Goal: Task Accomplishment & Management: Complete application form

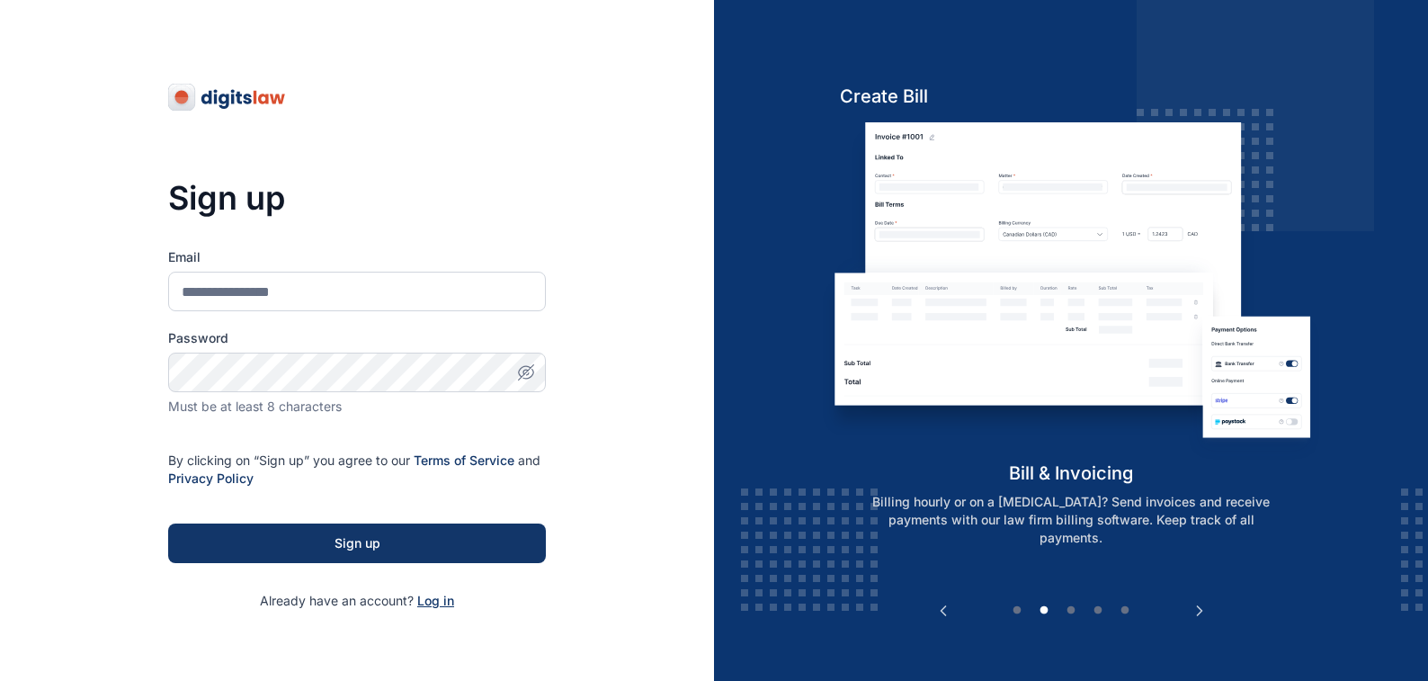
click at [435, 602] on span "Log in" at bounding box center [435, 600] width 37 height 15
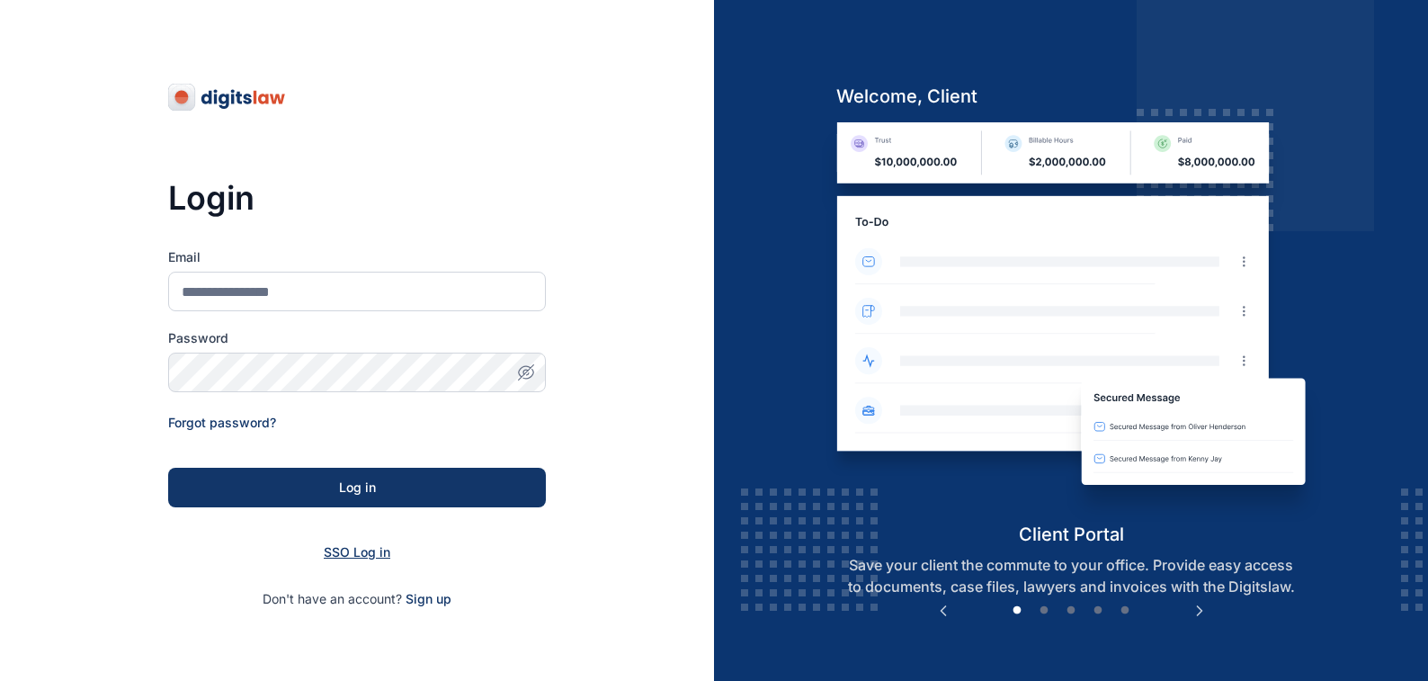
click at [344, 549] on span "SSO Log in" at bounding box center [357, 551] width 67 height 15
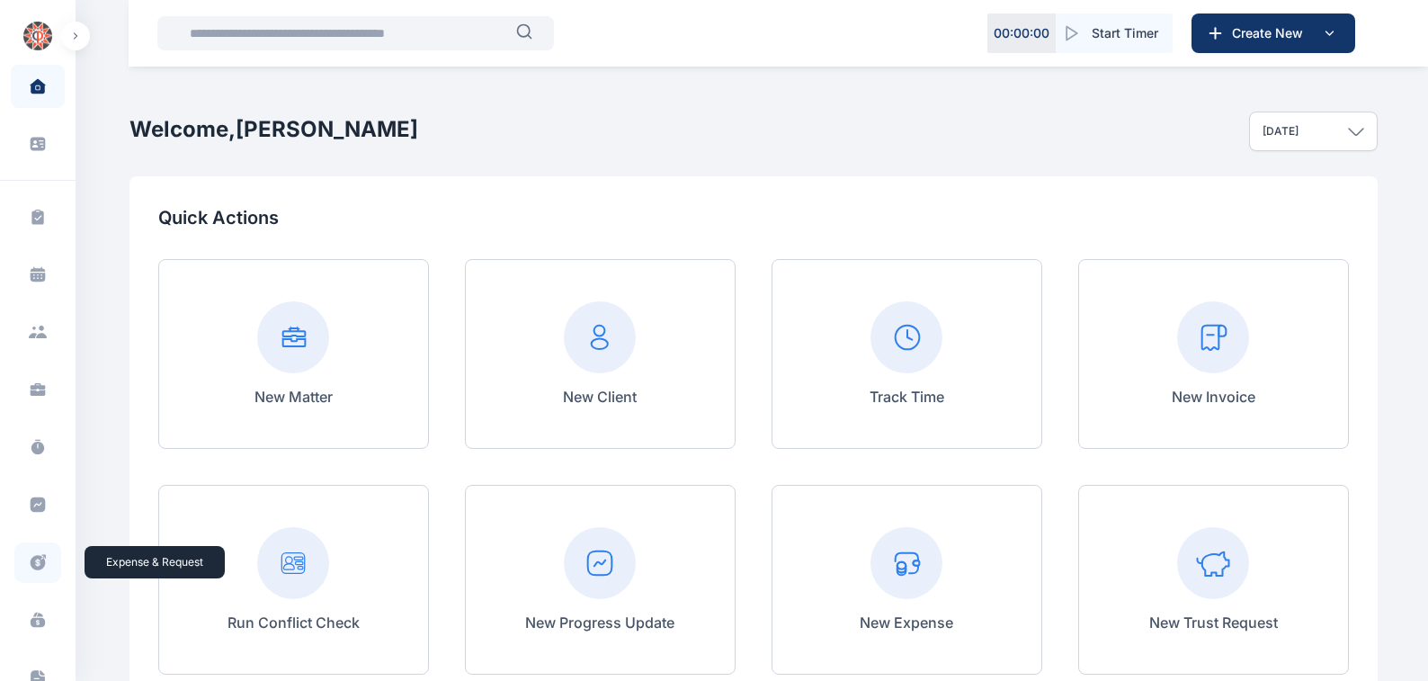
click at [32, 563] on icon at bounding box center [38, 562] width 15 height 15
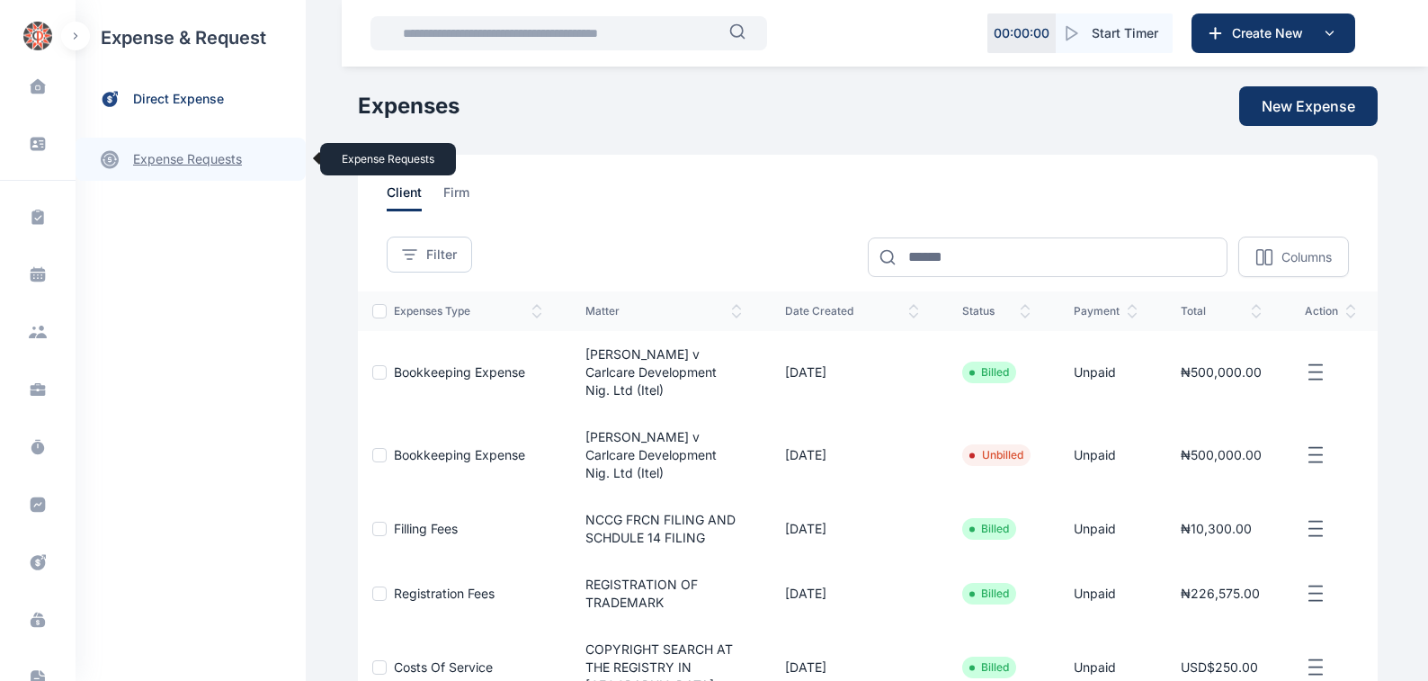
click at [165, 158] on link "expense requests expense requests" at bounding box center [191, 159] width 230 height 43
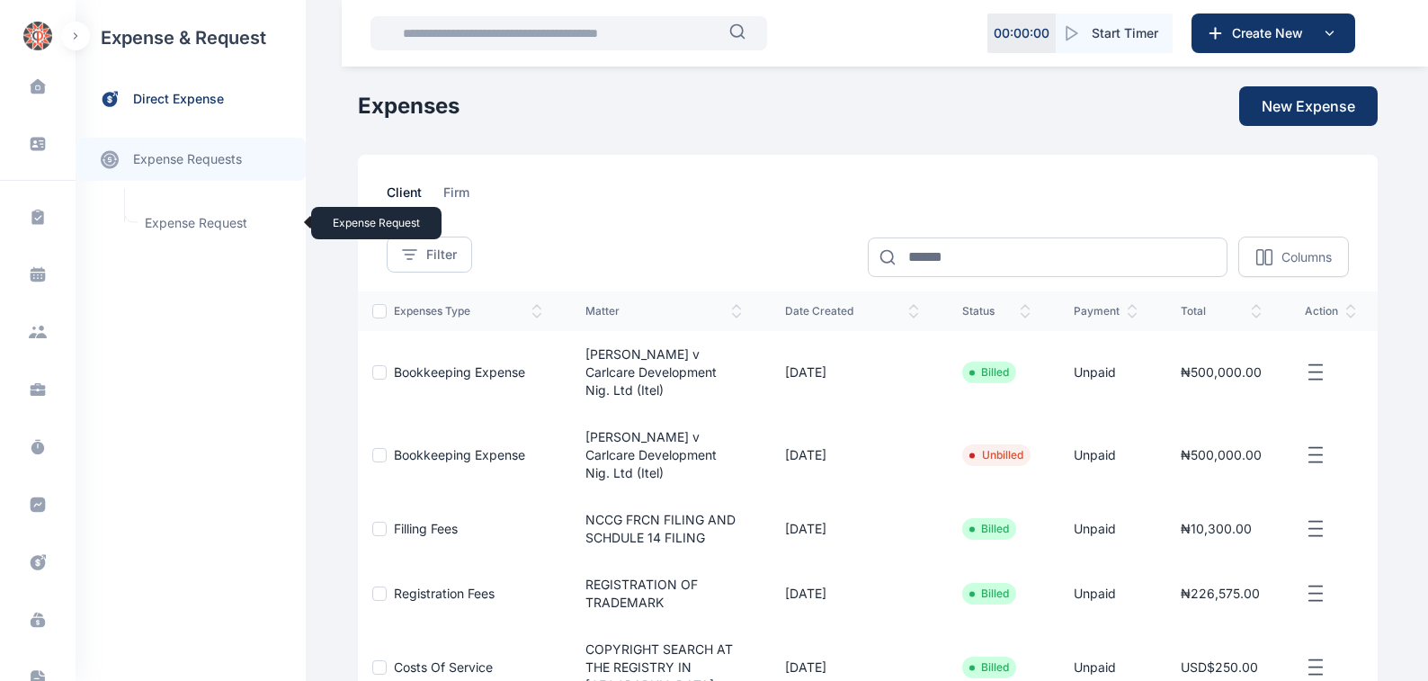
click at [170, 222] on span "Expense Request Expense Request" at bounding box center [215, 223] width 163 height 34
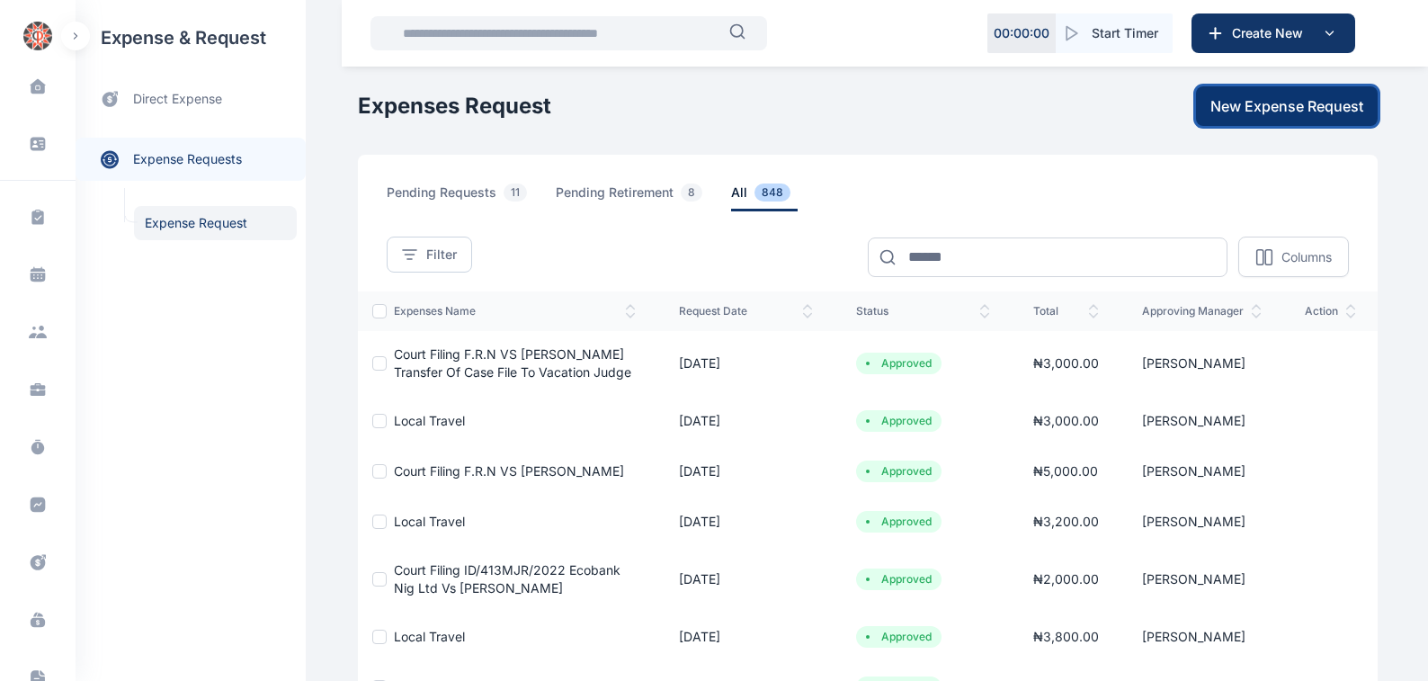
click at [1274, 109] on span "New Expense Request" at bounding box center [1286, 106] width 153 height 22
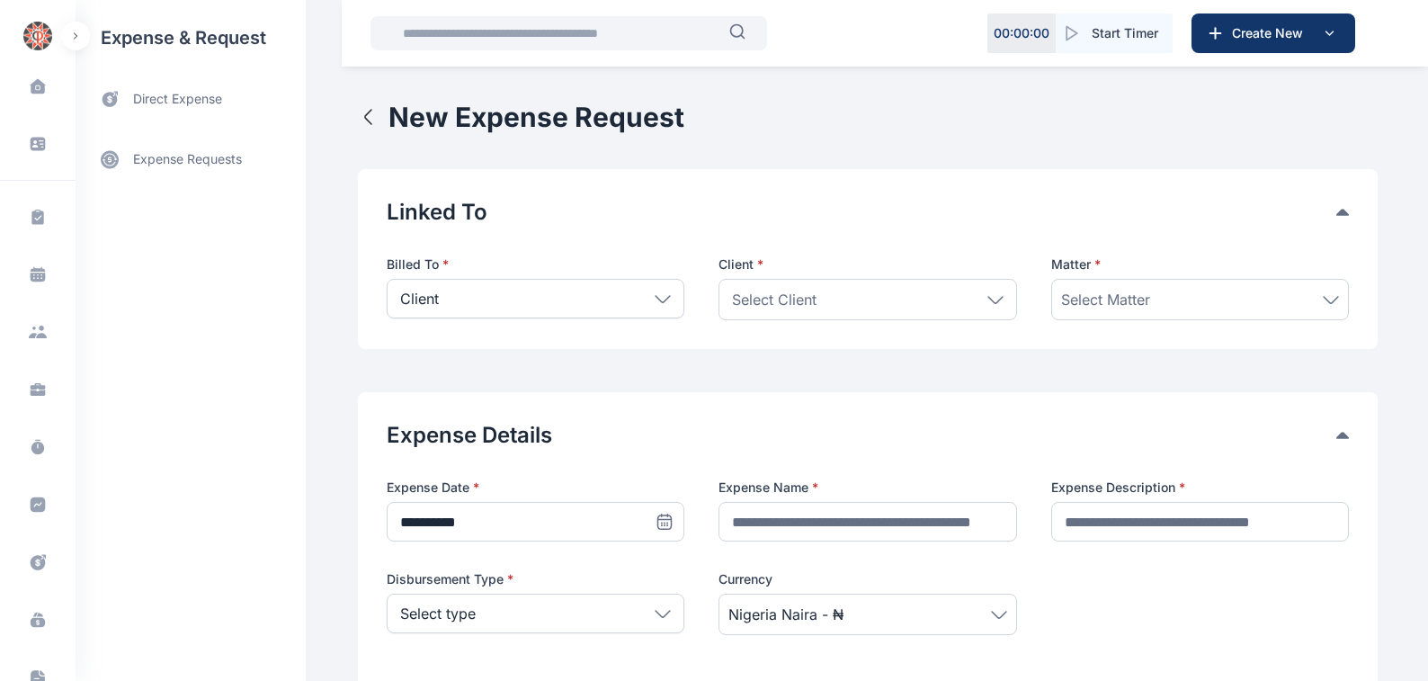
click at [656, 298] on icon at bounding box center [663, 298] width 14 height 6
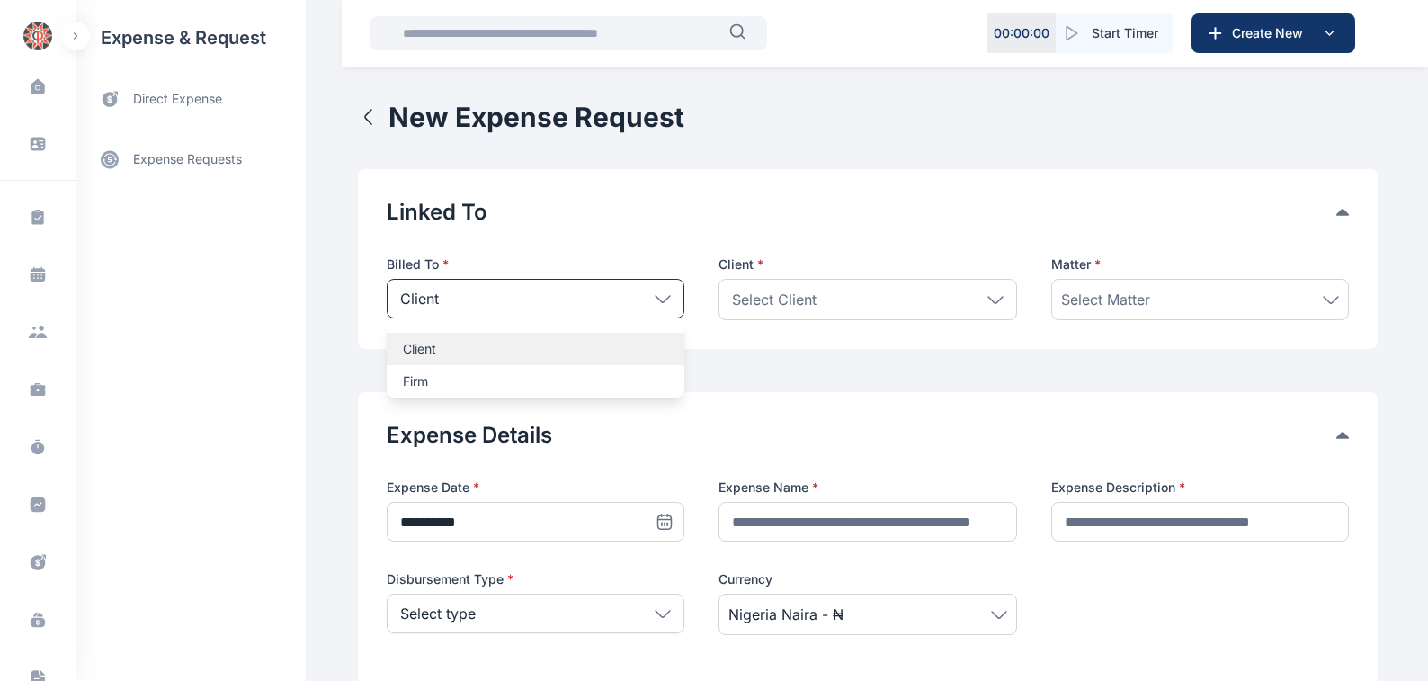
click at [410, 351] on p "Client" at bounding box center [535, 349] width 265 height 18
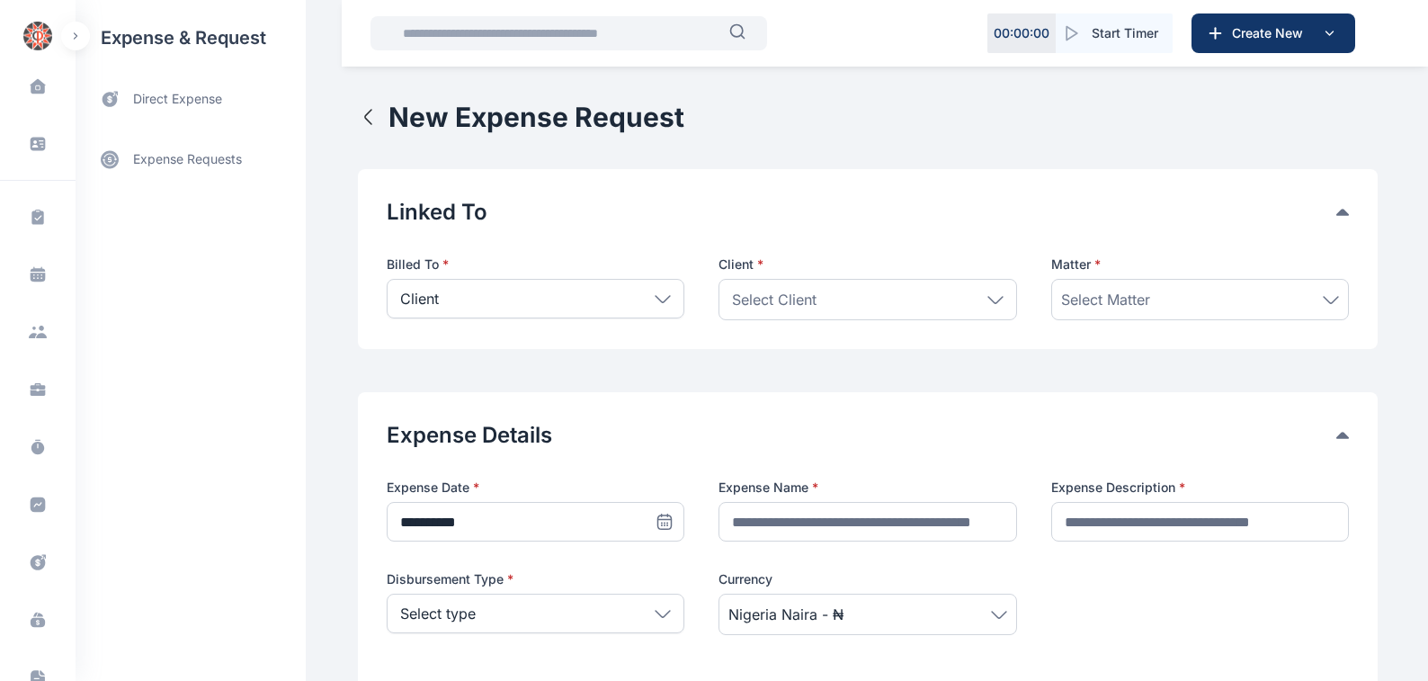
click at [991, 299] on icon at bounding box center [995, 300] width 16 height 8
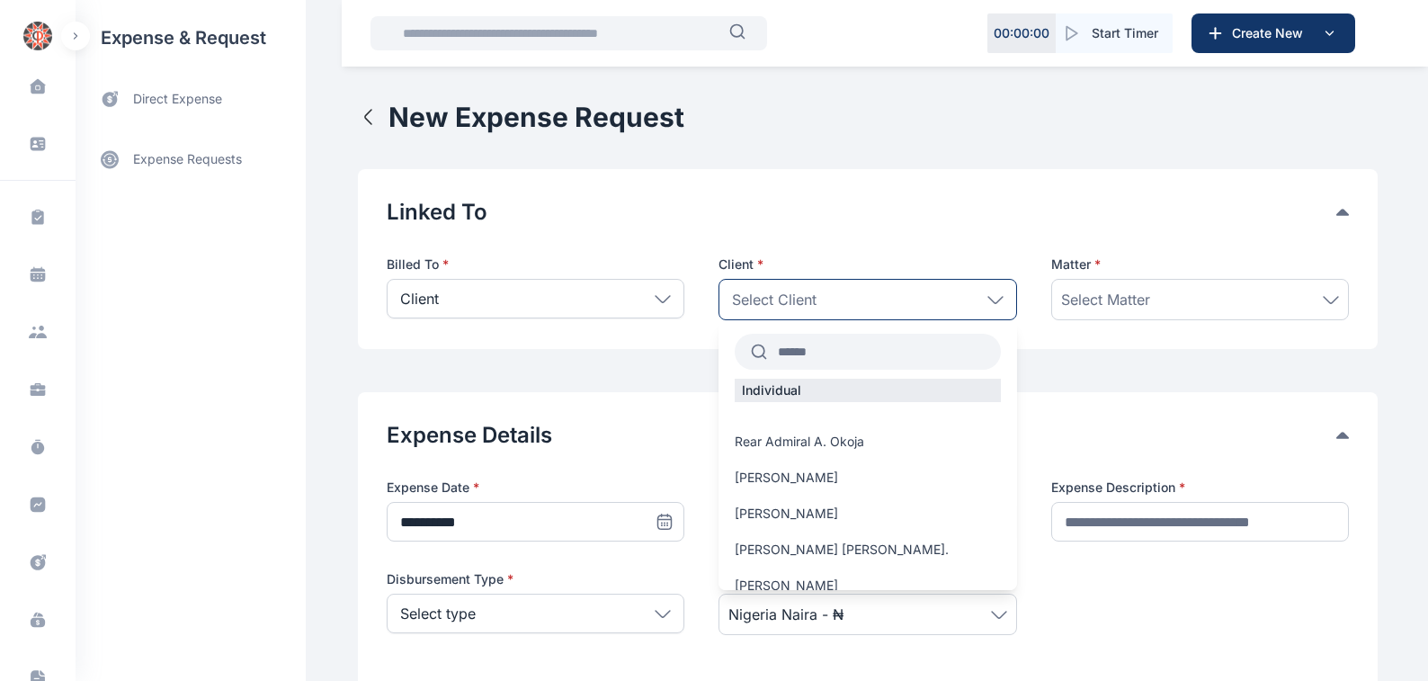
click at [773, 353] on input "text" at bounding box center [883, 351] width 233 height 32
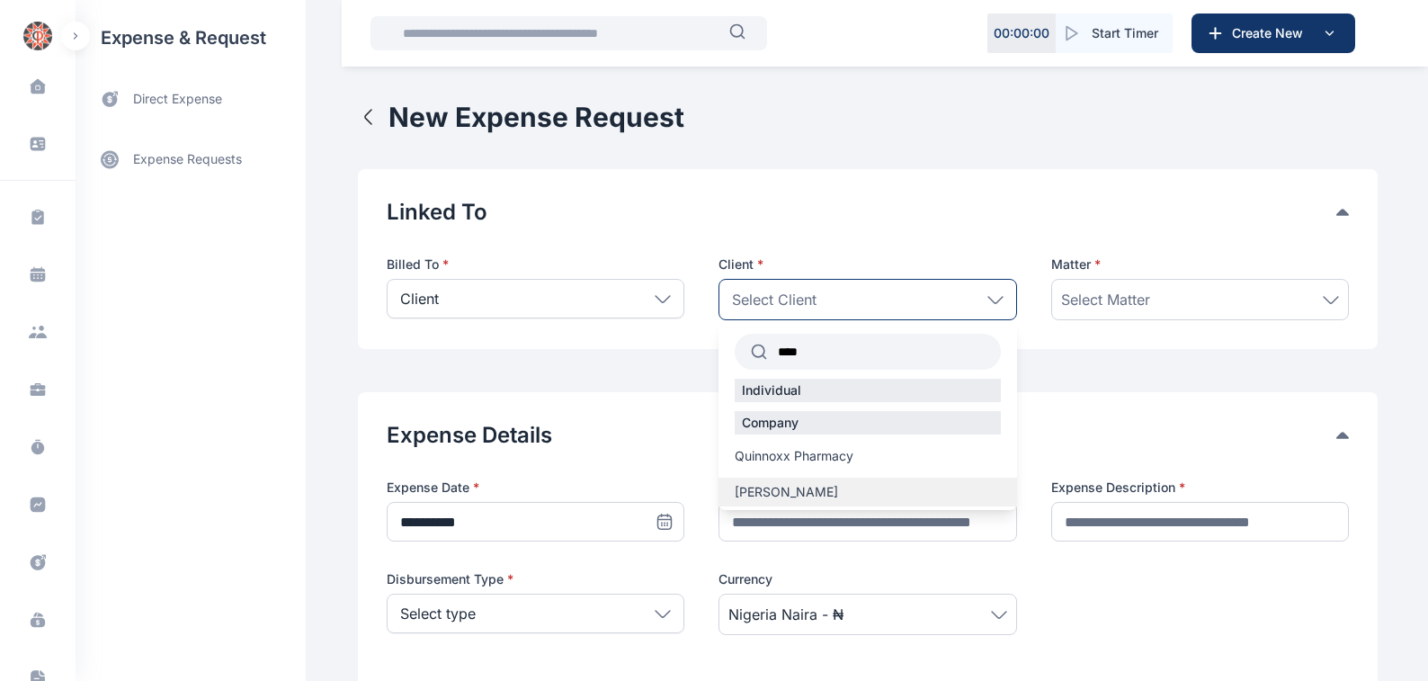
type input "****"
drag, startPoint x: 755, startPoint y: 491, endPoint x: 771, endPoint y: 486, distance: 15.9
click at [756, 490] on span "[PERSON_NAME]" at bounding box center [786, 492] width 103 height 18
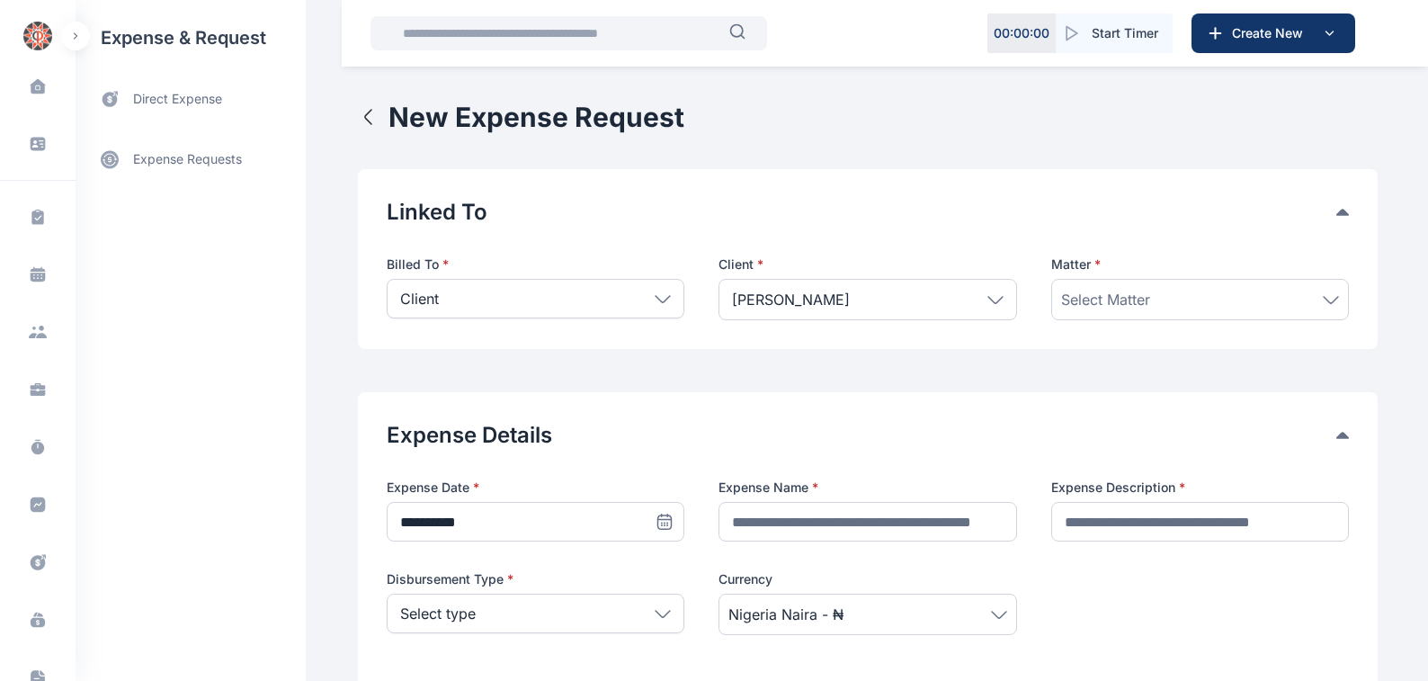
click at [1330, 300] on icon at bounding box center [1331, 300] width 16 height 8
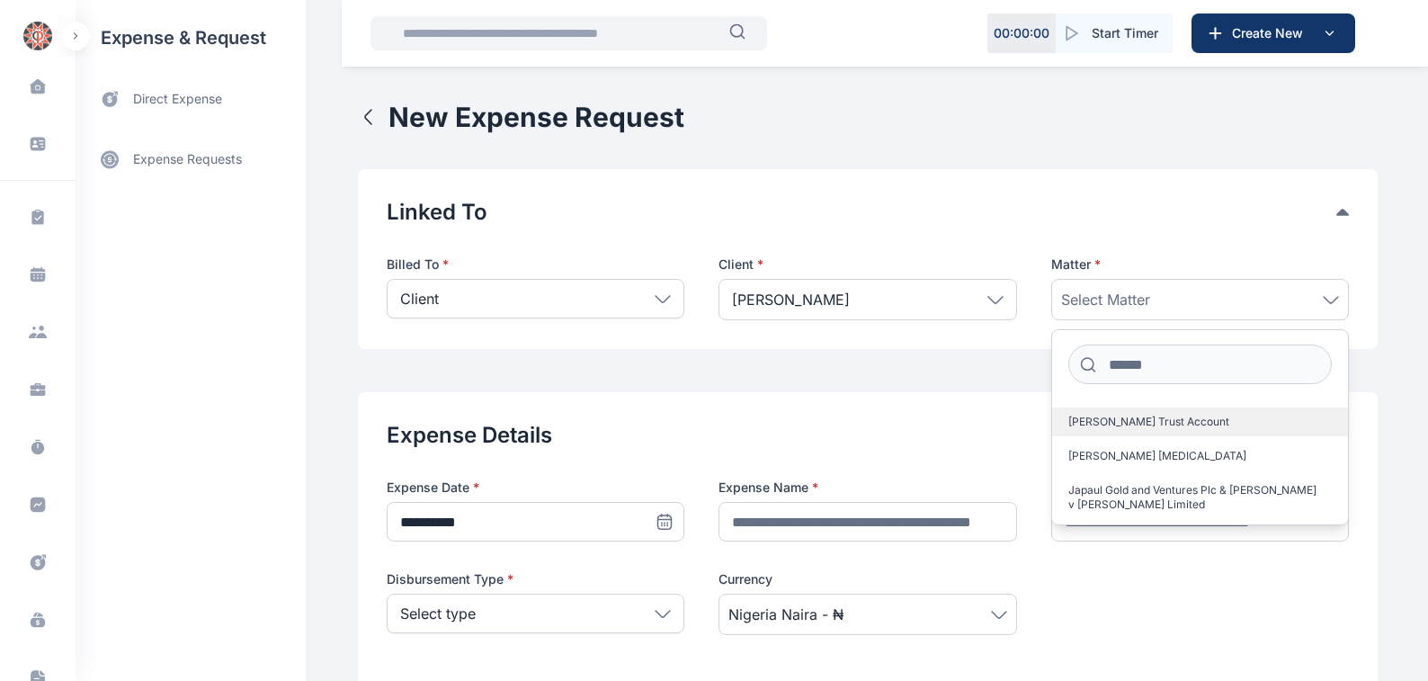
scroll to position [65, 0]
click at [1134, 487] on span "Japaul Gold and Ventures Plc & [PERSON_NAME] v [PERSON_NAME] Limited" at bounding box center [1192, 495] width 249 height 29
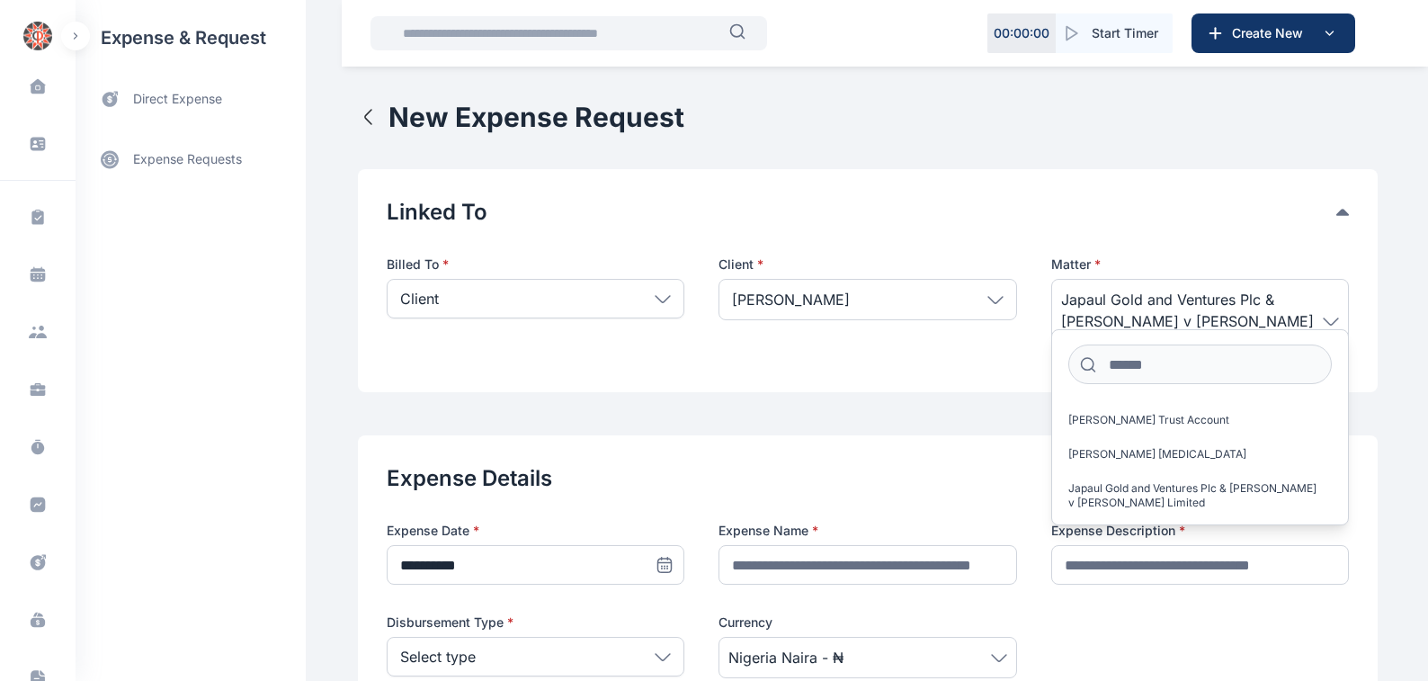
click at [966, 464] on button "Expense Details" at bounding box center [862, 478] width 950 height 29
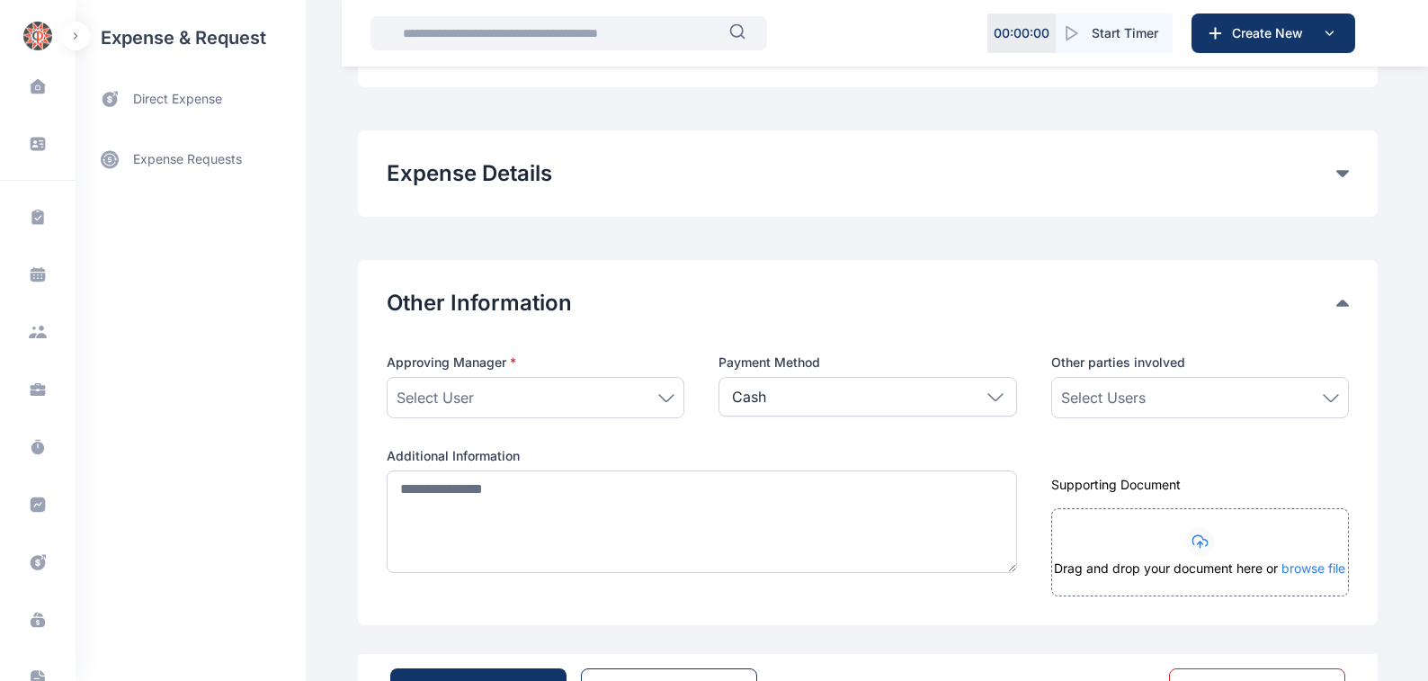
scroll to position [306, 0]
click at [658, 393] on icon at bounding box center [666, 397] width 16 height 8
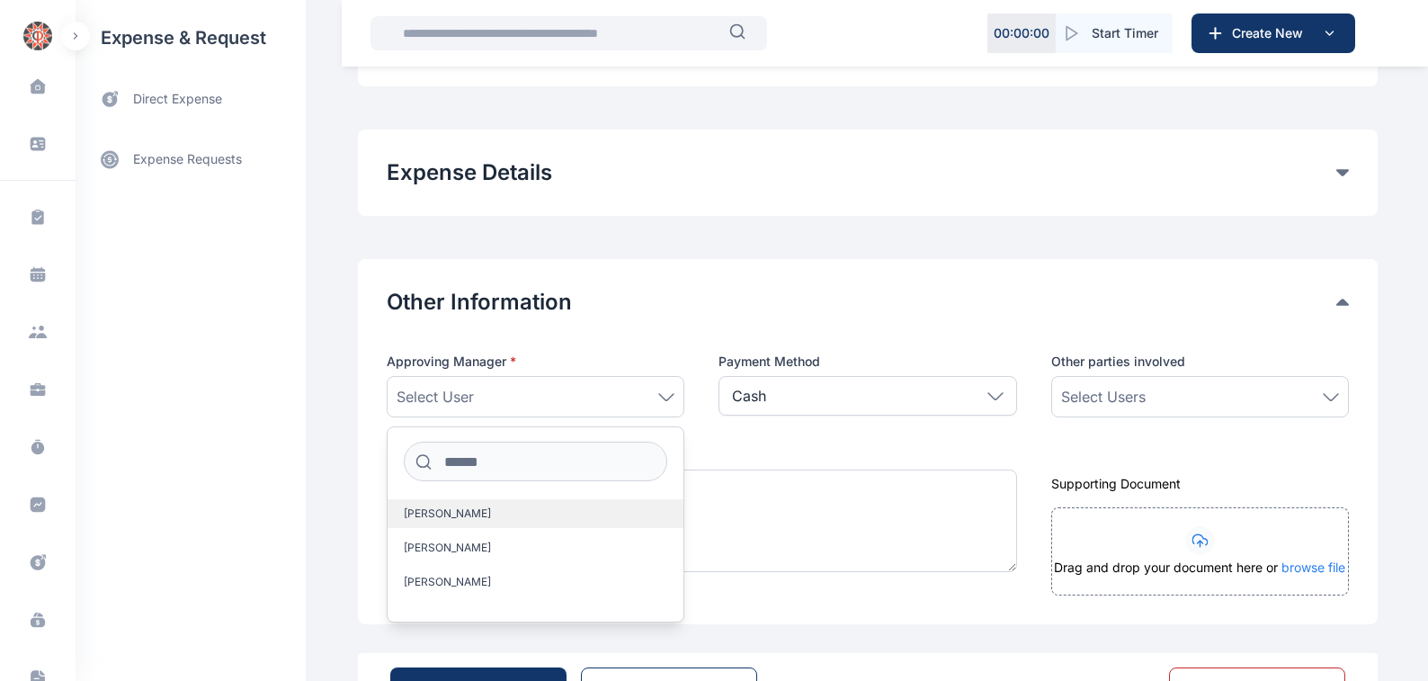
click at [420, 506] on span "[PERSON_NAME]" at bounding box center [447, 513] width 87 height 14
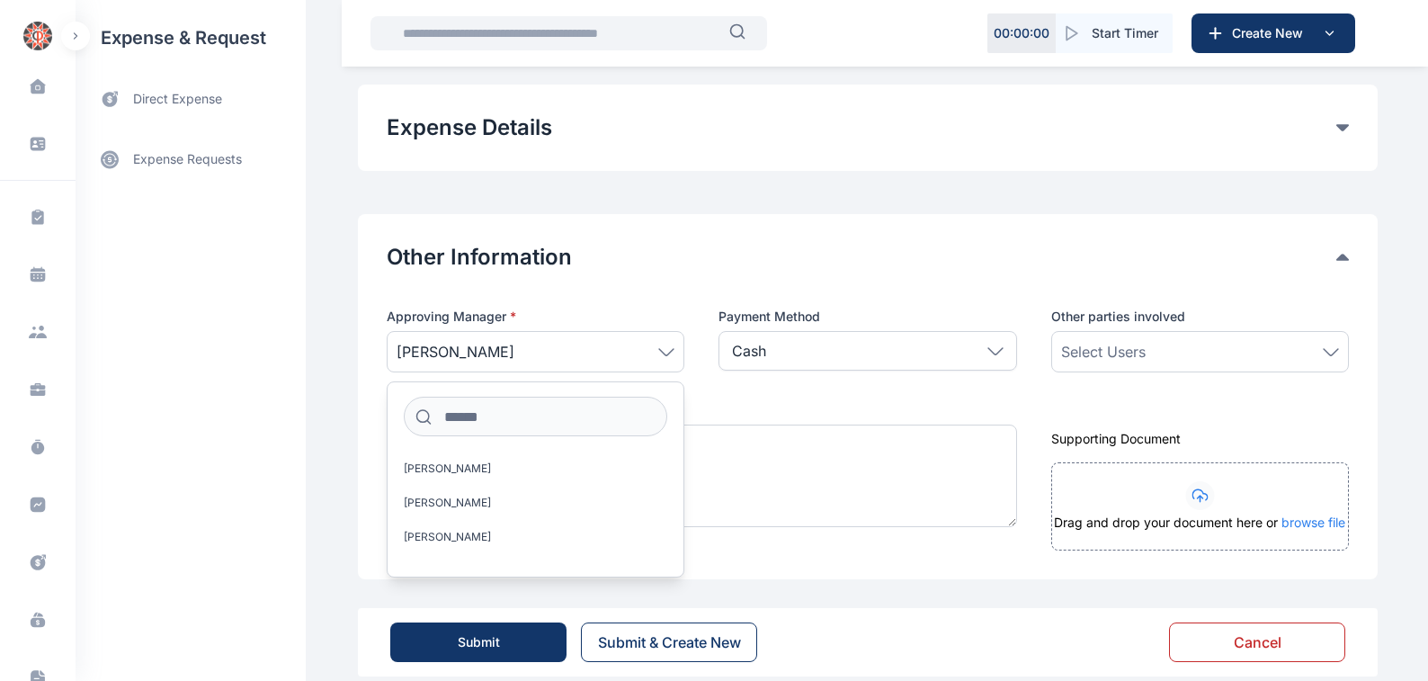
scroll to position [353, 0]
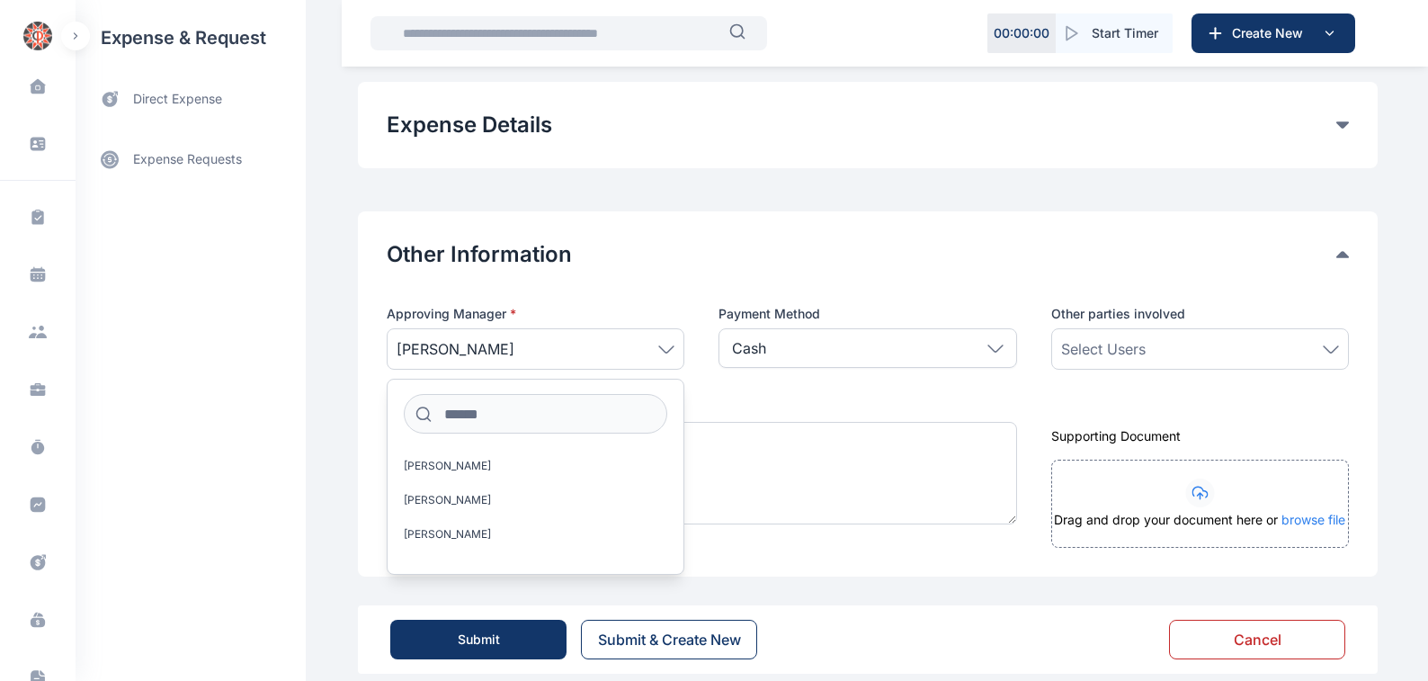
drag, startPoint x: 328, startPoint y: 418, endPoint x: 368, endPoint y: 424, distance: 39.9
click at [336, 420] on div "**********" at bounding box center [714, 175] width 1428 height 1056
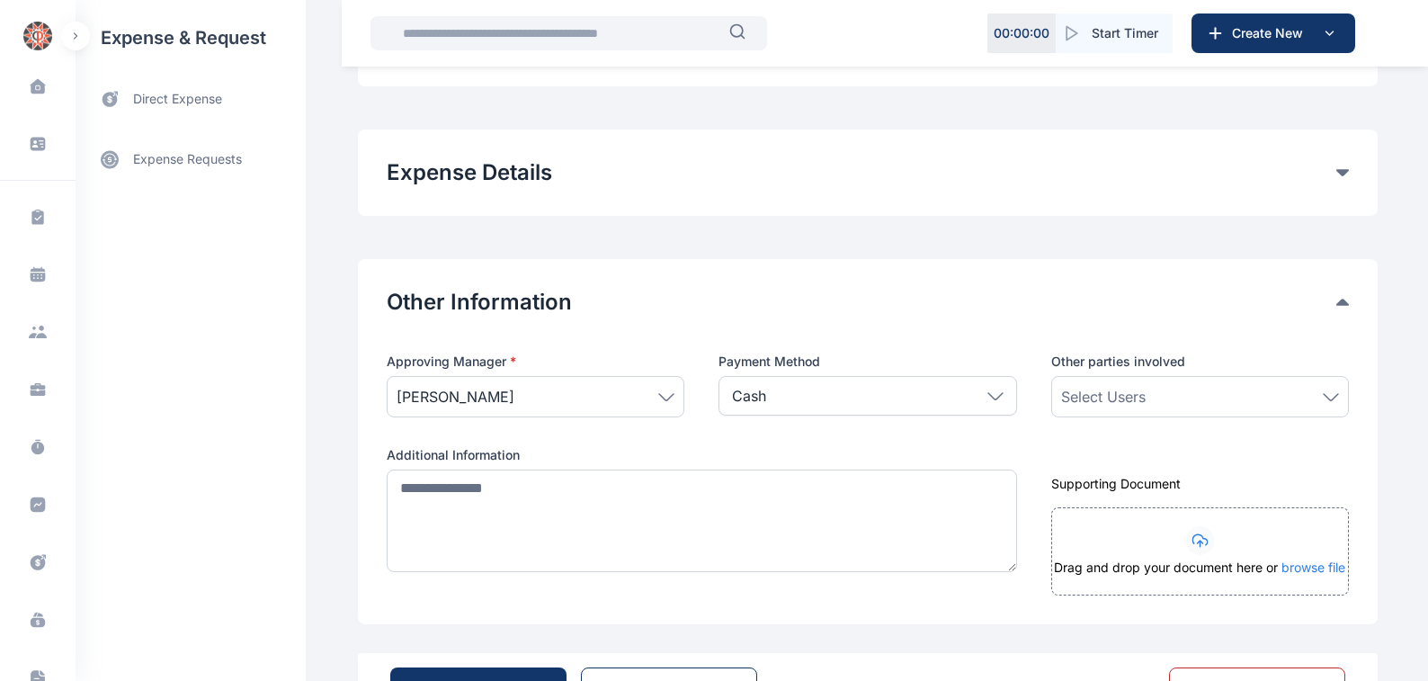
scroll to position [306, 0]
drag, startPoint x: 1330, startPoint y: 373, endPoint x: 1309, endPoint y: 368, distance: 21.4
click at [1329, 393] on icon at bounding box center [1331, 397] width 16 height 8
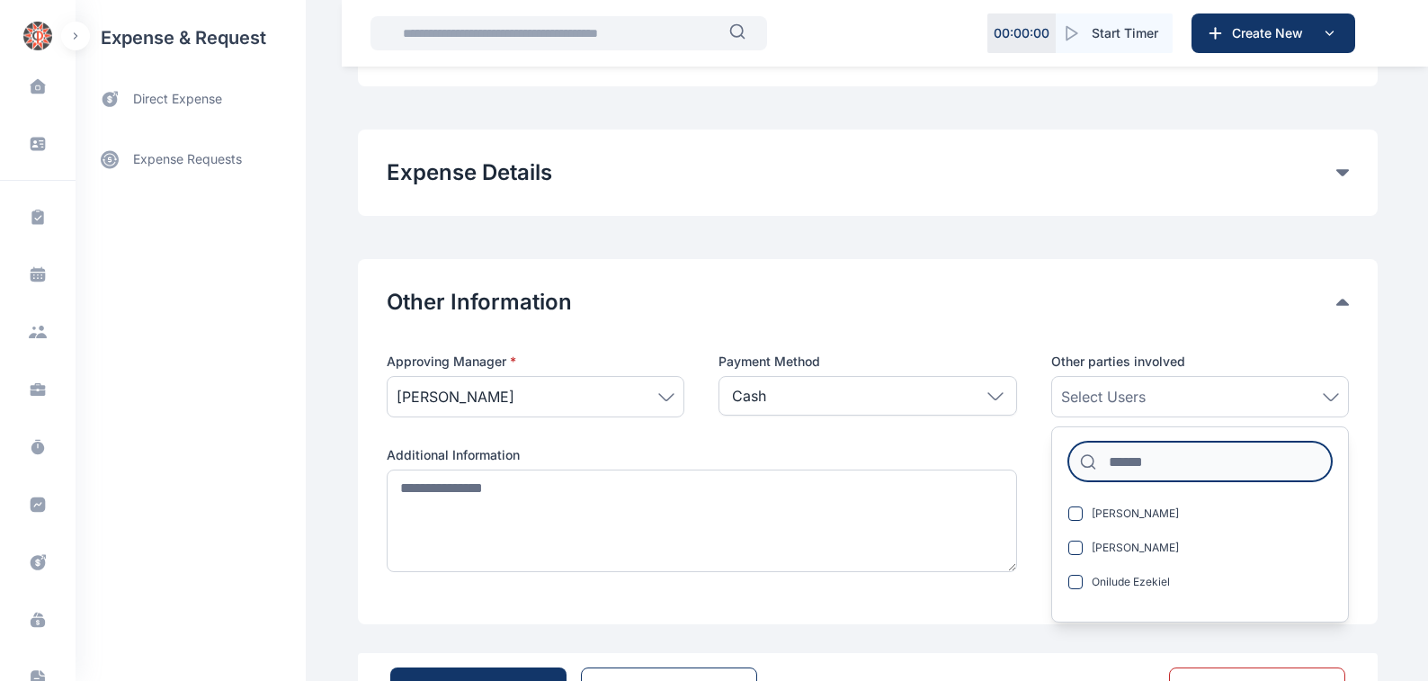
click at [1108, 442] on input at bounding box center [1199, 462] width 263 height 40
type input "***"
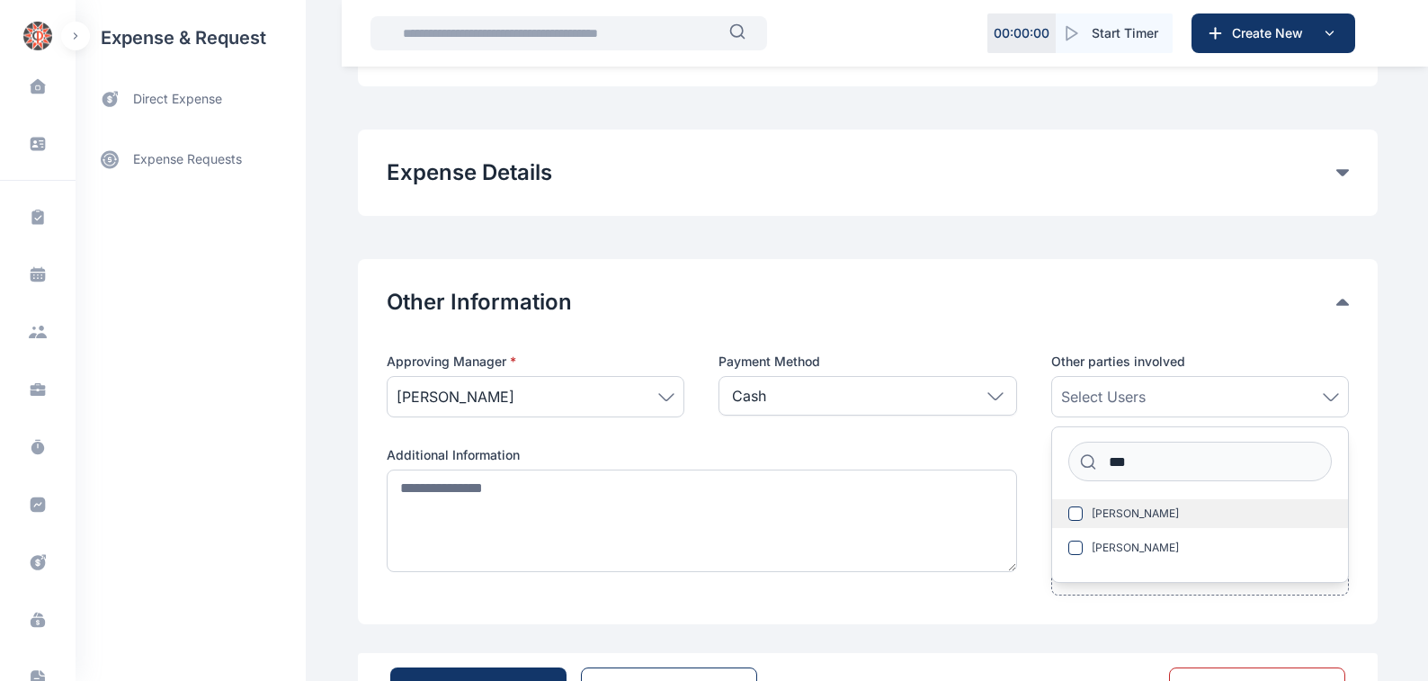
drag, startPoint x: 1125, startPoint y: 490, endPoint x: 1135, endPoint y: 492, distance: 10.1
click at [1130, 506] on span "[PERSON_NAME]" at bounding box center [1135, 513] width 87 height 14
drag, startPoint x: 1135, startPoint y: 492, endPoint x: 1075, endPoint y: 492, distance: 59.3
click at [1075, 506] on span at bounding box center [1075, 513] width 14 height 14
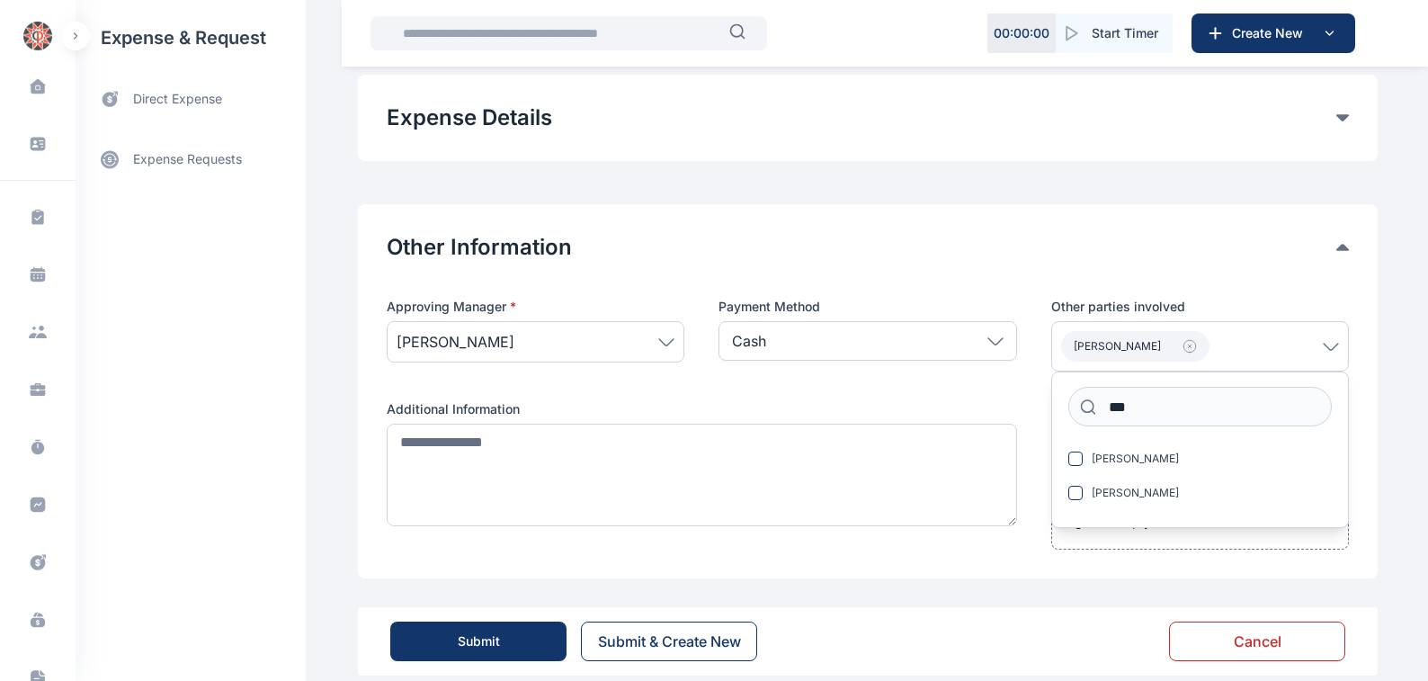
scroll to position [362, 0]
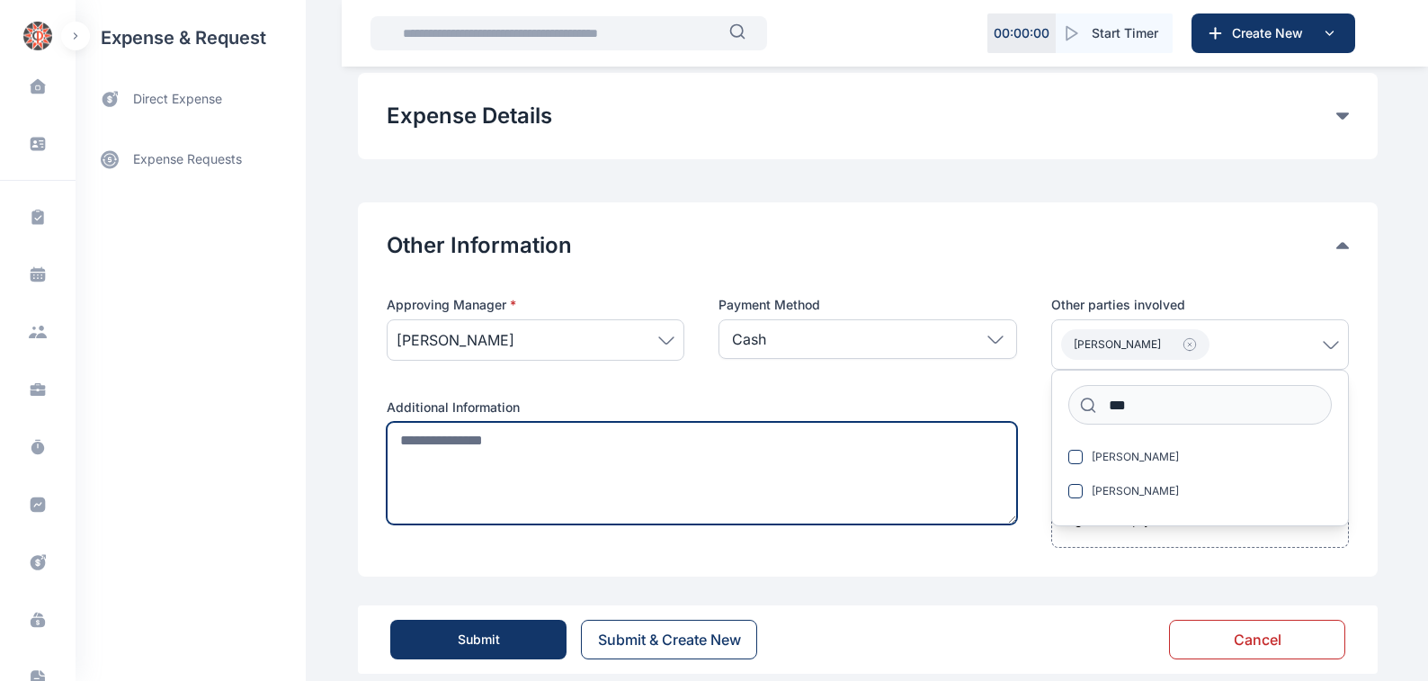
click at [391, 422] on textarea at bounding box center [702, 473] width 630 height 103
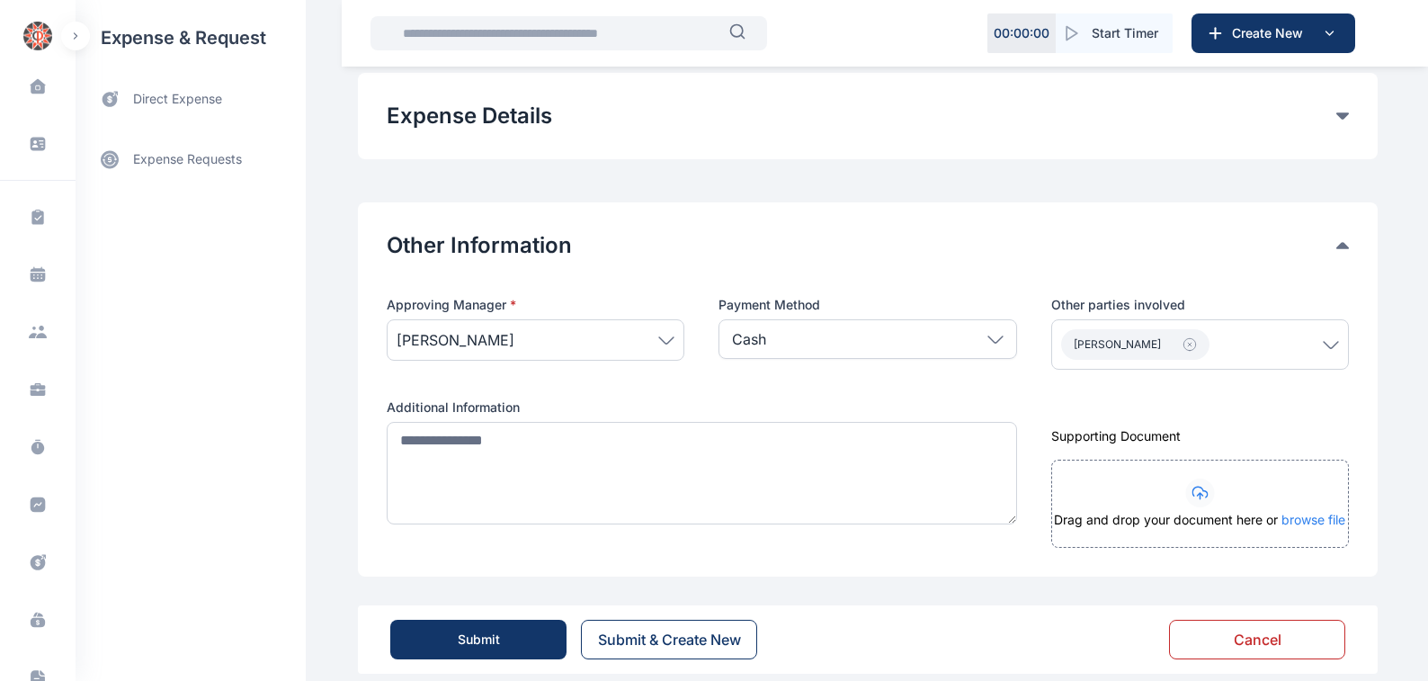
click at [1250, 620] on button "Cancel" at bounding box center [1257, 640] width 176 height 40
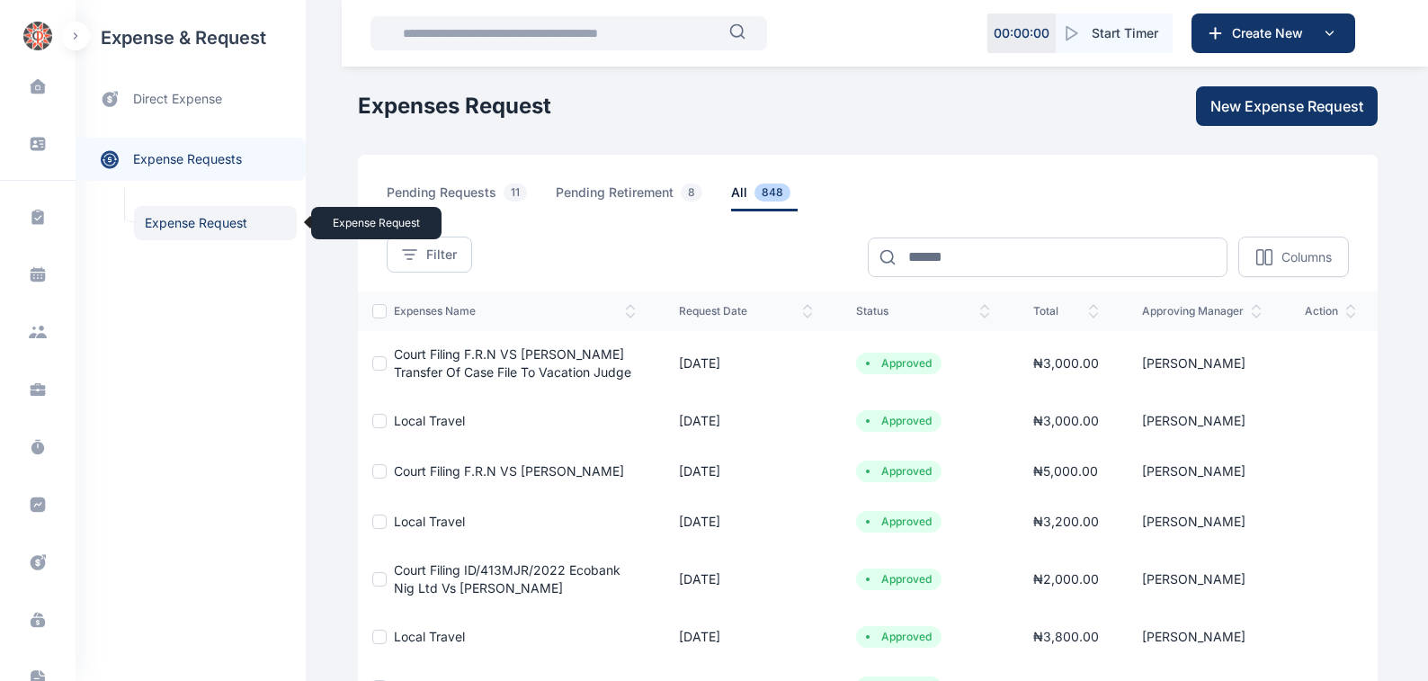
click at [211, 221] on span "Expense Request Expense Request" at bounding box center [215, 223] width 163 height 34
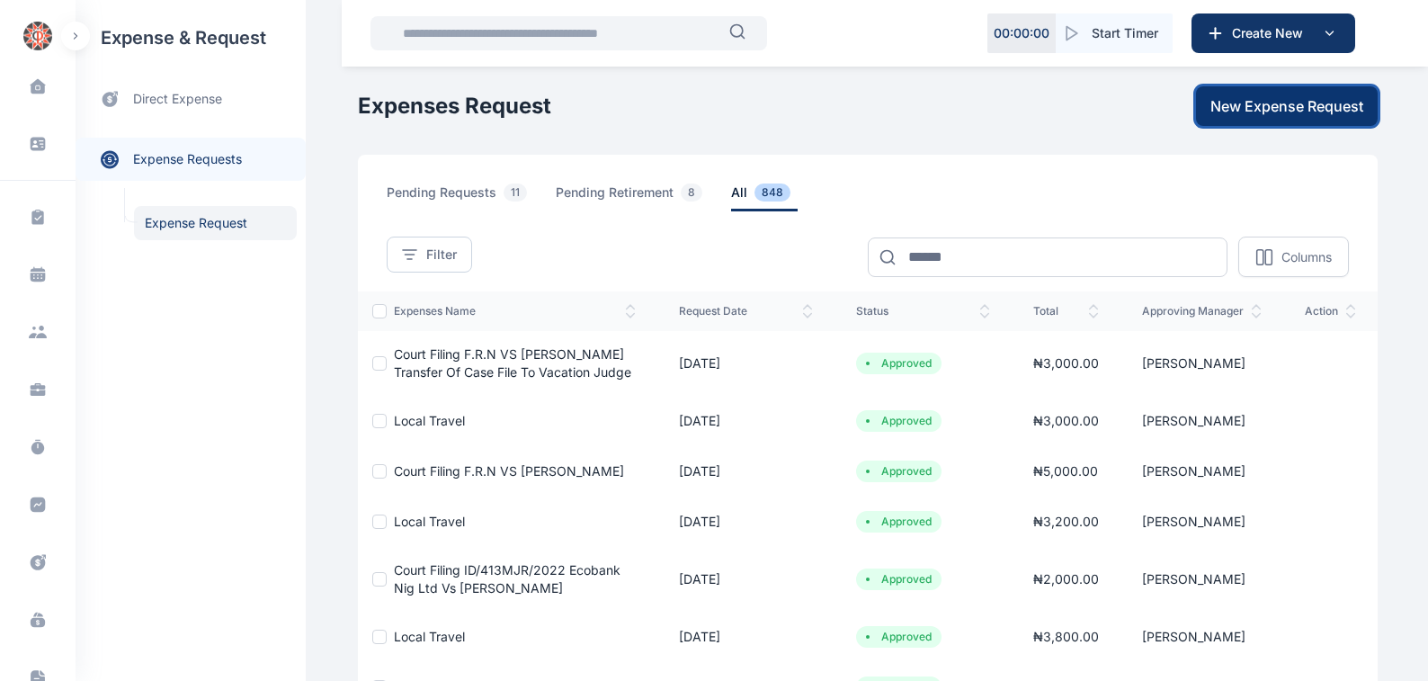
click at [1283, 106] on span "New Expense Request" at bounding box center [1286, 106] width 153 height 22
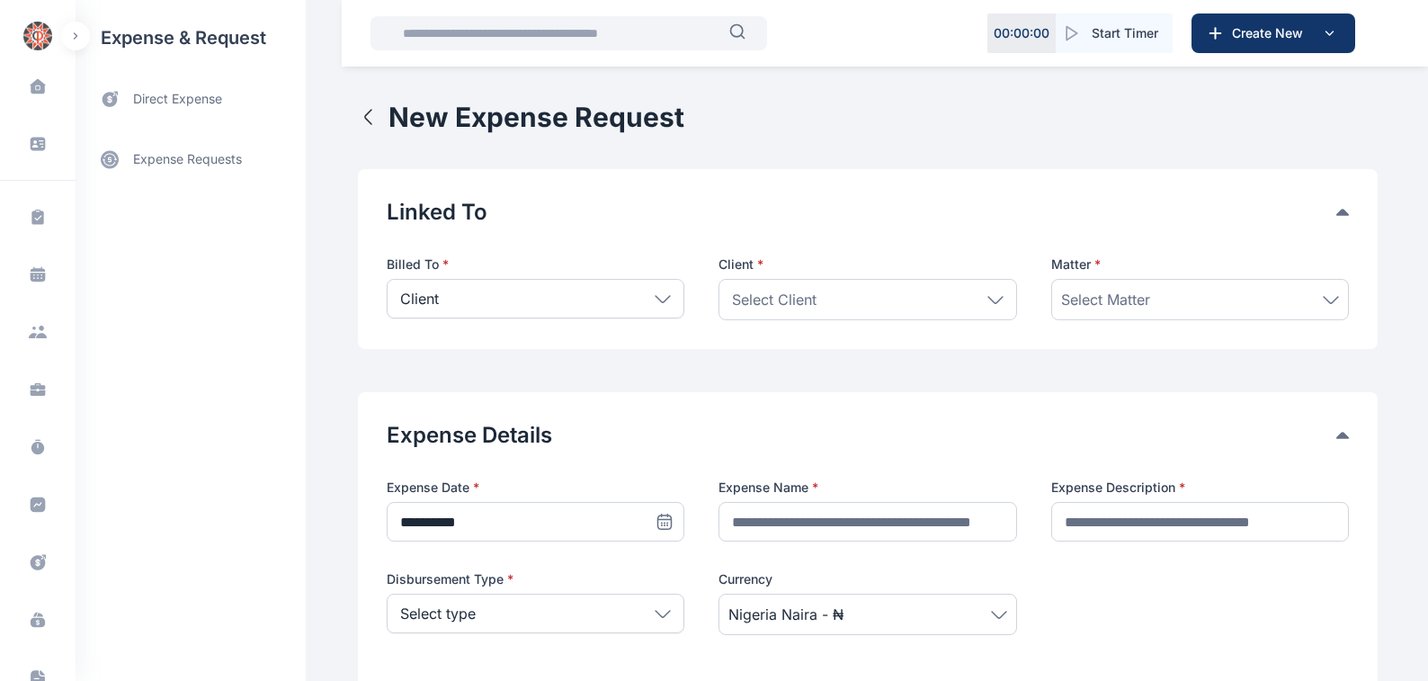
drag, startPoint x: 990, startPoint y: 298, endPoint x: 824, endPoint y: 315, distance: 167.2
click at [989, 299] on icon at bounding box center [995, 300] width 16 height 8
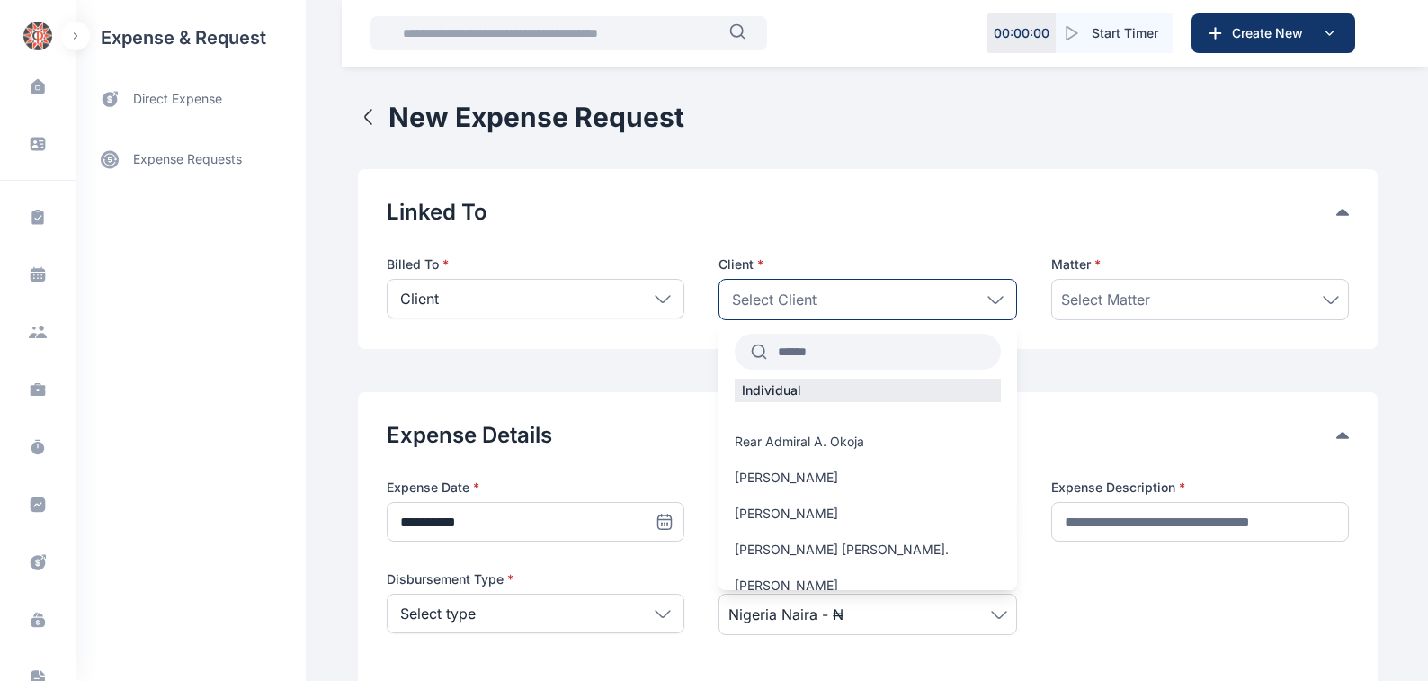
click at [835, 348] on input "text" at bounding box center [883, 351] width 233 height 32
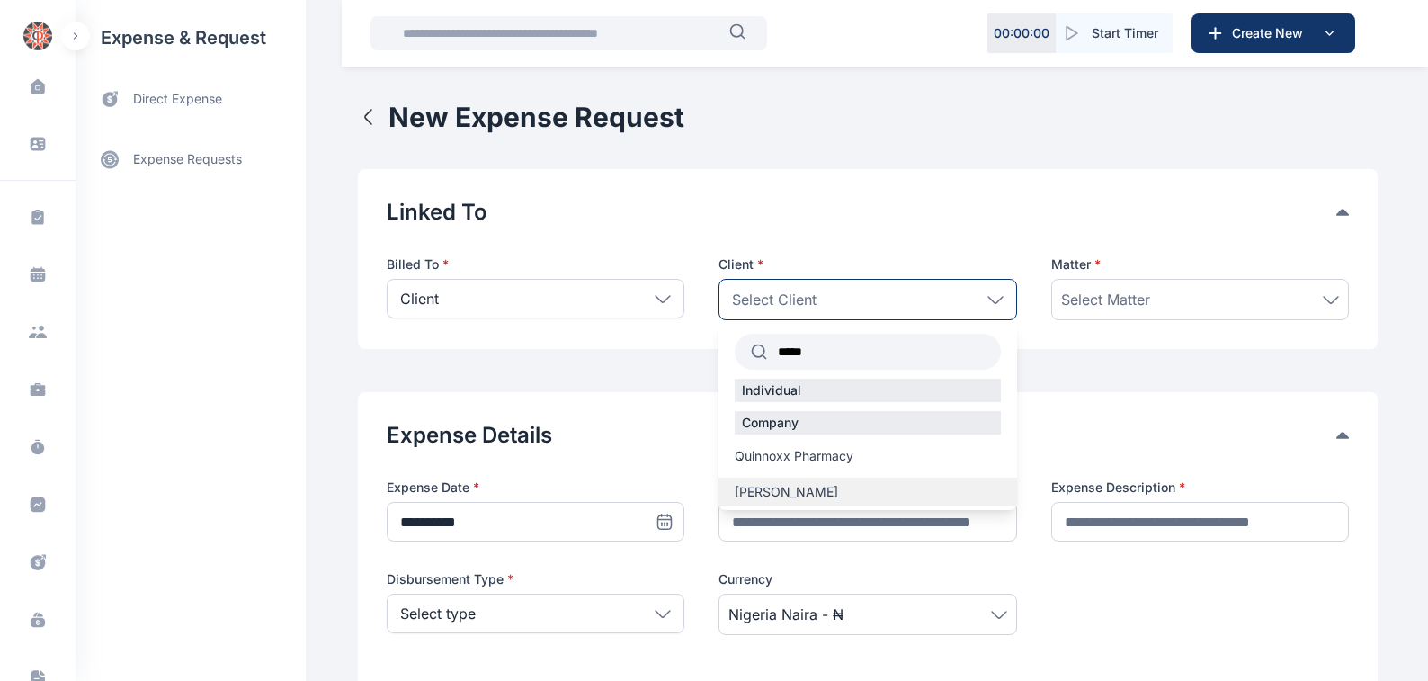
type input "*****"
click at [800, 491] on span "[PERSON_NAME]" at bounding box center [786, 492] width 103 height 18
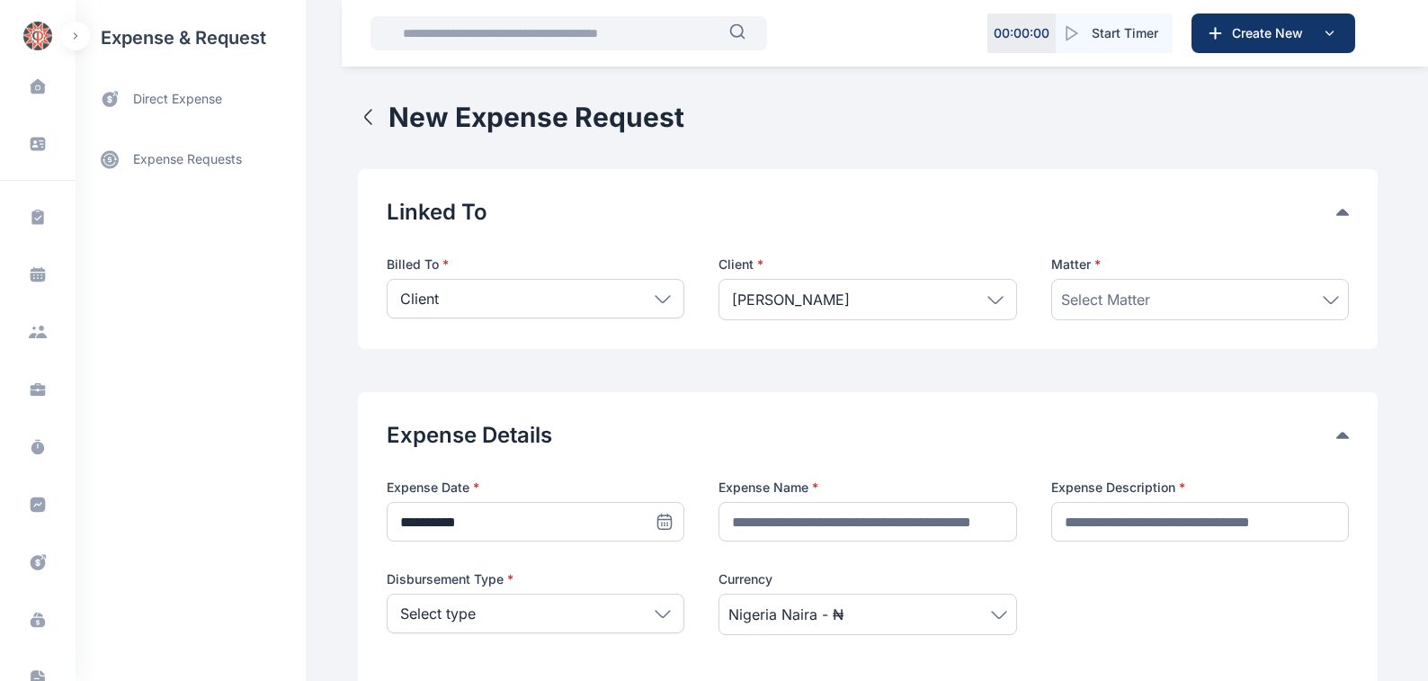
drag, startPoint x: 1330, startPoint y: 298, endPoint x: 1313, endPoint y: 301, distance: 17.5
click at [1329, 299] on icon at bounding box center [1331, 300] width 16 height 8
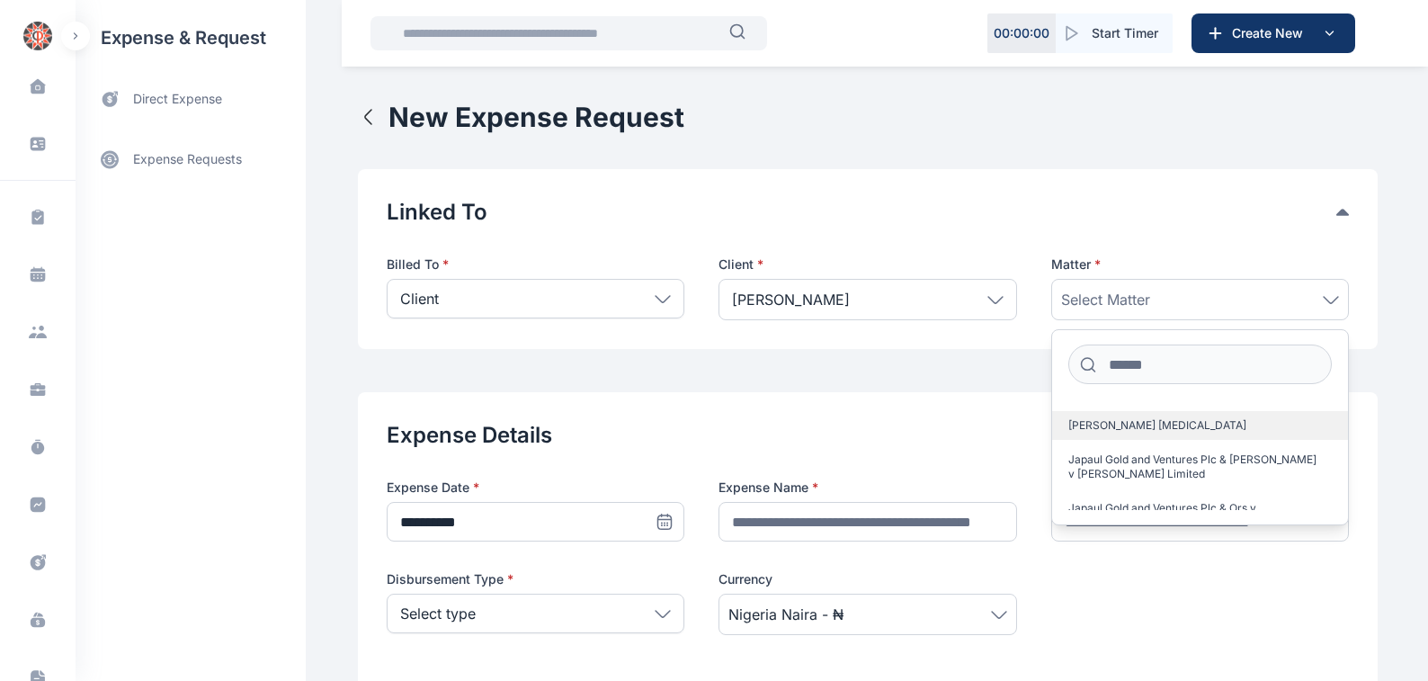
scroll to position [97, 0]
click at [1137, 459] on span "Japaul Gold and Ventures Plc & [PERSON_NAME] v [PERSON_NAME] Limited" at bounding box center [1192, 463] width 249 height 29
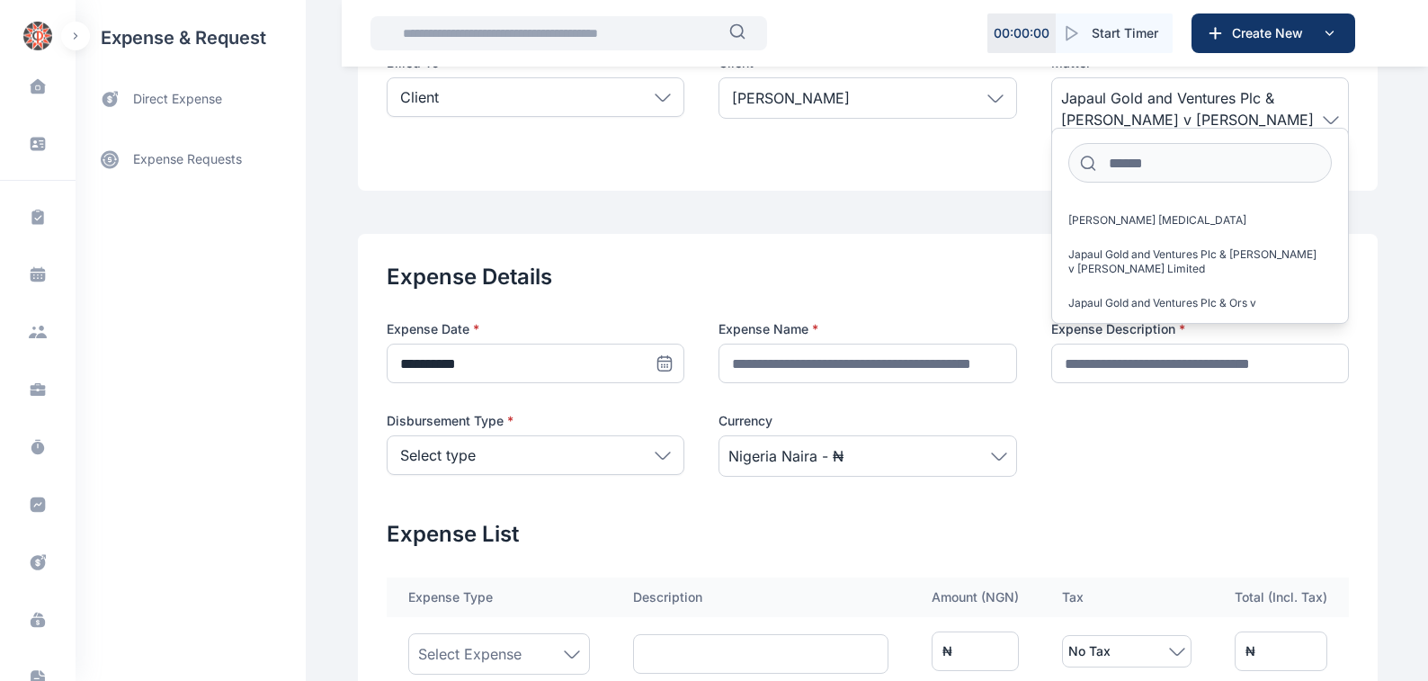
scroll to position [204, 0]
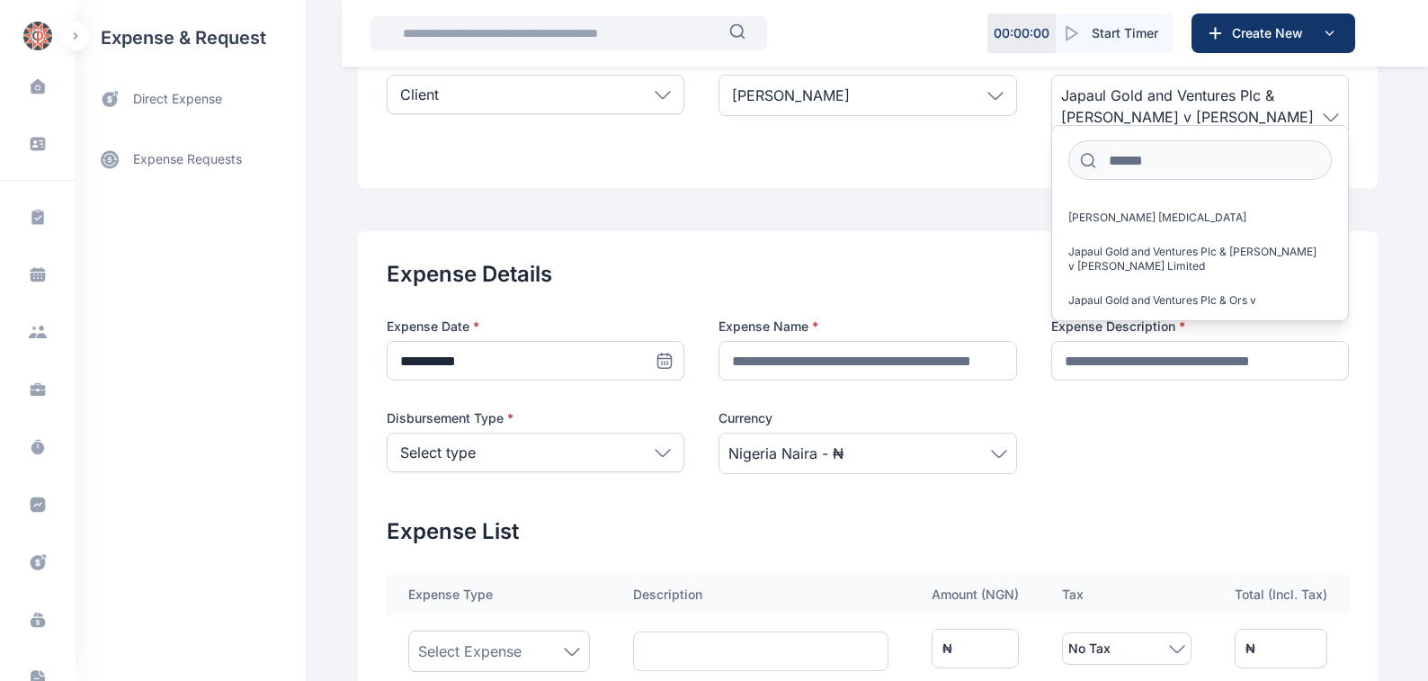
click at [1029, 260] on button "Expense Details" at bounding box center [862, 274] width 950 height 29
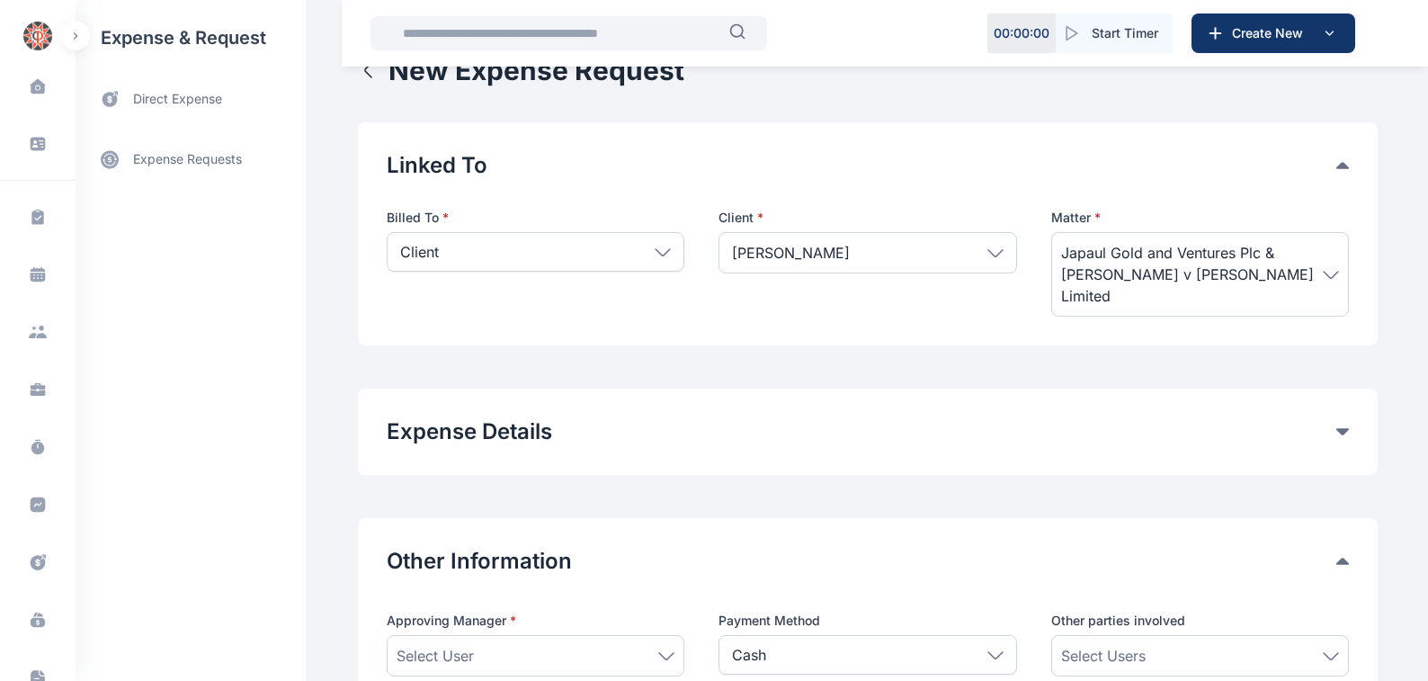
scroll to position [47, 0]
click at [1330, 271] on icon at bounding box center [1331, 275] width 16 height 8
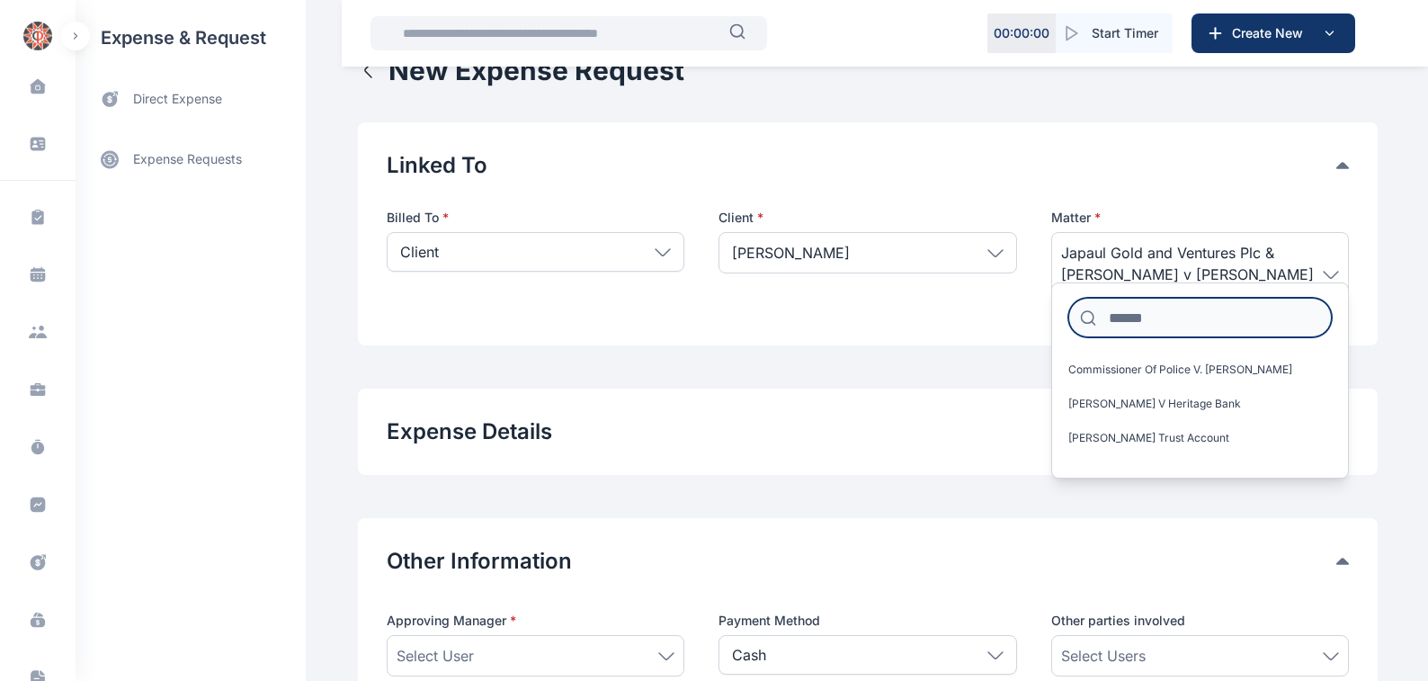
click at [1115, 320] on input at bounding box center [1199, 318] width 263 height 40
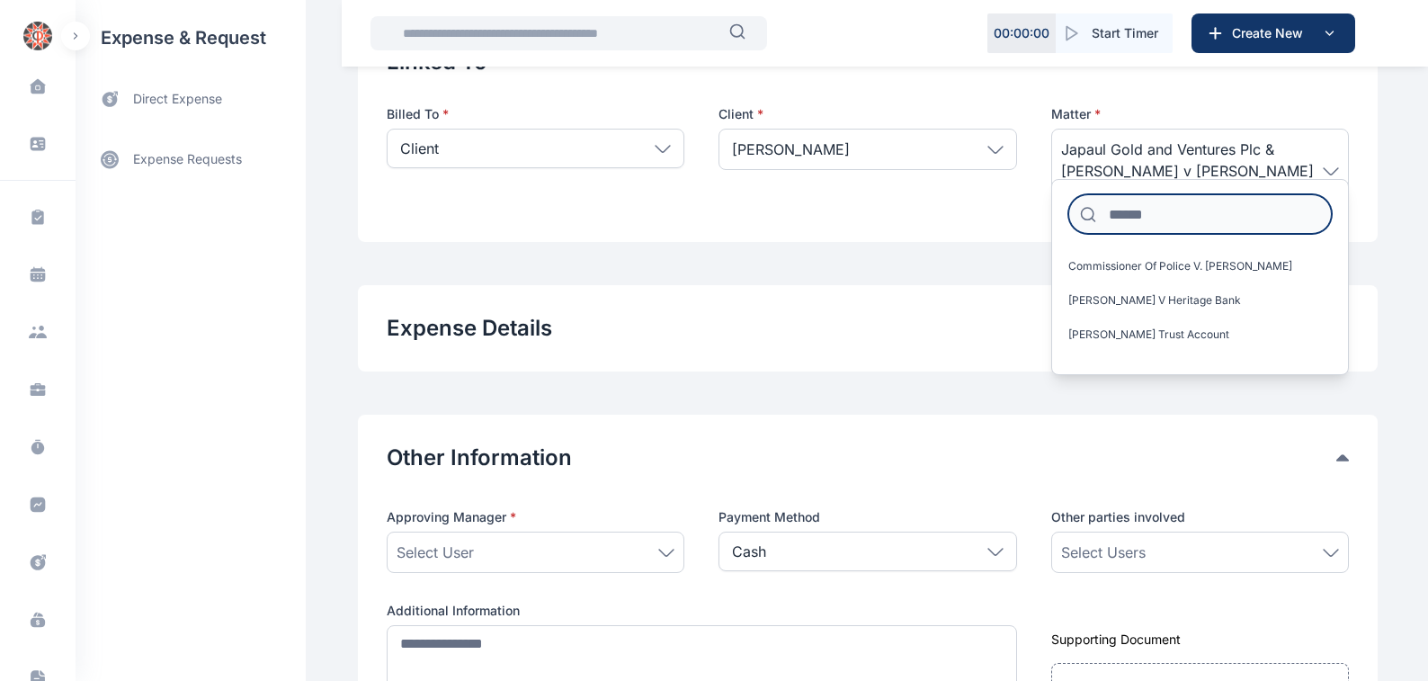
scroll to position [148, 0]
click at [1334, 169] on icon at bounding box center [1331, 172] width 14 height 6
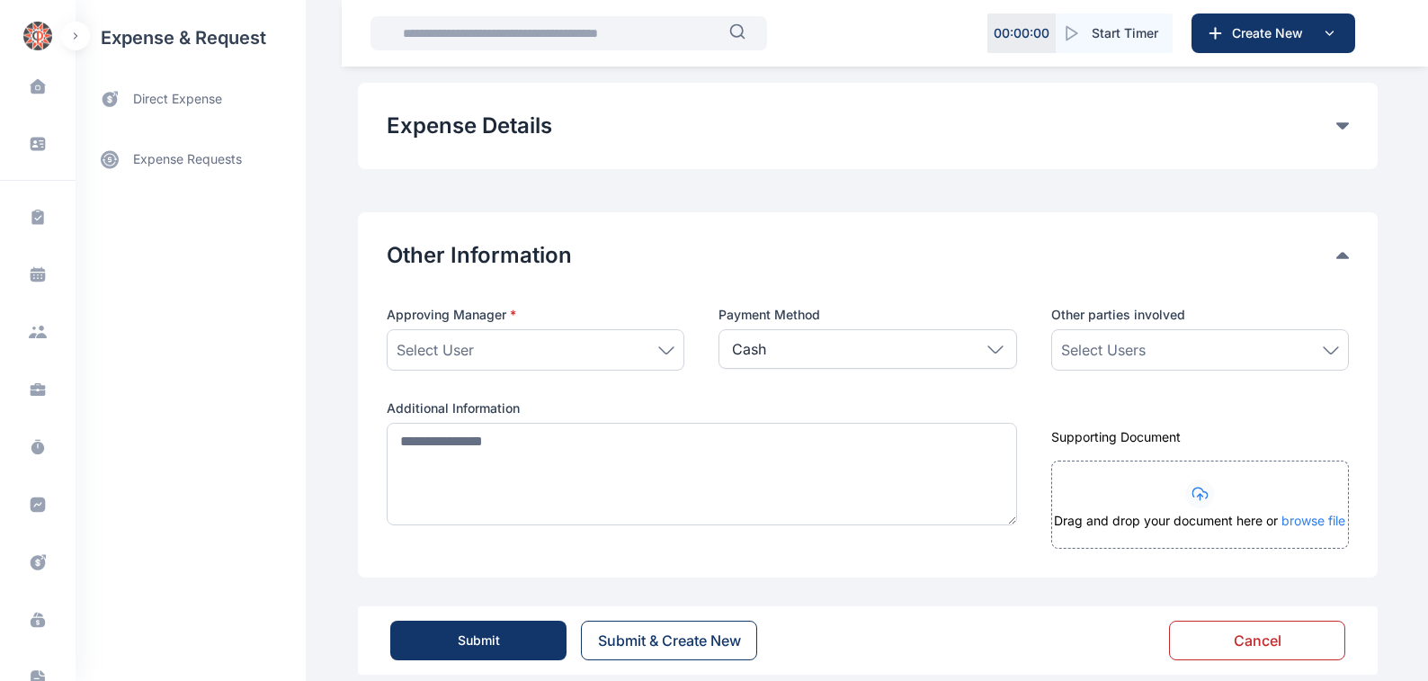
scroll to position [353, 0]
click at [1264, 620] on button "Cancel" at bounding box center [1257, 640] width 176 height 40
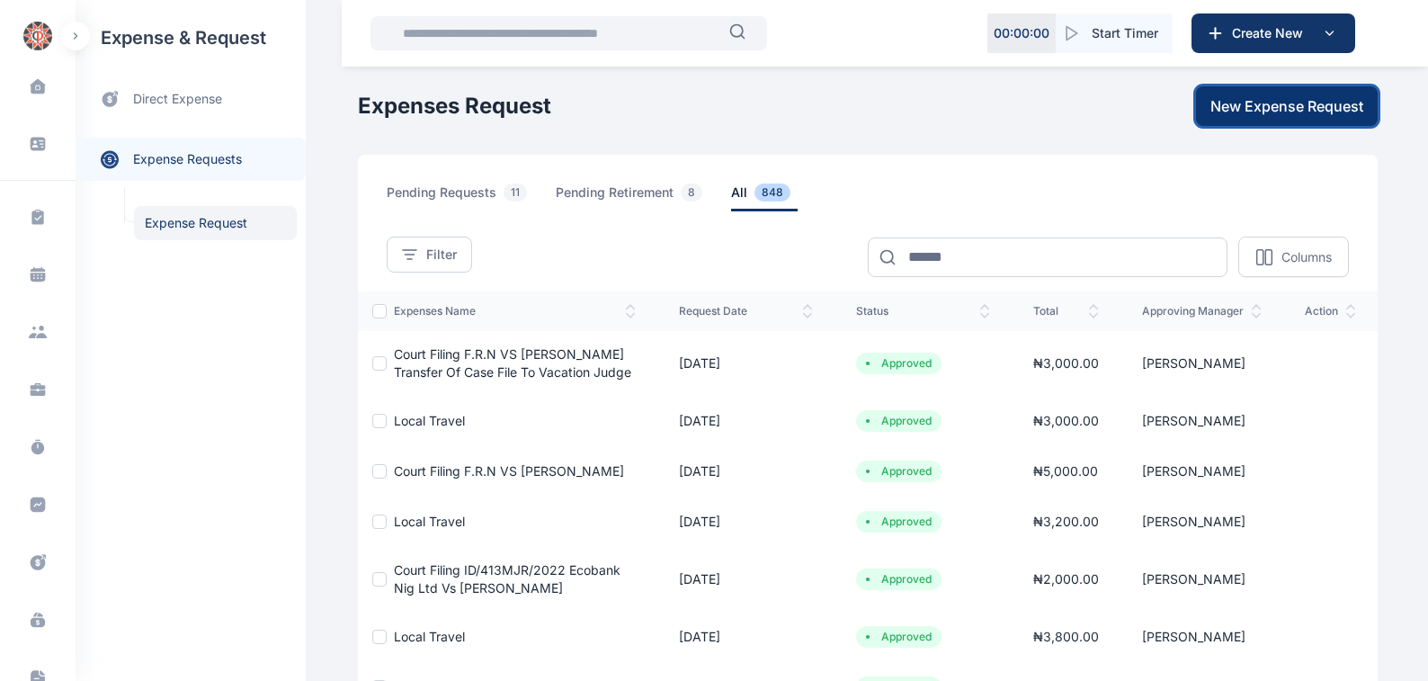
click at [1273, 106] on span "New Expense Request" at bounding box center [1286, 106] width 153 height 22
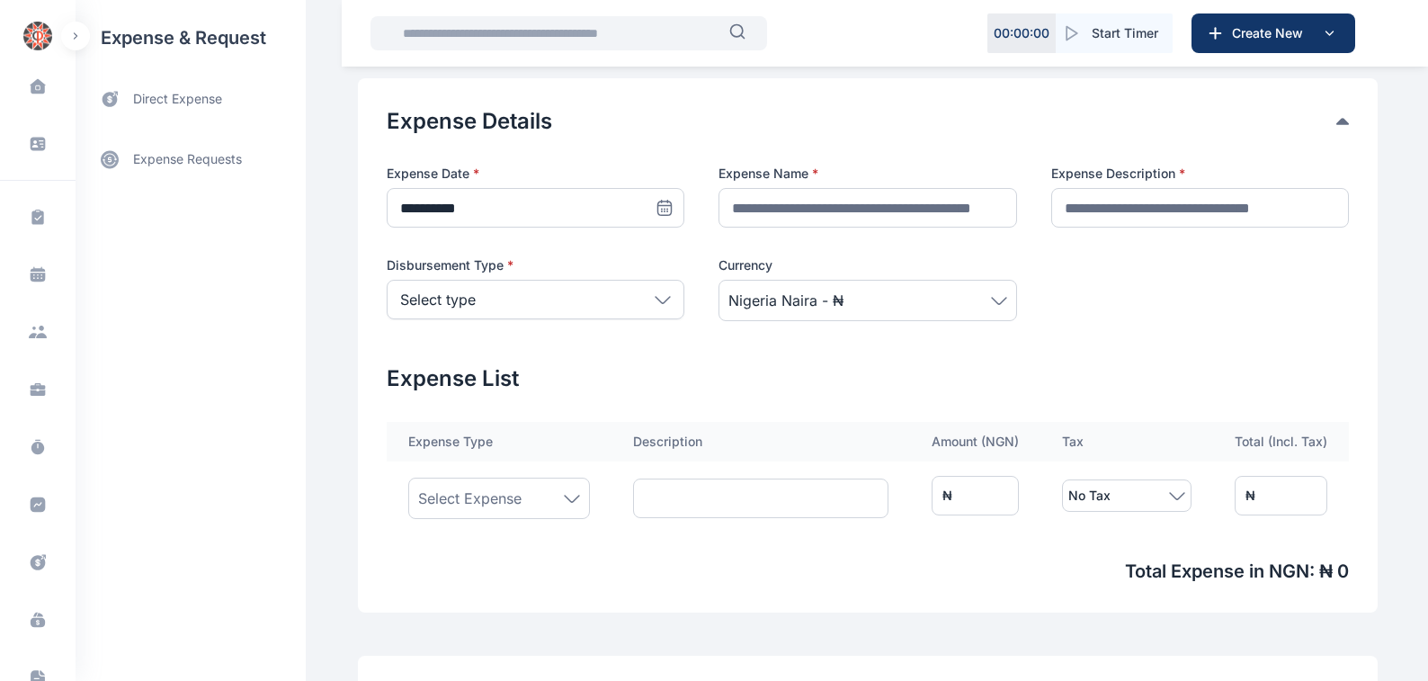
scroll to position [306, 0]
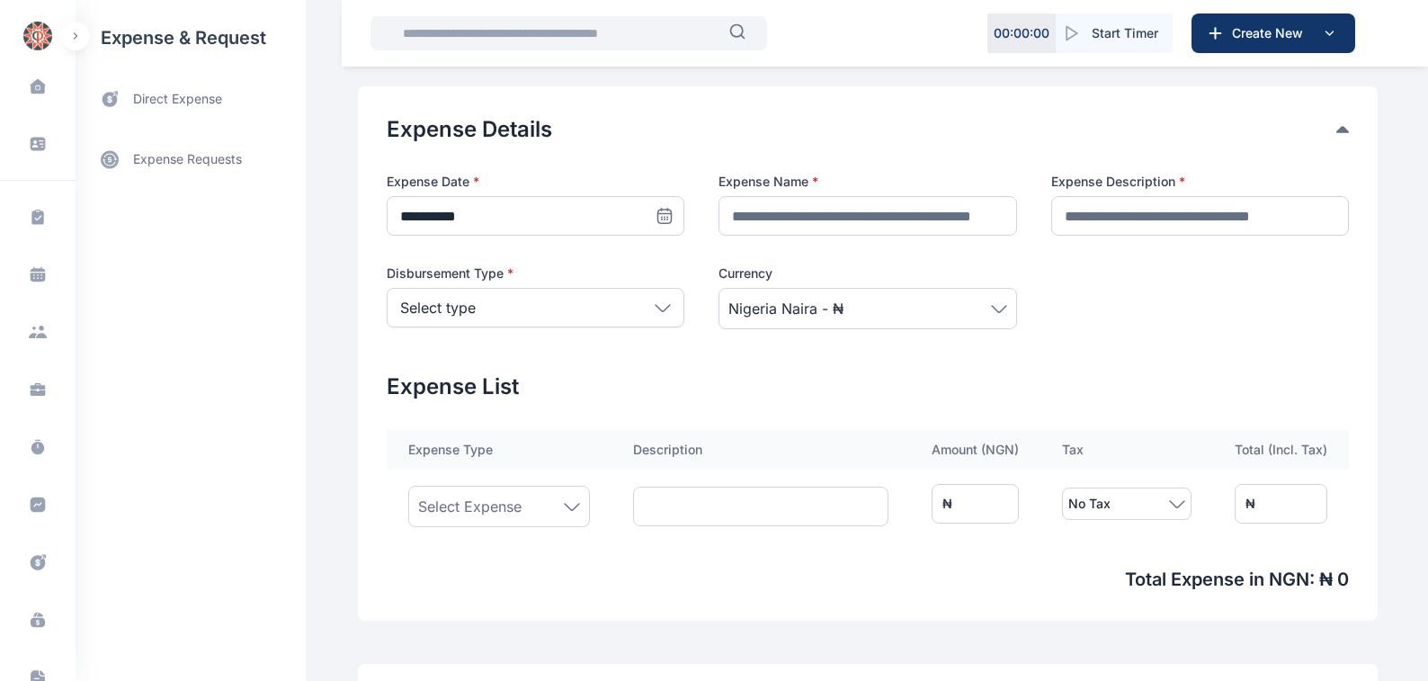
click at [655, 306] on icon at bounding box center [663, 308] width 16 height 8
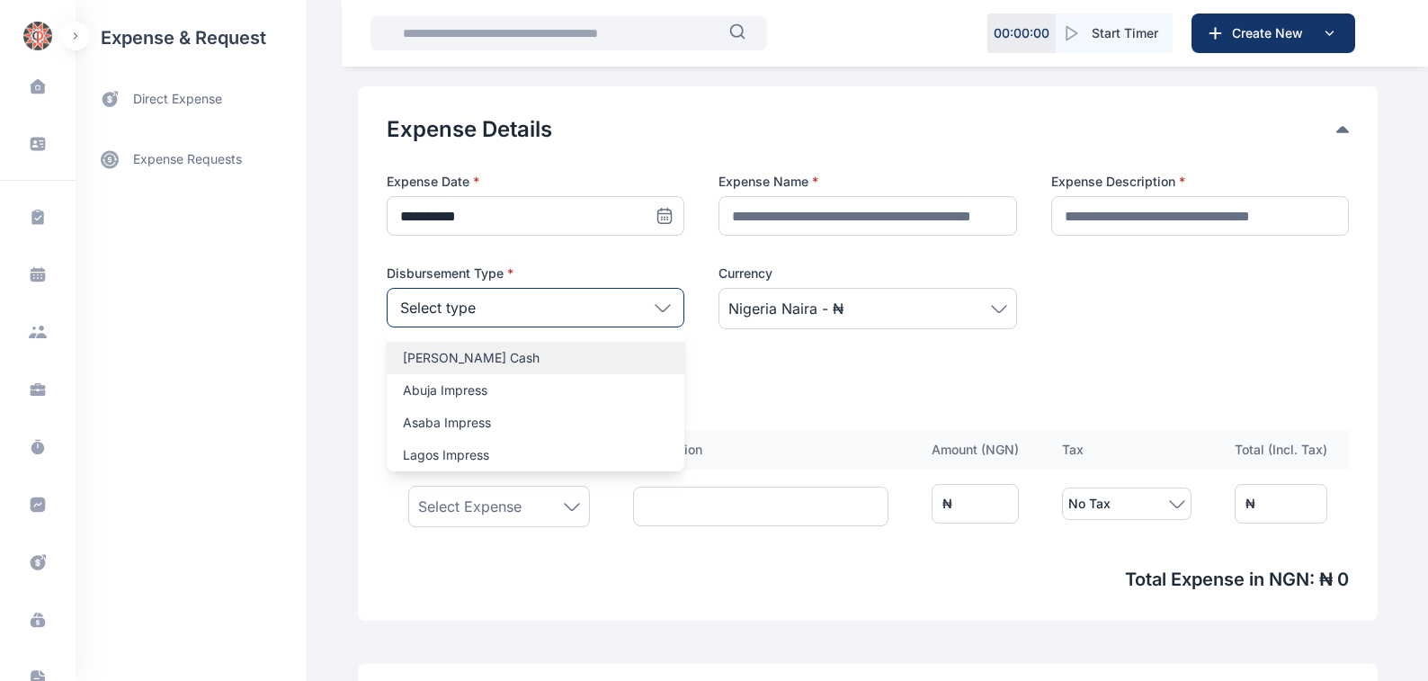
click at [411, 354] on p "[PERSON_NAME] Cash" at bounding box center [535, 358] width 265 height 18
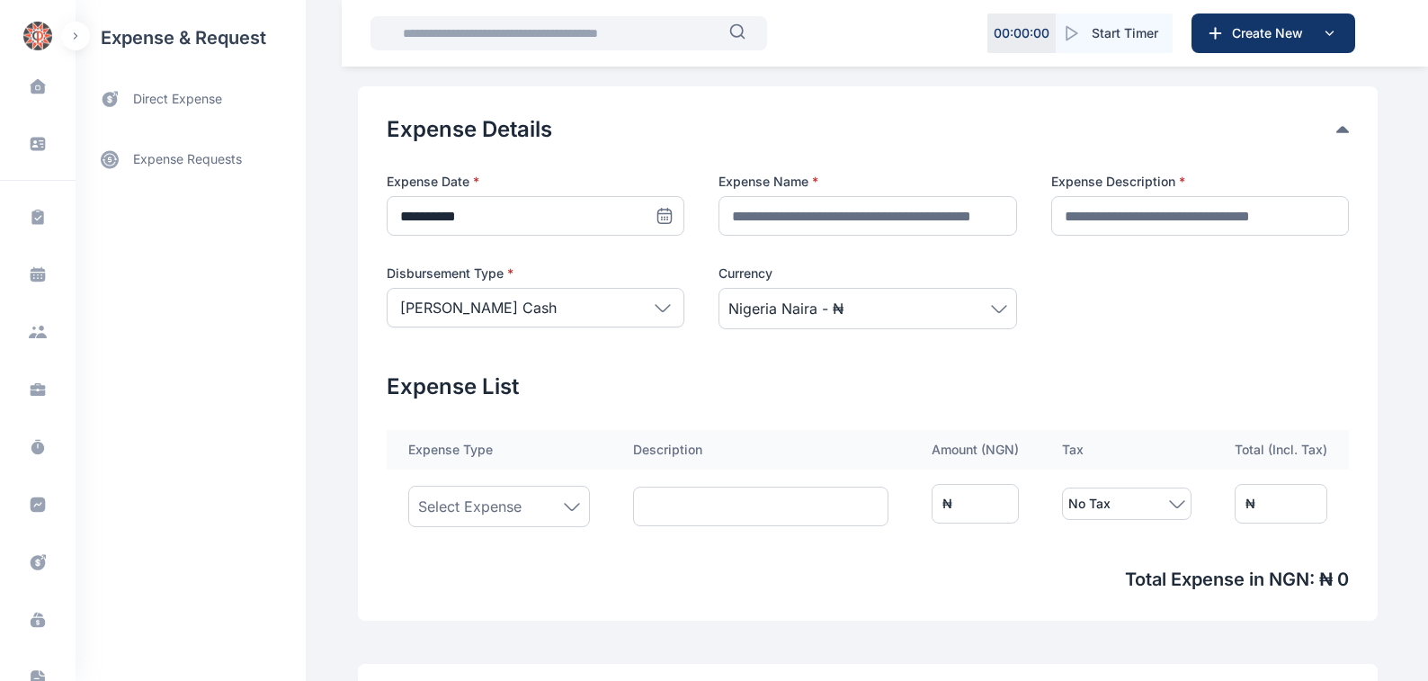
scroll to position [510, 0]
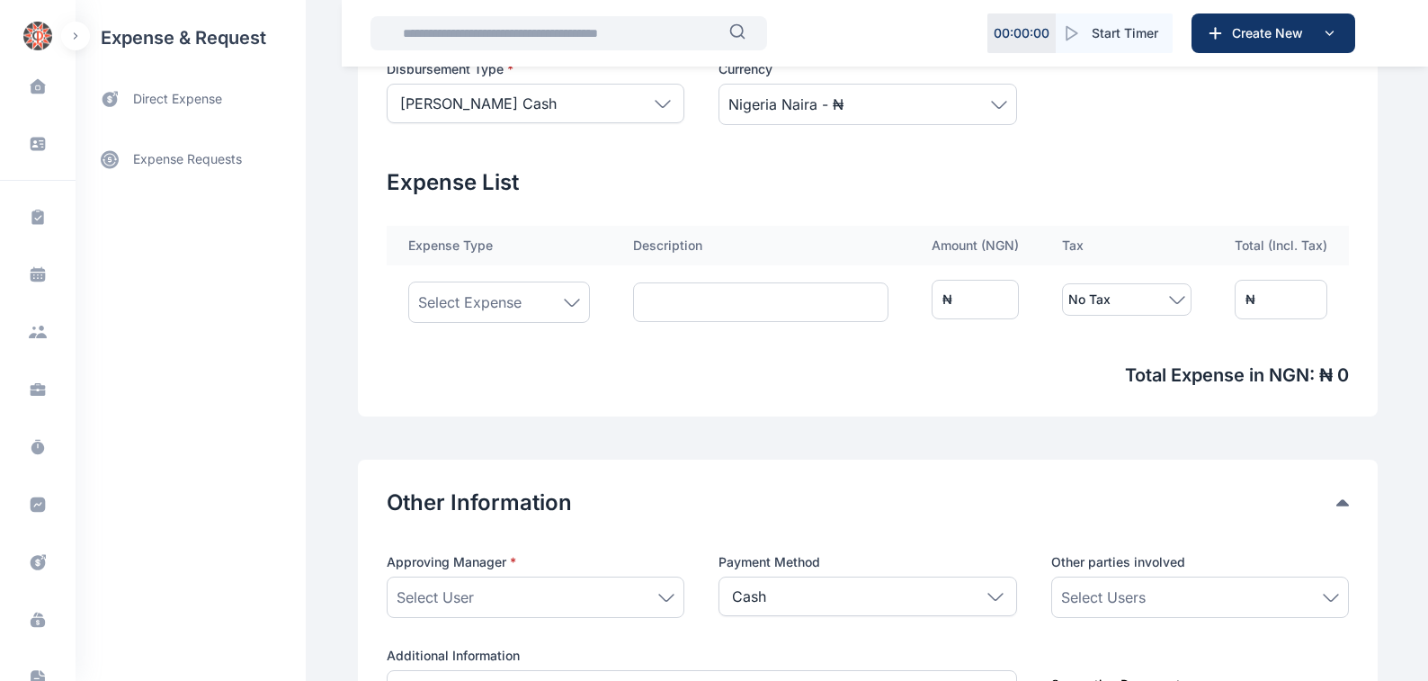
click at [565, 302] on icon at bounding box center [572, 302] width 14 height 6
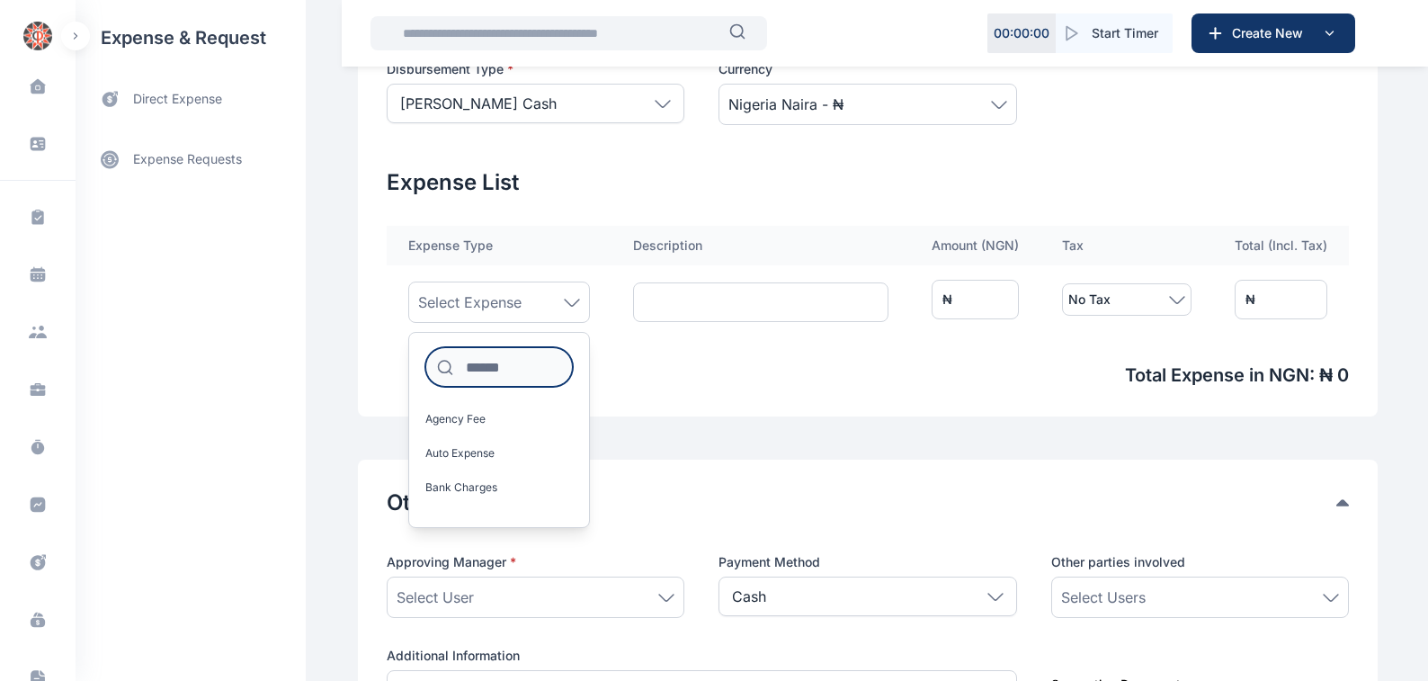
click at [460, 365] on input at bounding box center [498, 367] width 147 height 40
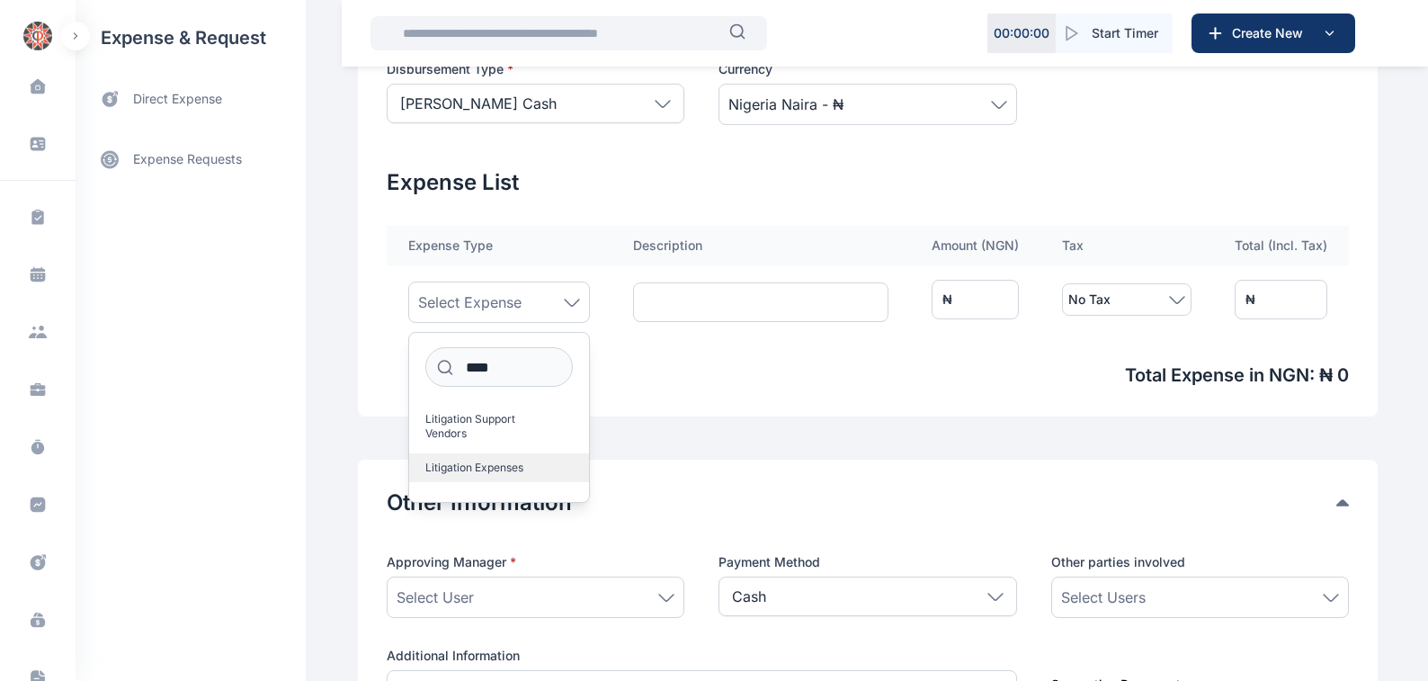
drag, startPoint x: 431, startPoint y: 449, endPoint x: 563, endPoint y: 452, distance: 132.2
click at [430, 460] on span "Litigation Expenses" at bounding box center [474, 467] width 98 height 14
click at [479, 363] on input "****" at bounding box center [499, 367] width 148 height 40
type input "*"
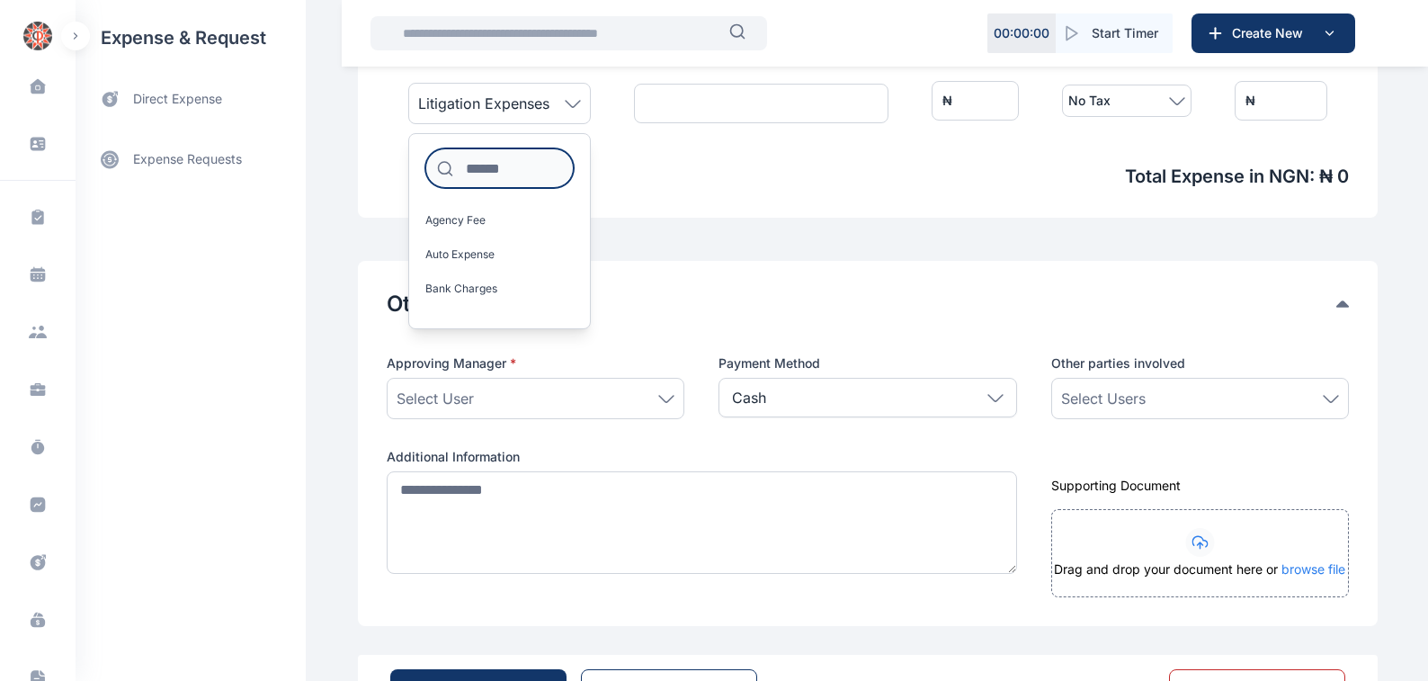
scroll to position [714, 0]
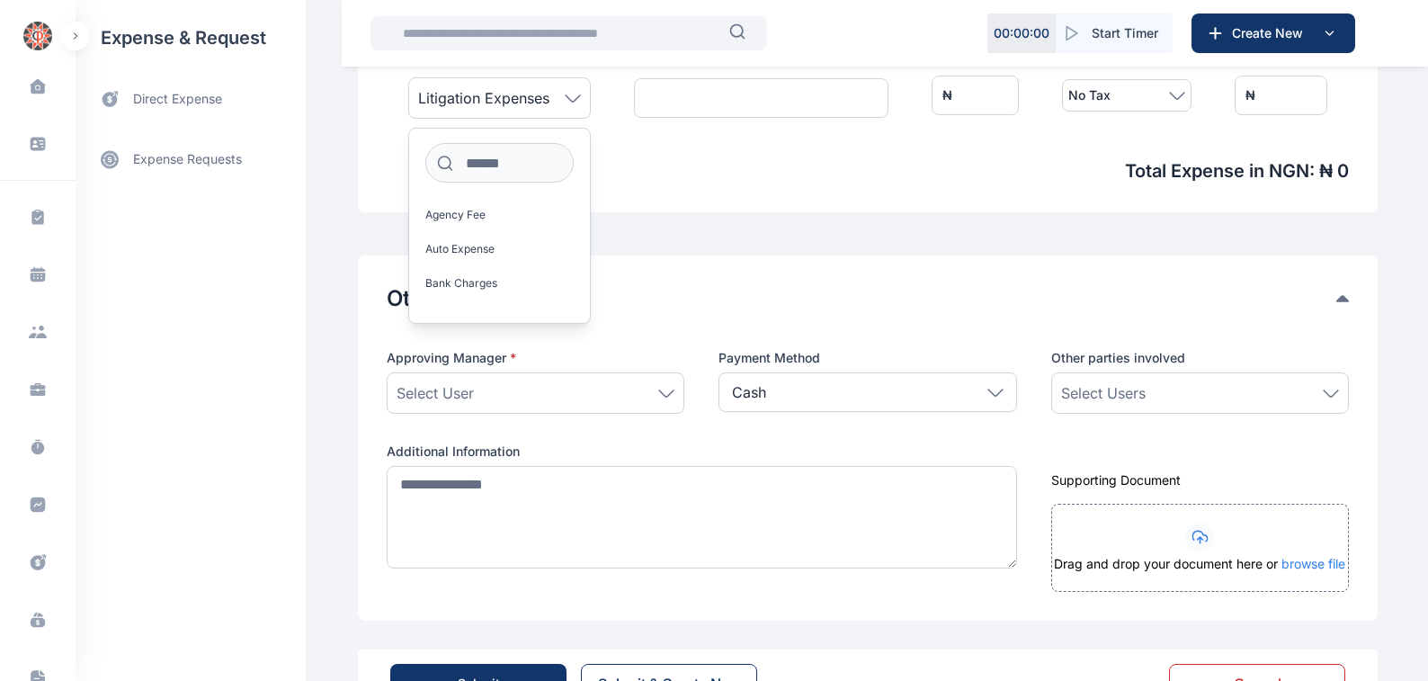
click at [658, 391] on icon at bounding box center [666, 393] width 16 height 8
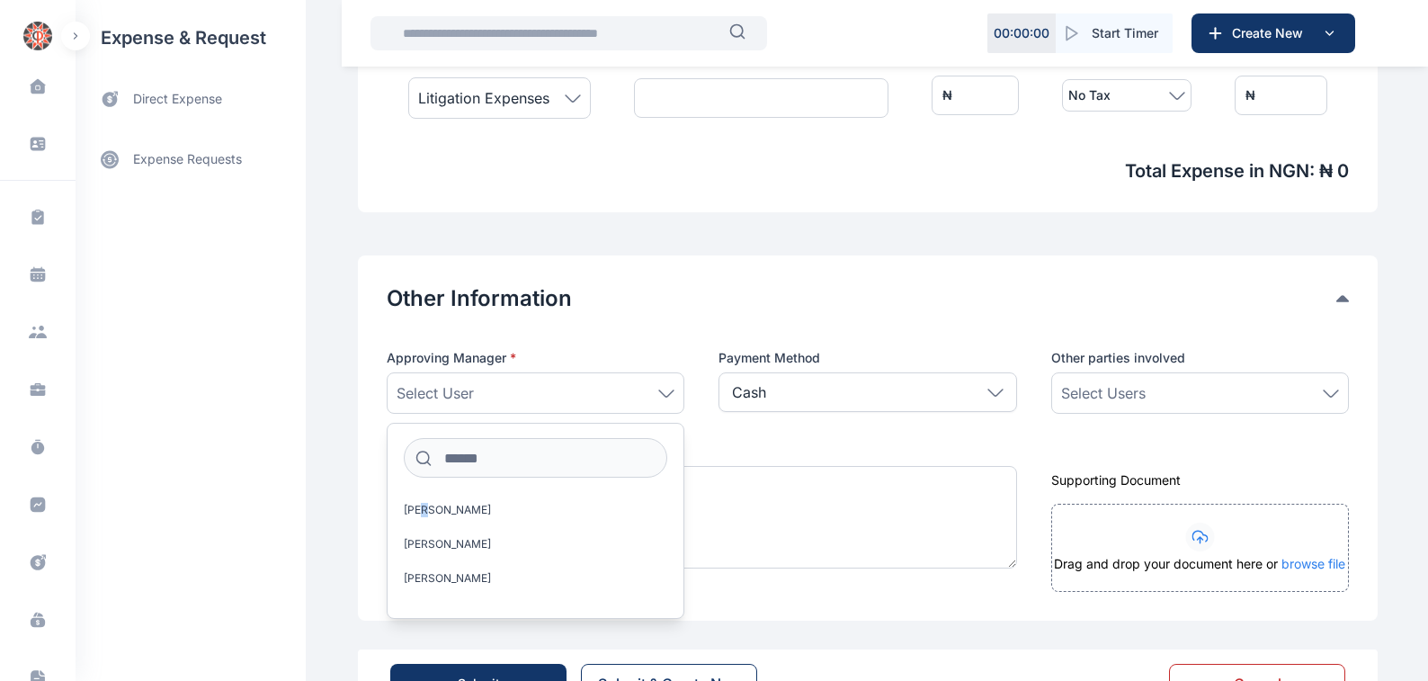
drag, startPoint x: 417, startPoint y: 509, endPoint x: 585, endPoint y: 486, distance: 168.9
click at [415, 509] on span "[PERSON_NAME]" at bounding box center [447, 510] width 87 height 14
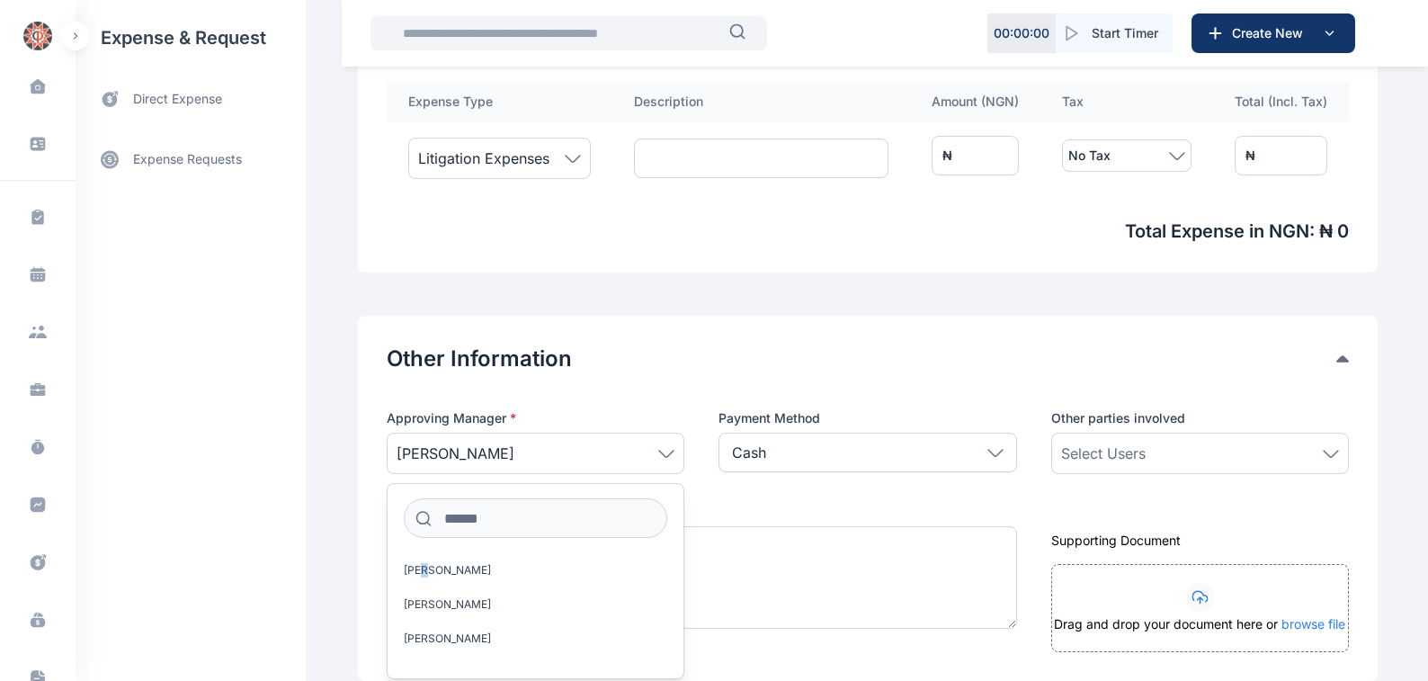
scroll to position [780, 0]
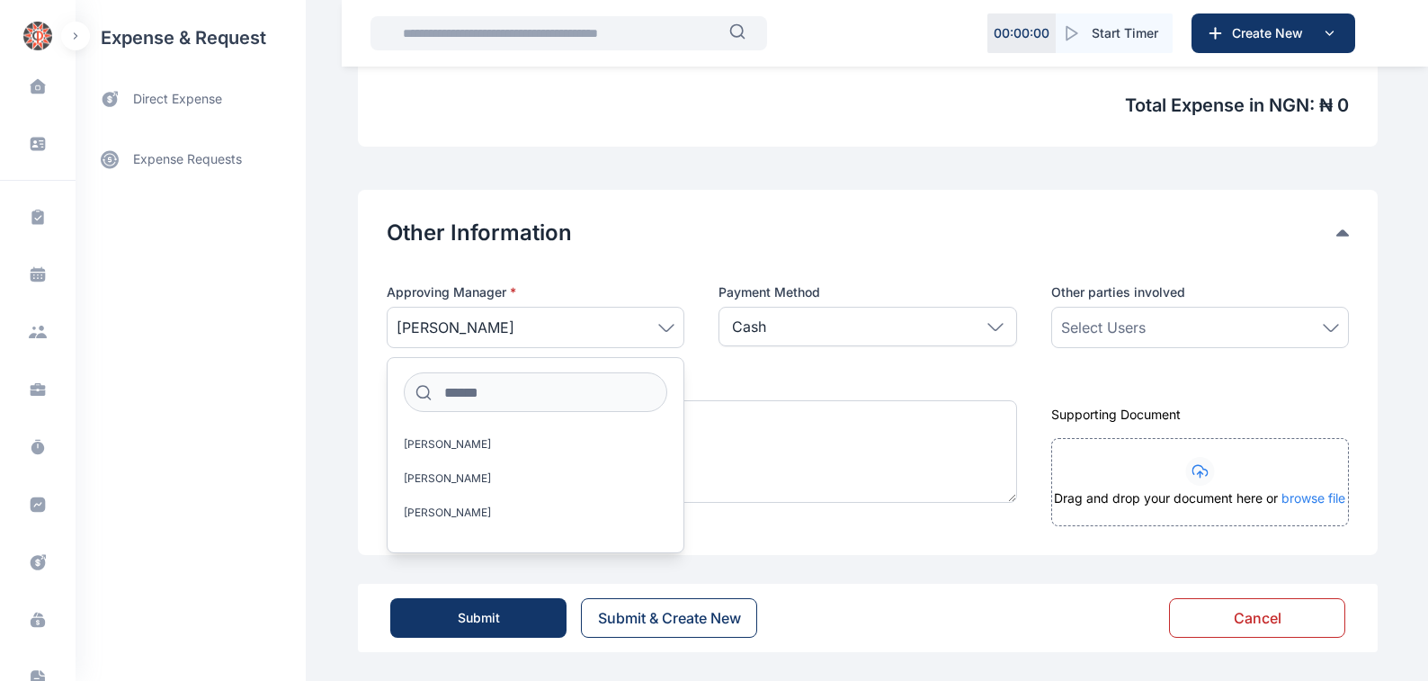
drag, startPoint x: 1331, startPoint y: 326, endPoint x: 1321, endPoint y: 332, distance: 11.7
click at [1331, 326] on icon at bounding box center [1331, 328] width 16 height 8
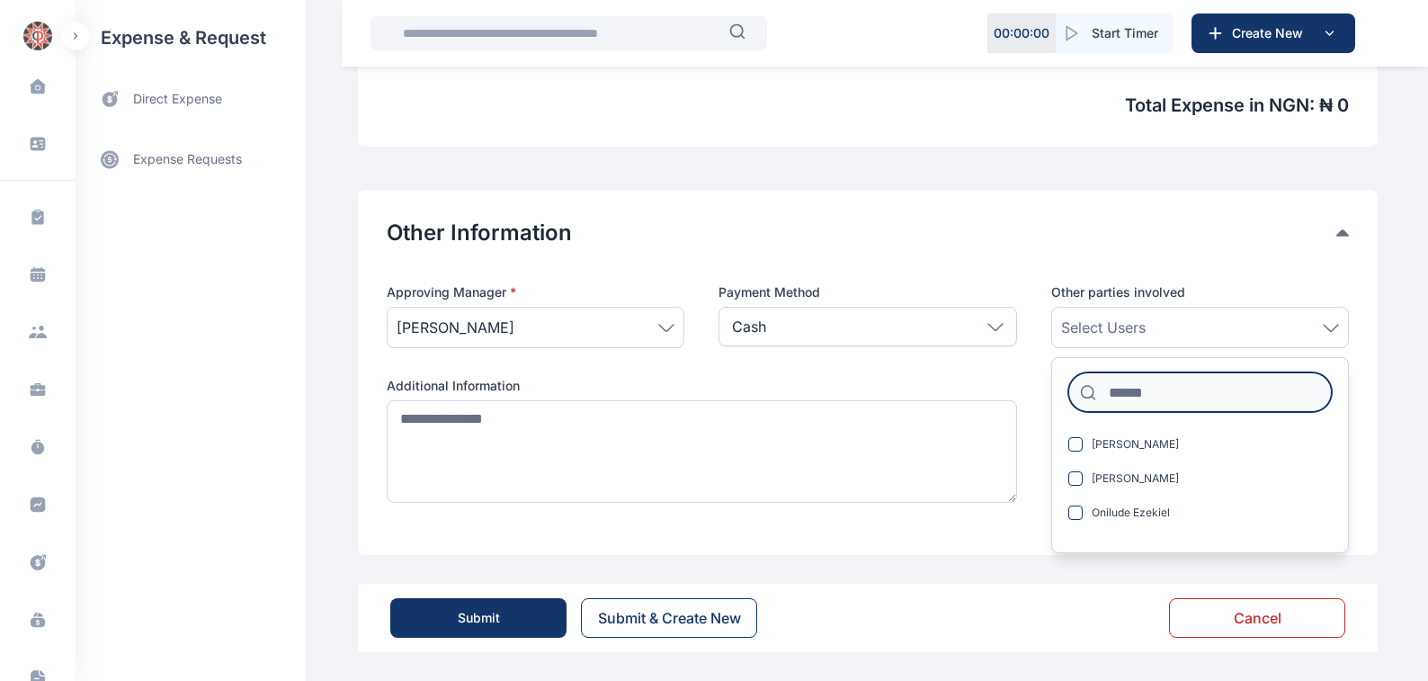
drag, startPoint x: 1112, startPoint y: 390, endPoint x: 1175, endPoint y: 387, distance: 63.0
click at [1114, 390] on input at bounding box center [1199, 392] width 263 height 40
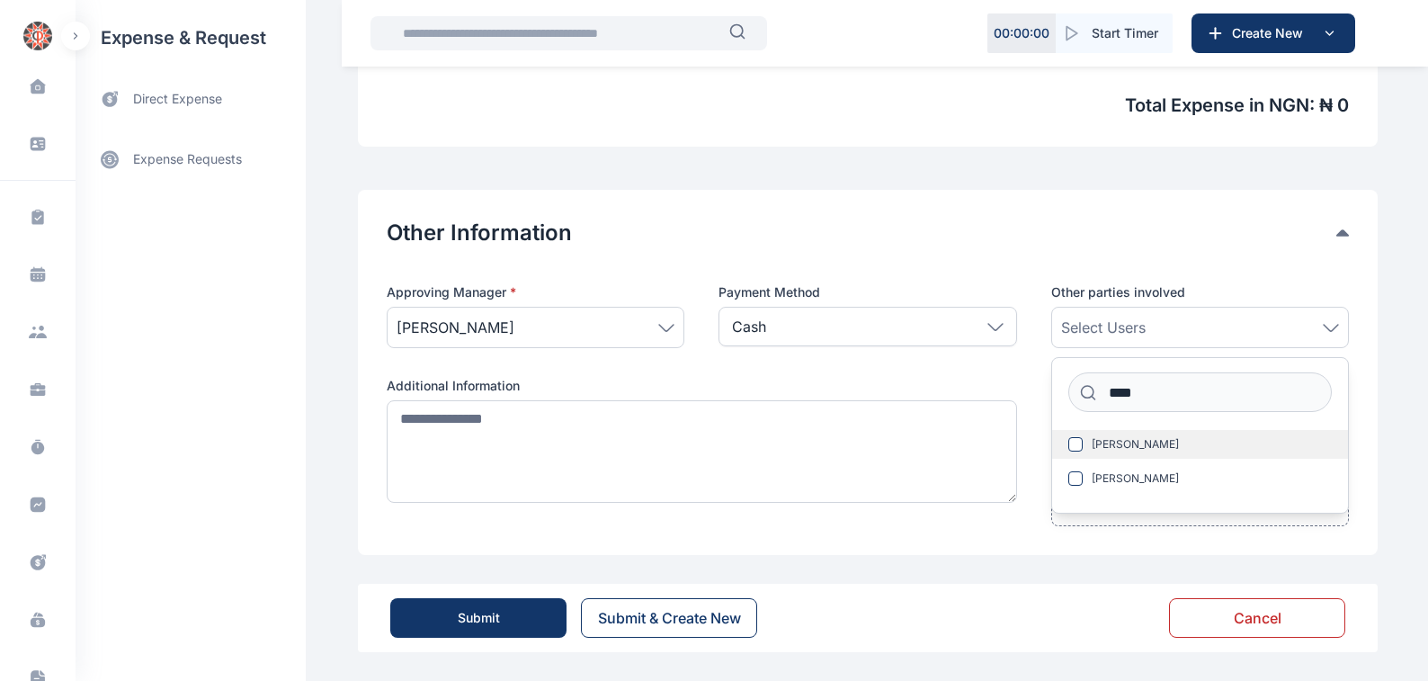
click at [1128, 441] on span "[PERSON_NAME]" at bounding box center [1135, 444] width 87 height 14
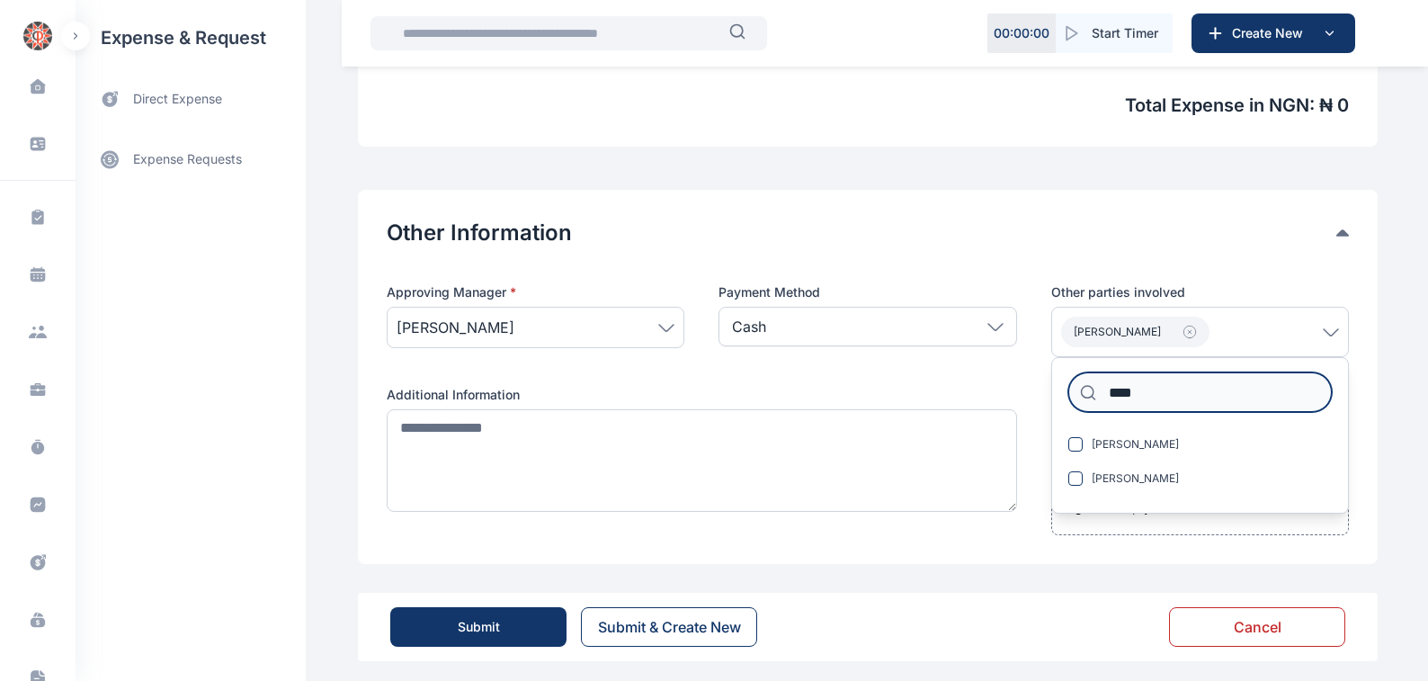
click at [1145, 390] on input "****" at bounding box center [1199, 392] width 263 height 40
type input "*"
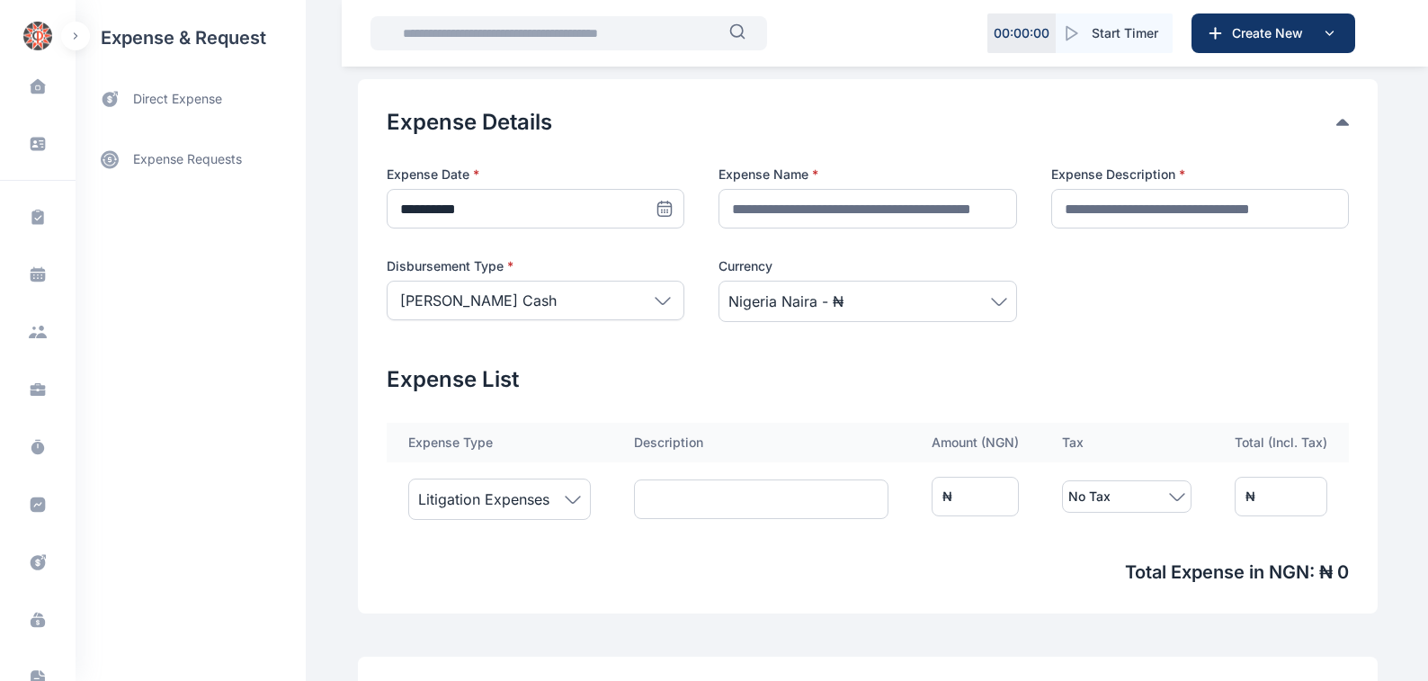
scroll to position [269, 0]
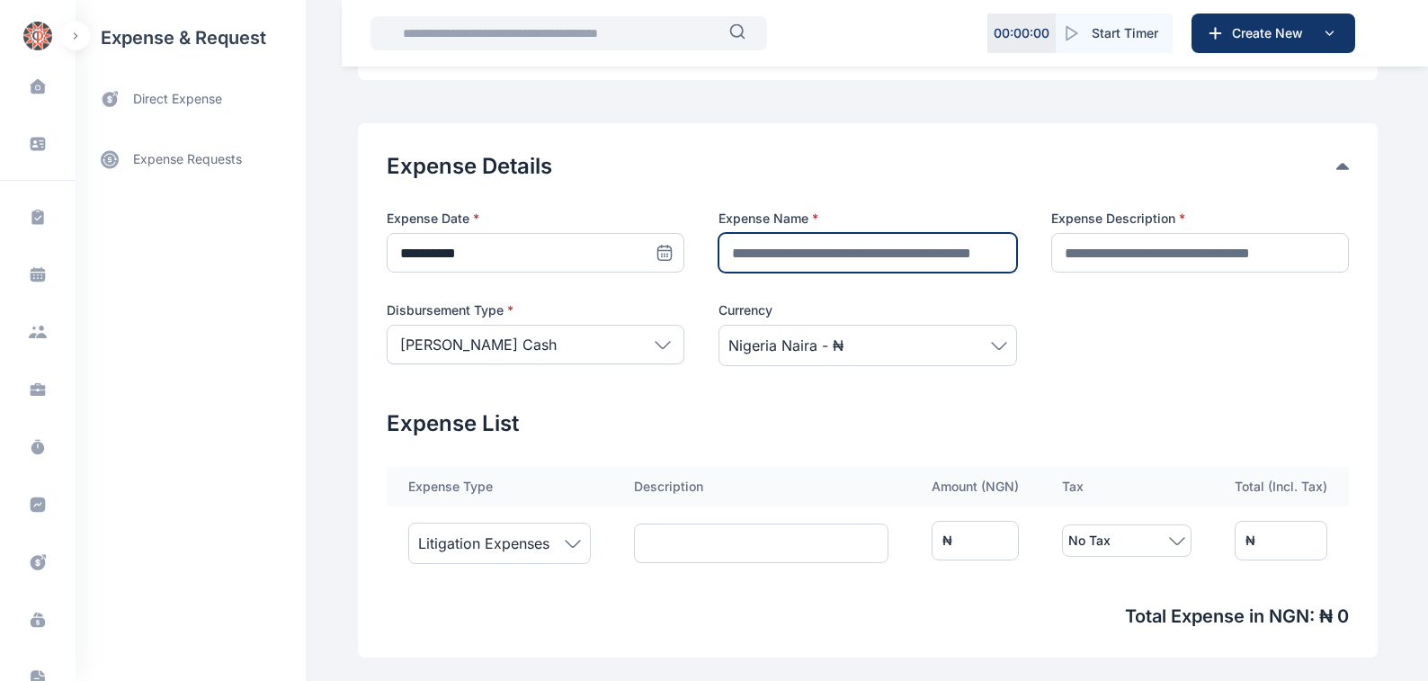
click at [732, 250] on input "text" at bounding box center [867, 253] width 298 height 40
type input "**********"
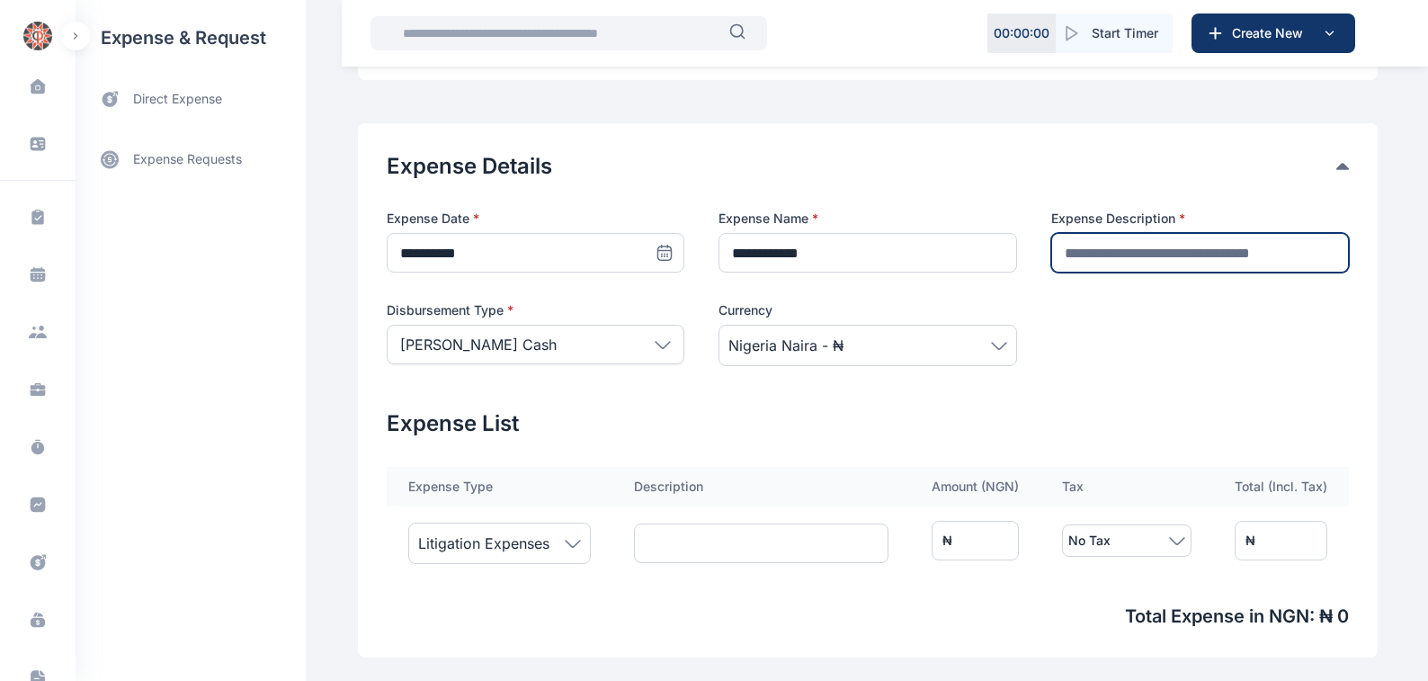
drag, startPoint x: 1062, startPoint y: 253, endPoint x: 1071, endPoint y: 255, distance: 9.4
click at [1062, 253] on input "text" at bounding box center [1200, 253] width 298 height 40
type input "**********"
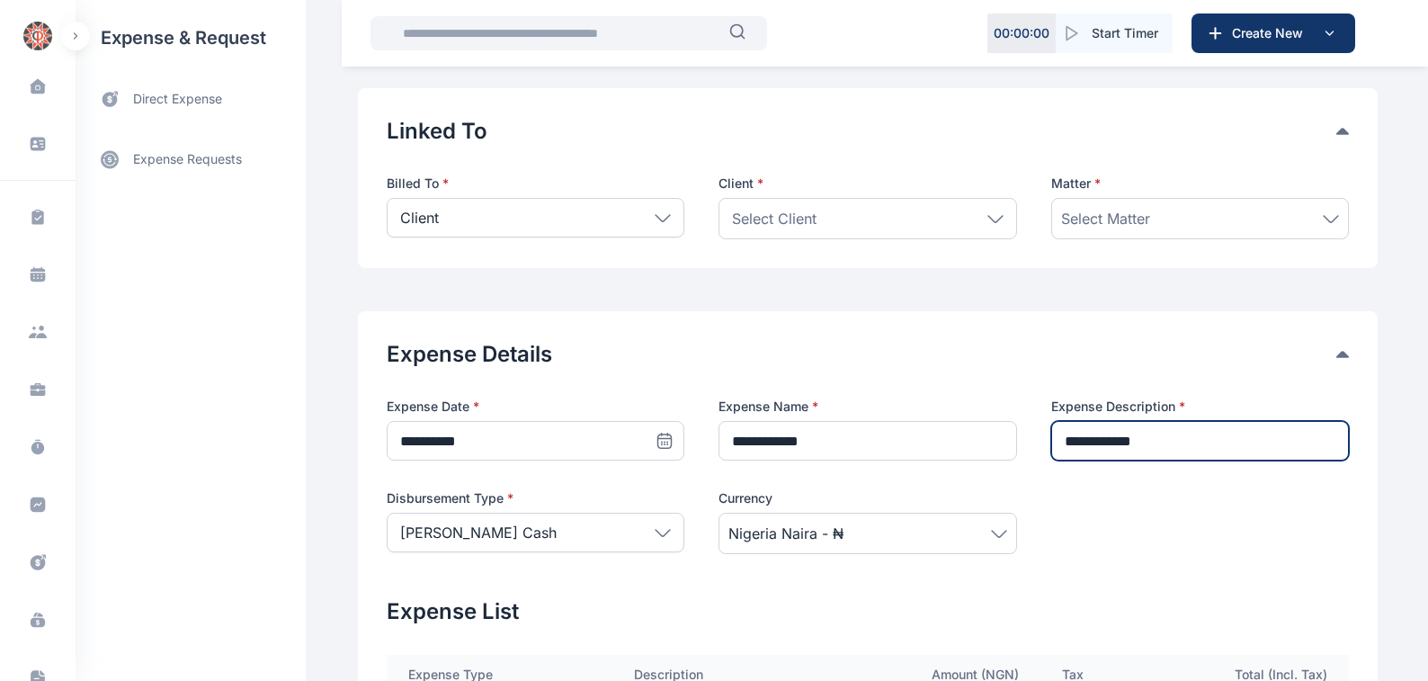
scroll to position [0, 0]
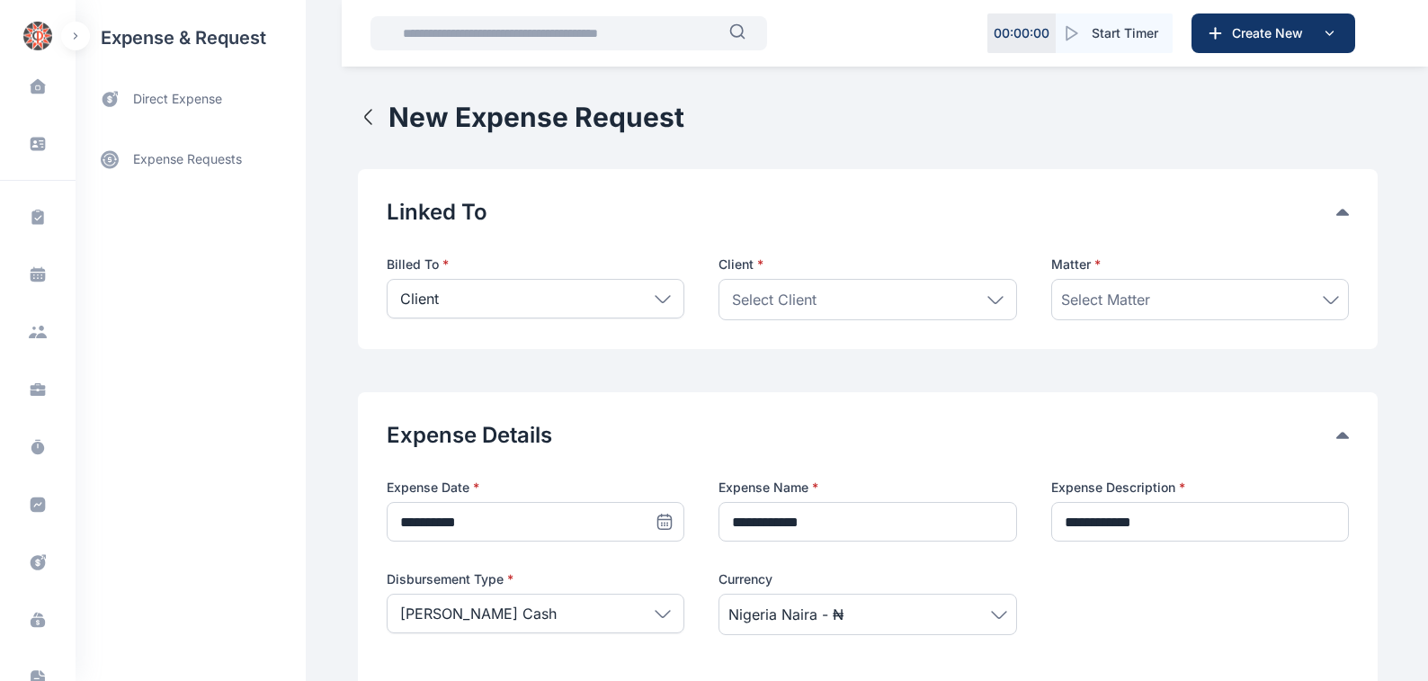
click at [990, 299] on icon at bounding box center [995, 300] width 16 height 8
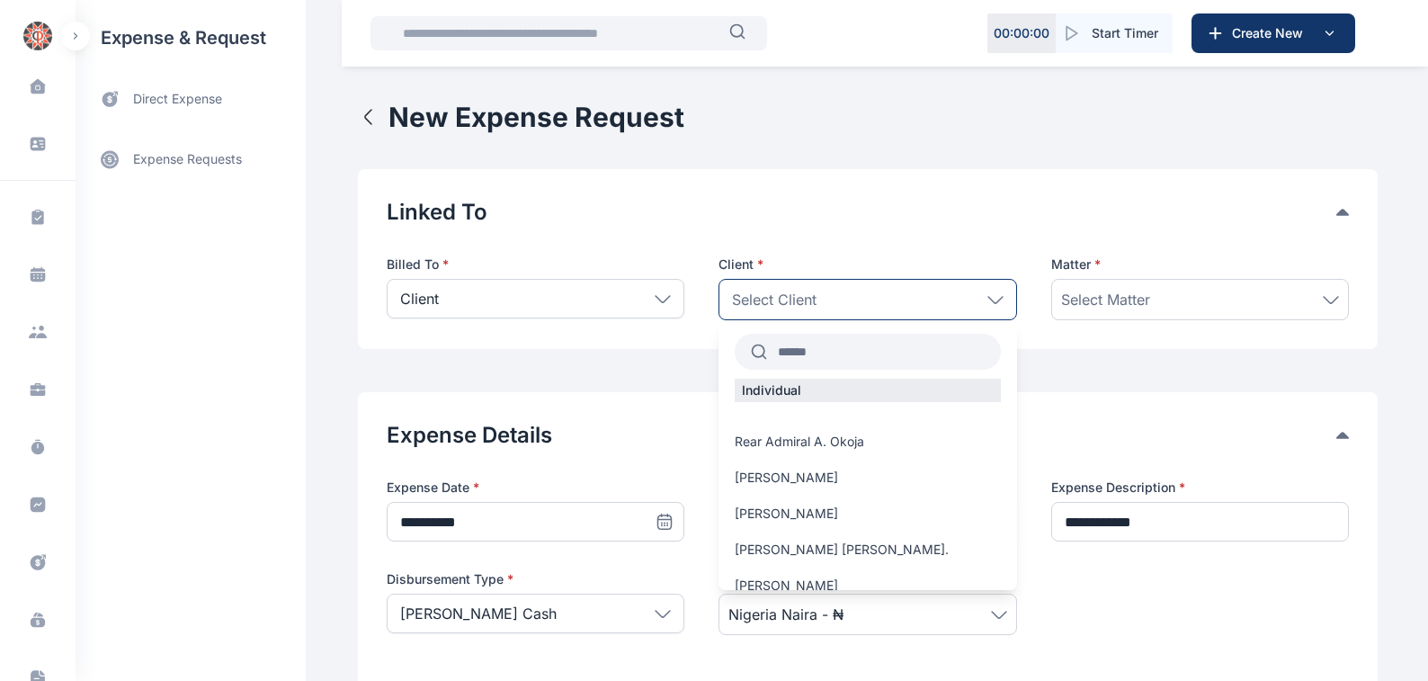
drag, startPoint x: 777, startPoint y: 351, endPoint x: 1258, endPoint y: 359, distance: 481.2
click at [780, 351] on input "text" at bounding box center [883, 351] width 233 height 32
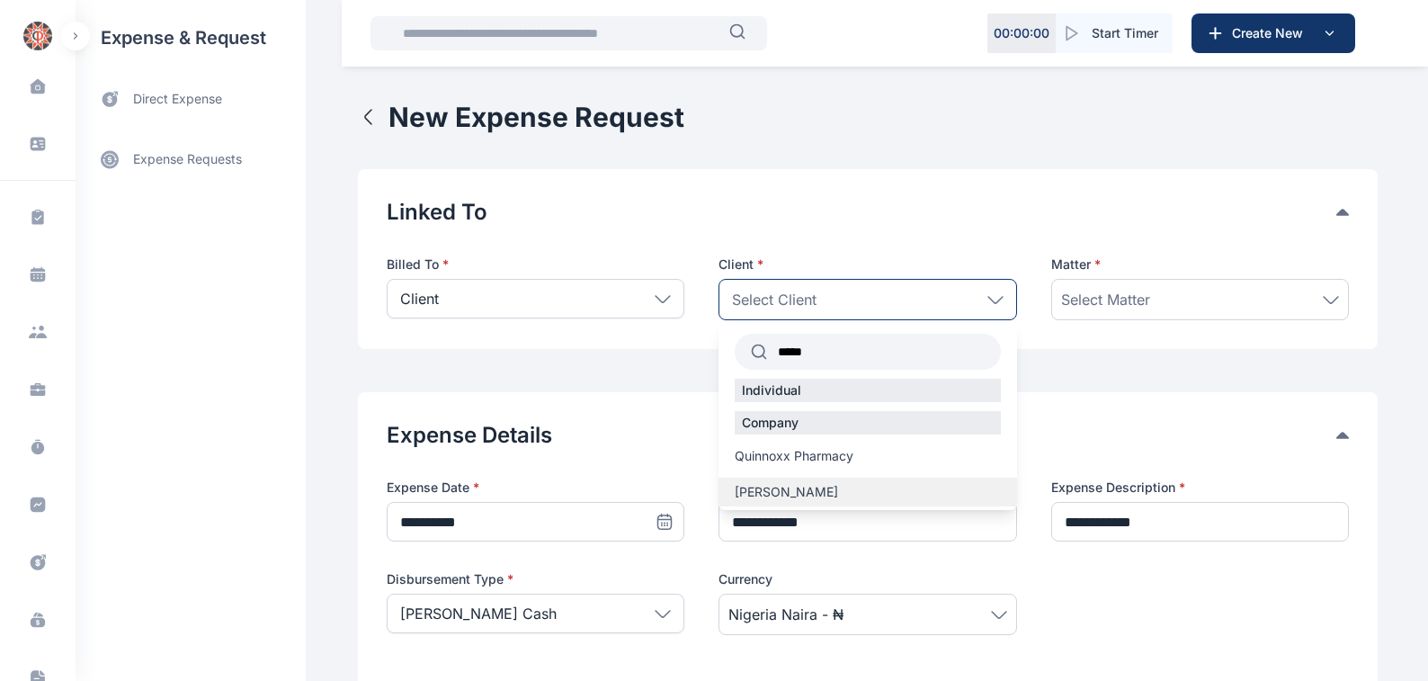
type input "*****"
click at [795, 491] on span "[PERSON_NAME]" at bounding box center [786, 492] width 103 height 18
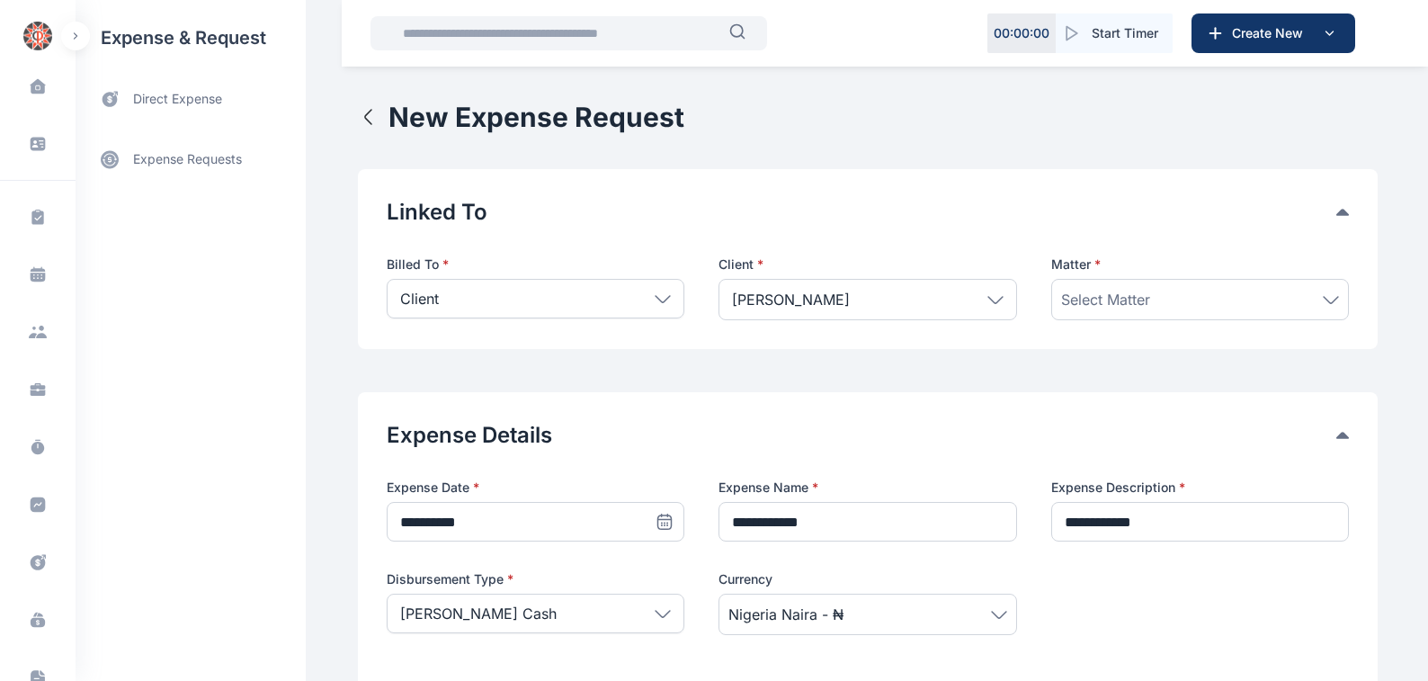
click at [1333, 296] on icon at bounding box center [1331, 300] width 16 height 8
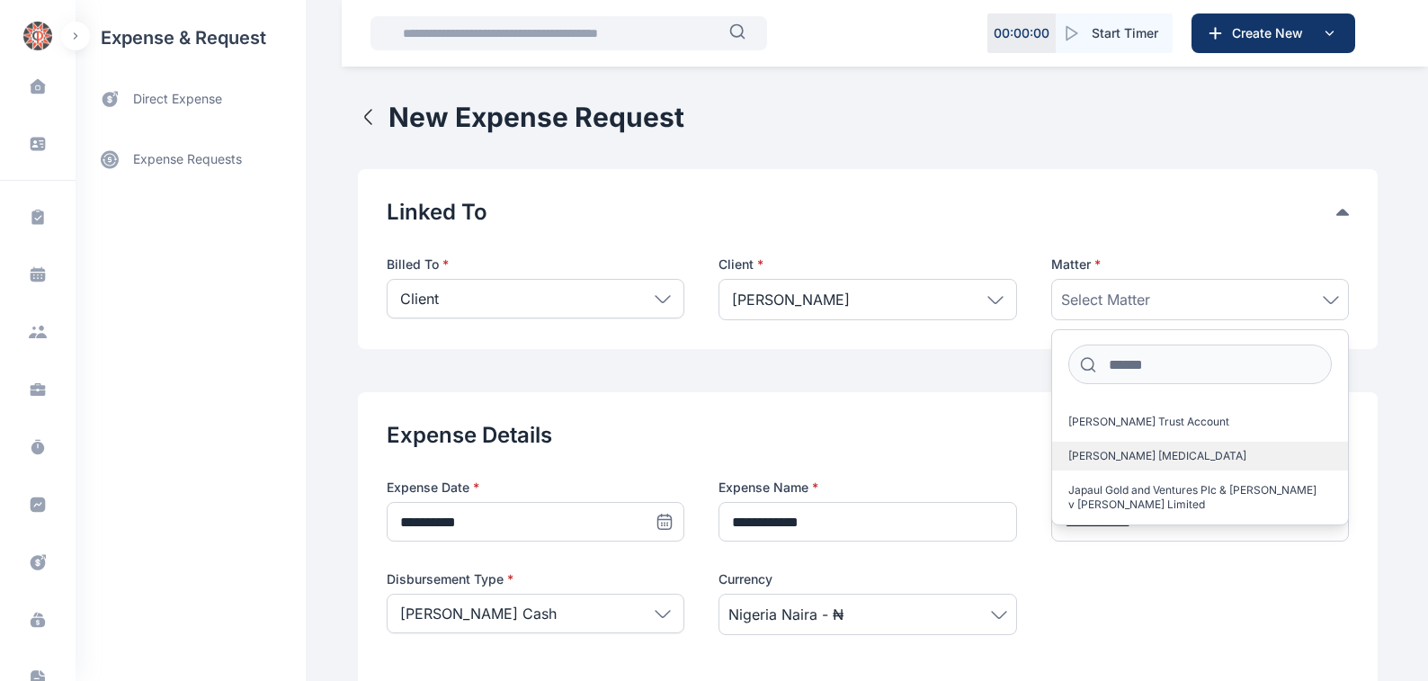
scroll to position [65, 0]
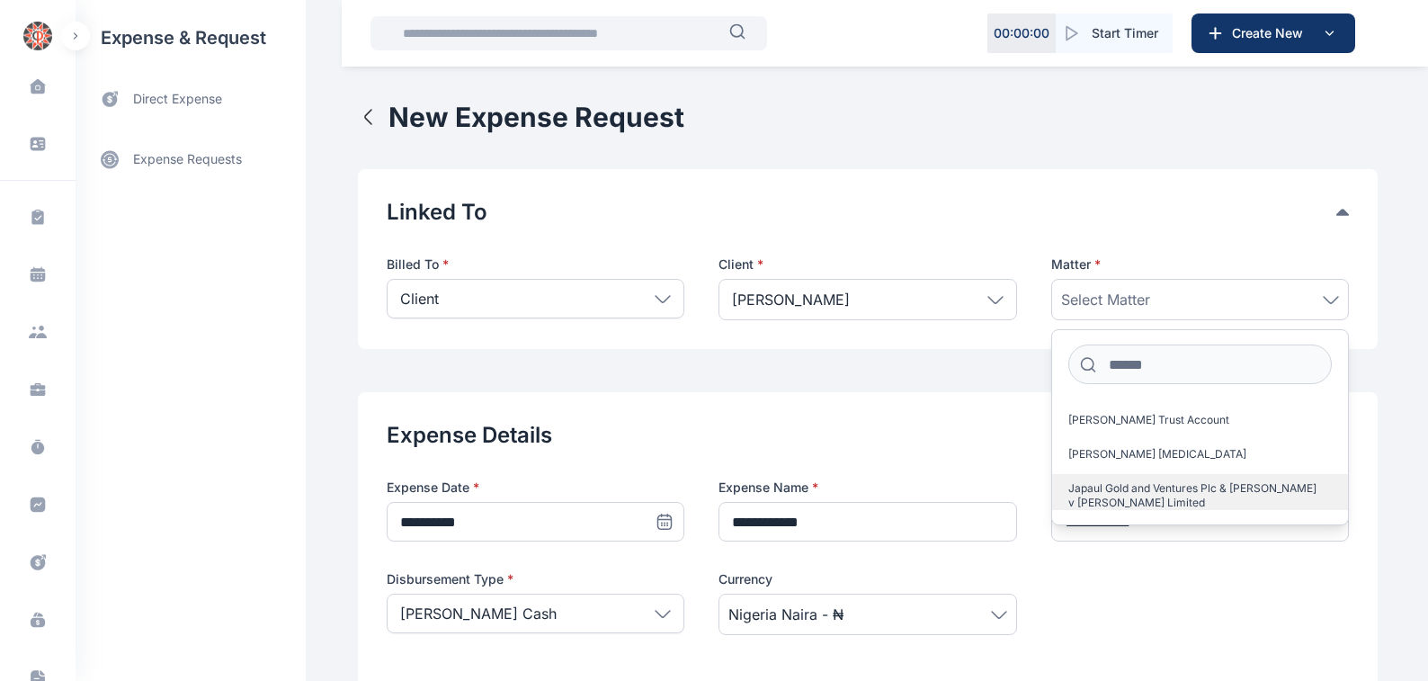
click at [1087, 488] on span "Japaul Gold and Ventures Plc & [PERSON_NAME] v [PERSON_NAME] Limited" at bounding box center [1192, 495] width 249 height 29
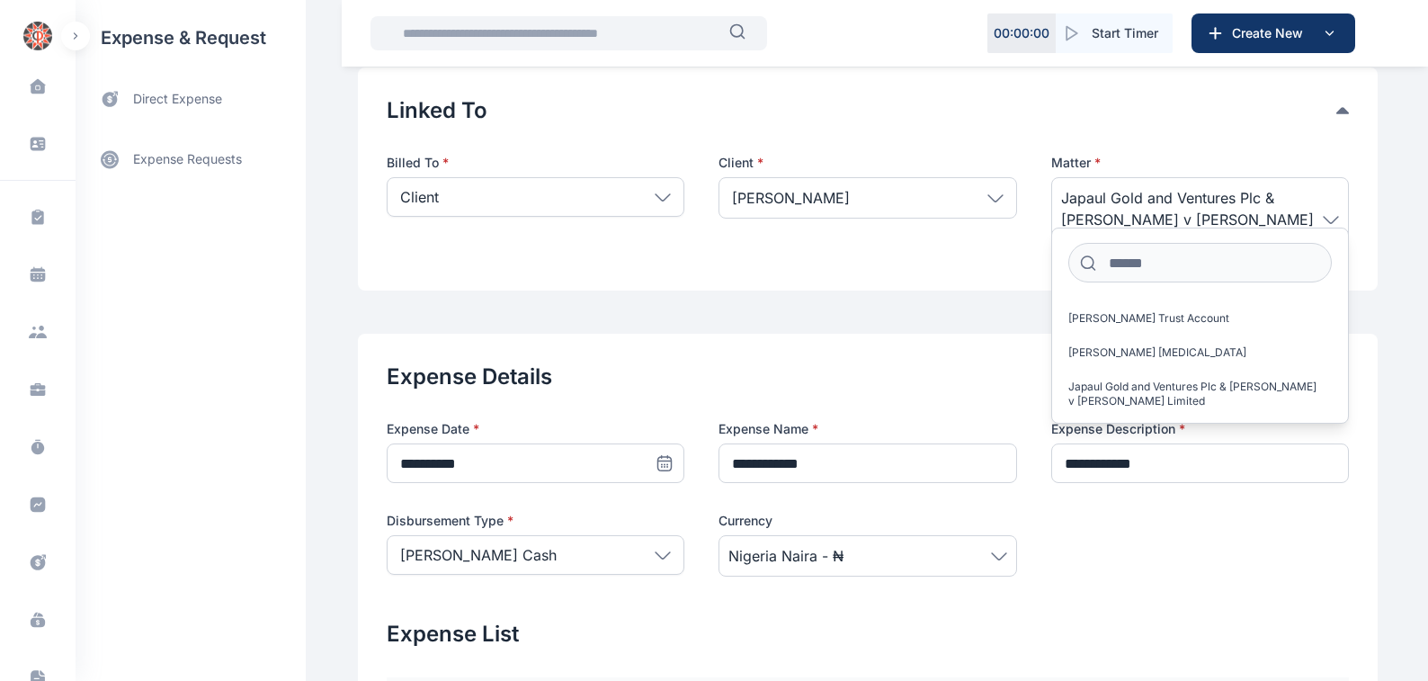
scroll to position [102, 0]
click at [802, 443] on input "**********" at bounding box center [867, 463] width 298 height 40
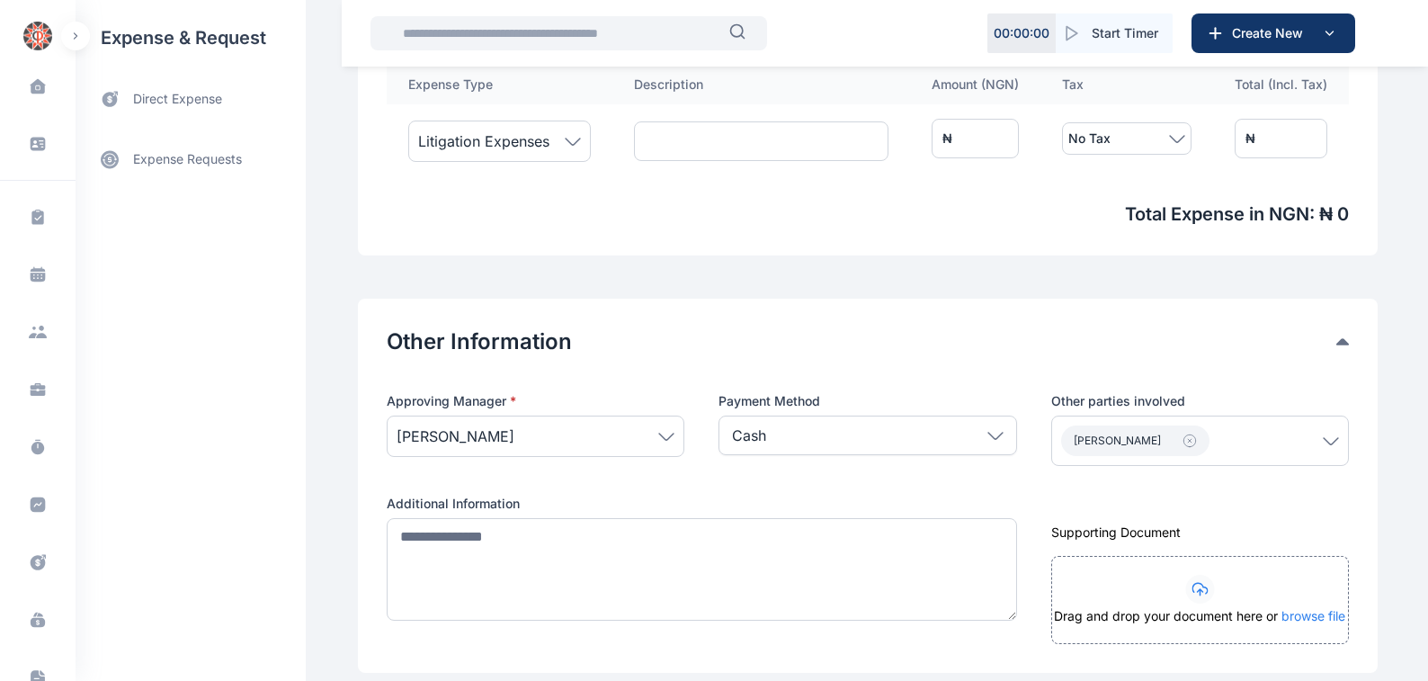
scroll to position [714, 0]
type input "**********"
click at [1327, 437] on icon at bounding box center [1331, 440] width 14 height 6
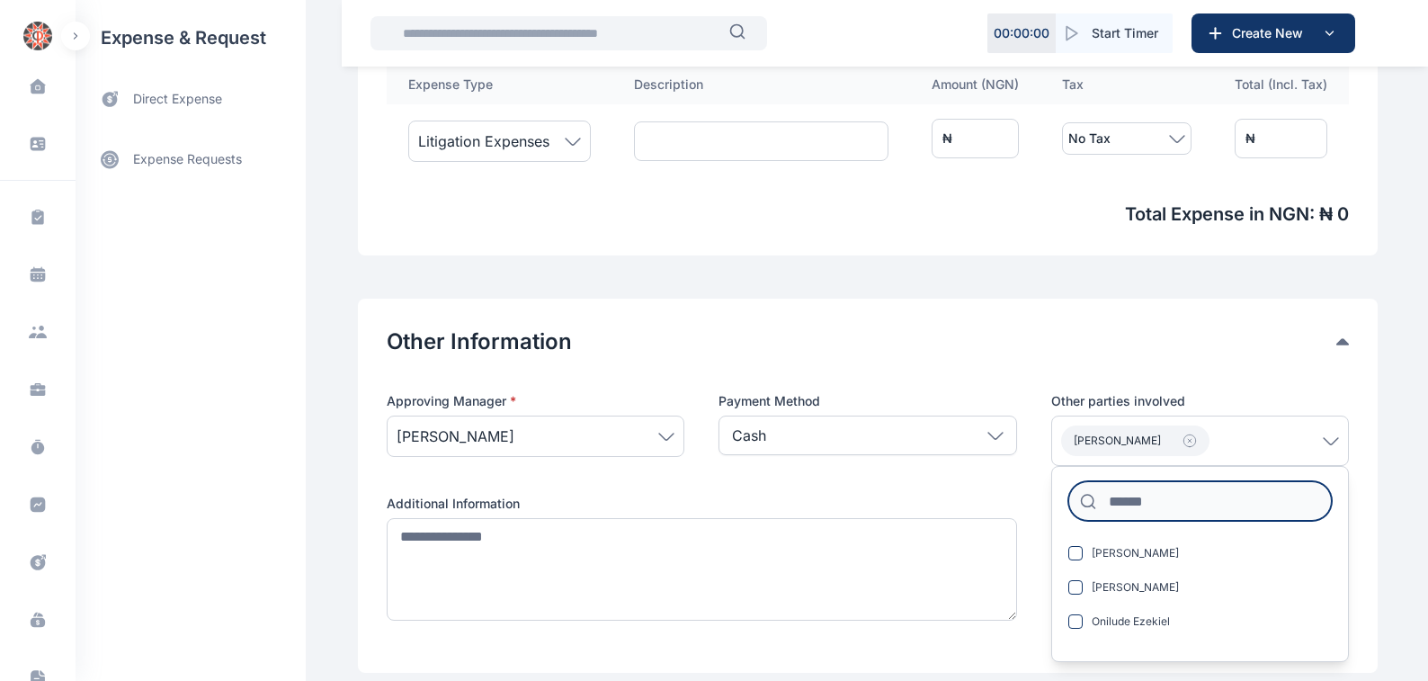
drag, startPoint x: 1106, startPoint y: 483, endPoint x: 1438, endPoint y: 454, distance: 333.1
click at [1111, 482] on input at bounding box center [1199, 501] width 263 height 40
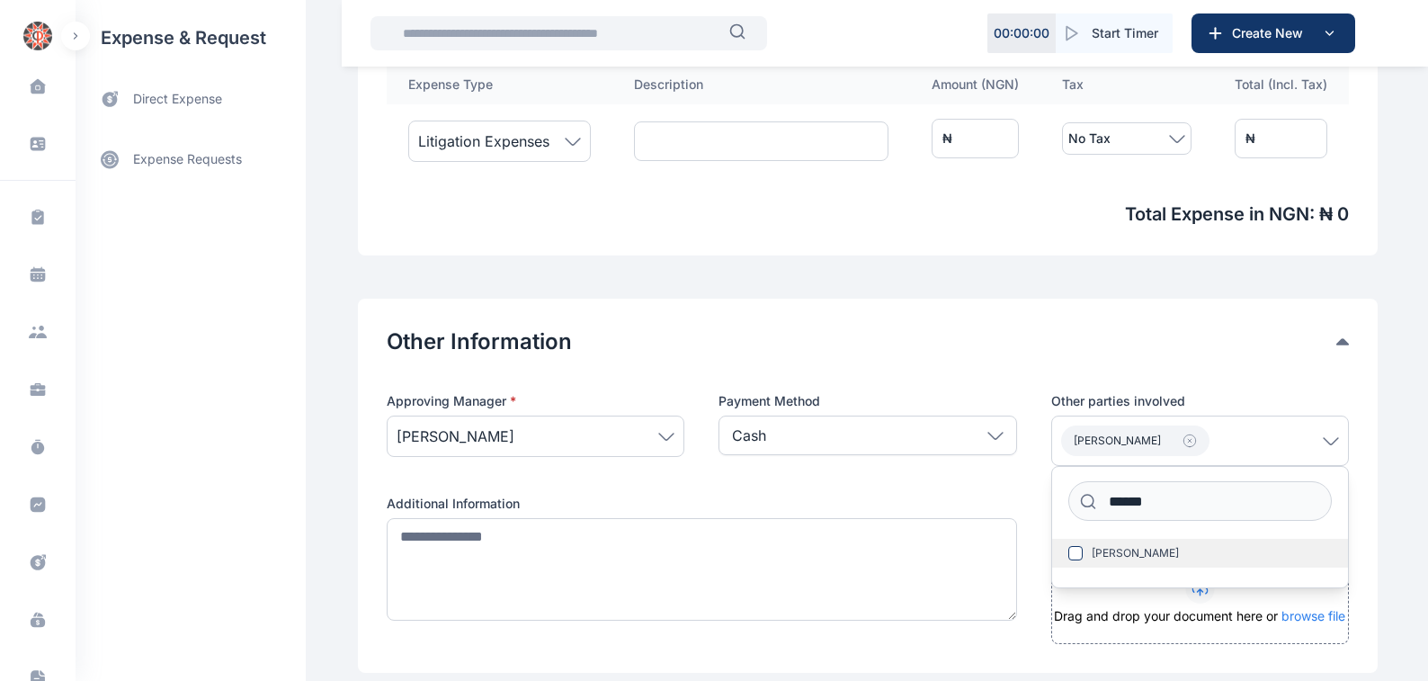
click at [1097, 546] on span "[PERSON_NAME]" at bounding box center [1135, 553] width 87 height 14
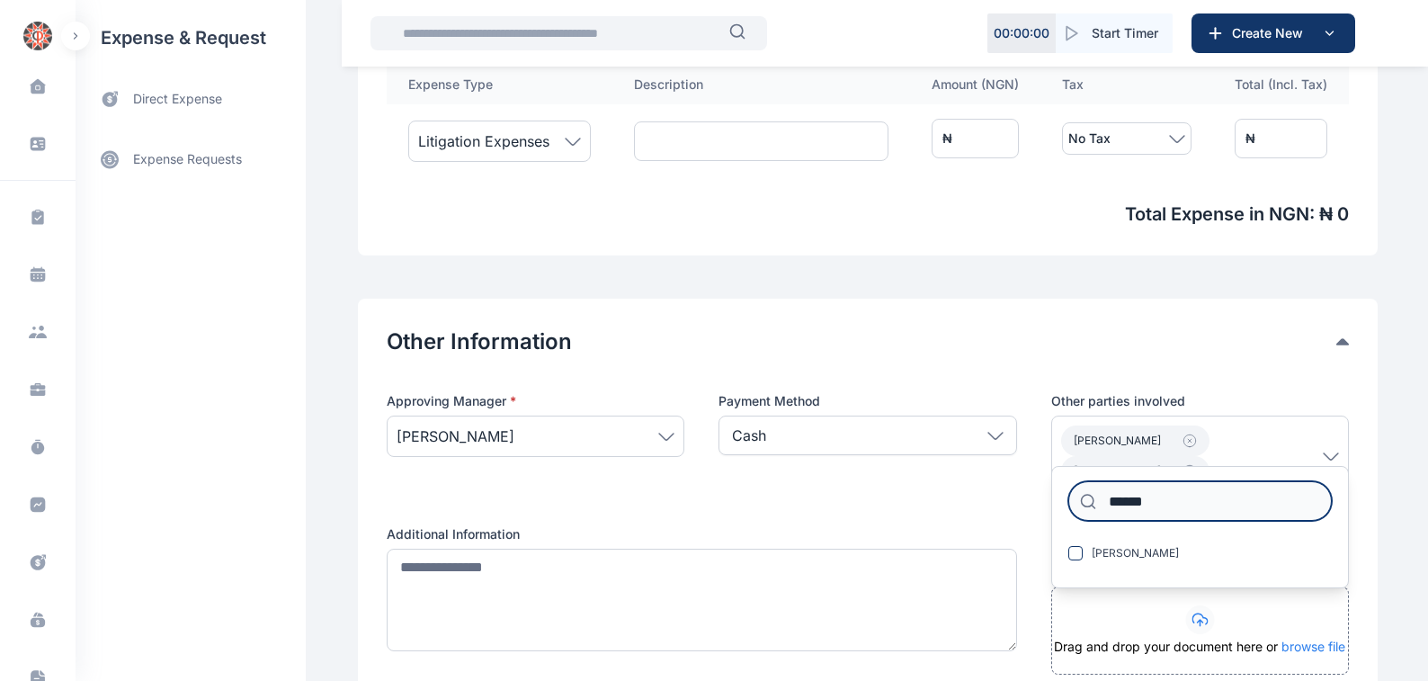
drag, startPoint x: 1155, startPoint y: 477, endPoint x: 1174, endPoint y: 469, distance: 20.9
click at [1155, 481] on input "******" at bounding box center [1199, 501] width 263 height 40
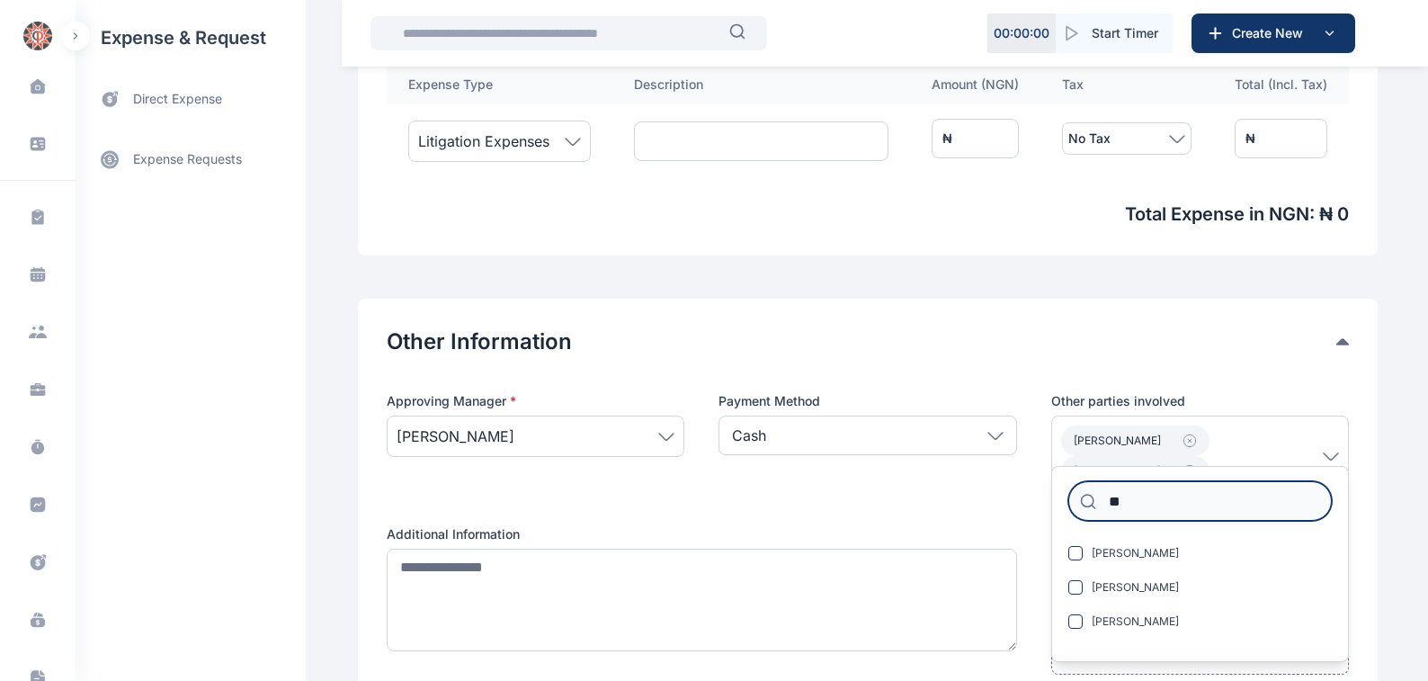
type input "*"
click at [1022, 486] on div "Approving Manager * [PERSON_NAME] Payment Method Cash Cash Cheque Credit Card O…" at bounding box center [868, 533] width 962 height 282
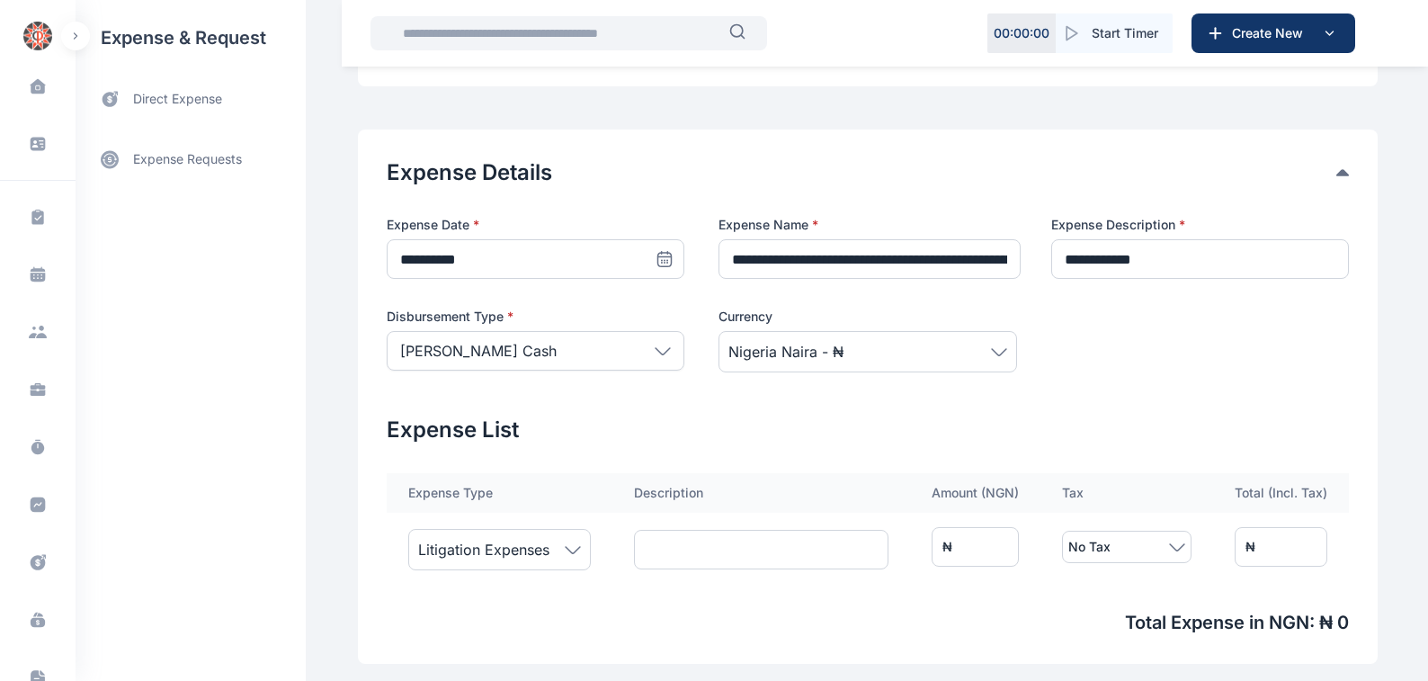
scroll to position [306, 0]
drag, startPoint x: 1004, startPoint y: 525, endPoint x: 866, endPoint y: 542, distance: 138.6
click at [882, 545] on tr "Litigation Expenses ₦ * No Tax ₦ *" at bounding box center [868, 547] width 962 height 68
type input "*"
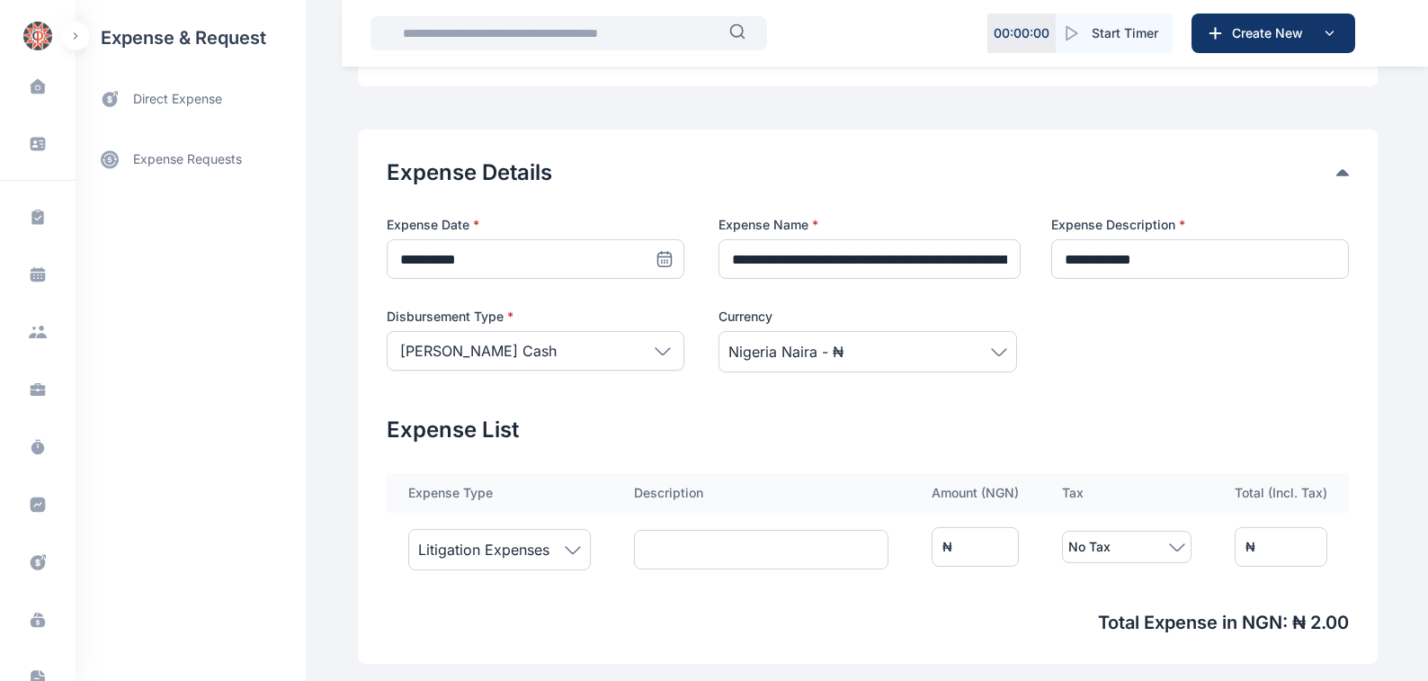
type input "**"
type input "***"
type input "****"
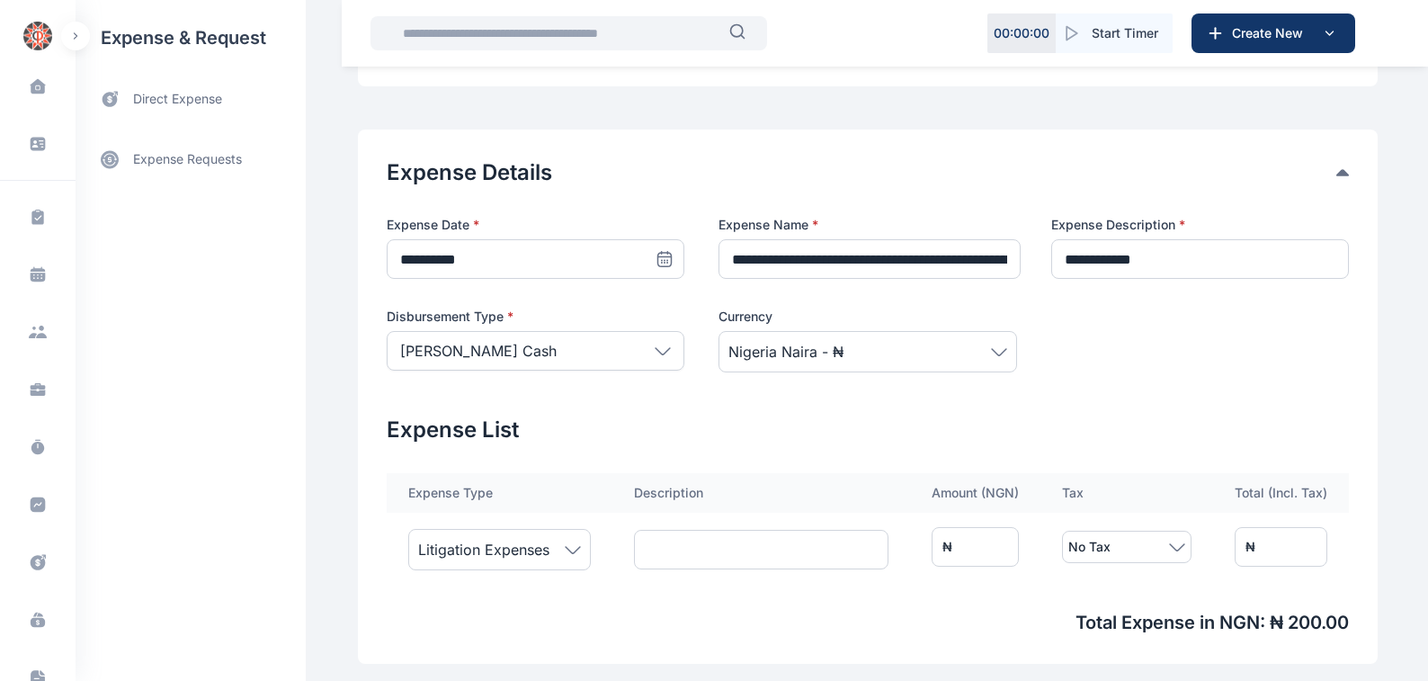
type input "****"
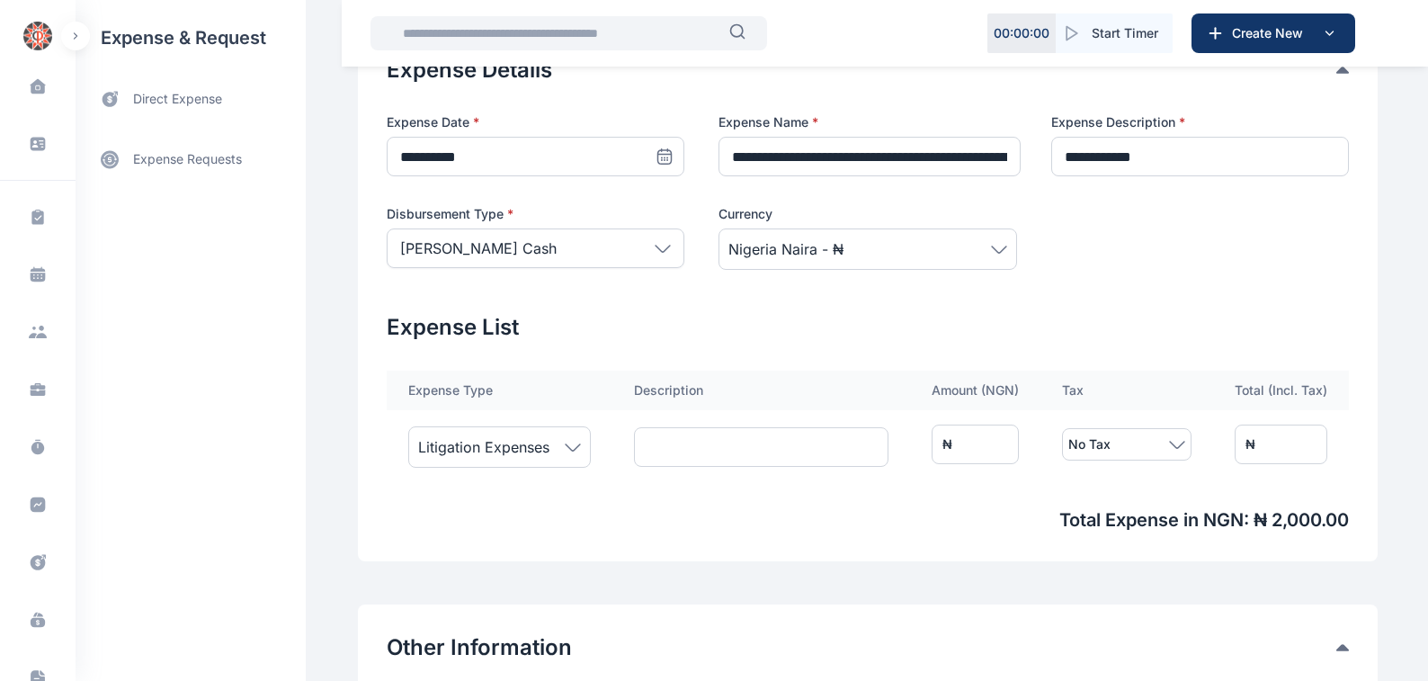
scroll to position [408, 0]
type input "***"
type input "**"
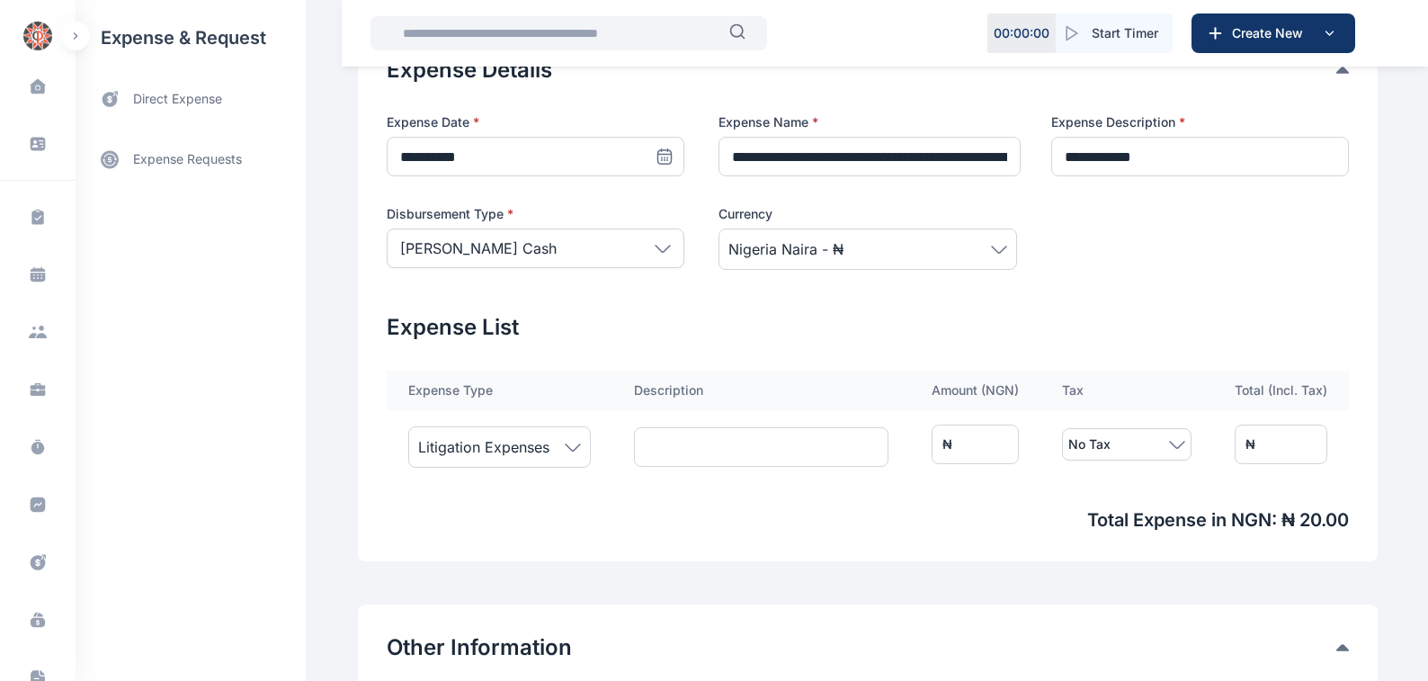
type input "*"
type input "**"
type input "***"
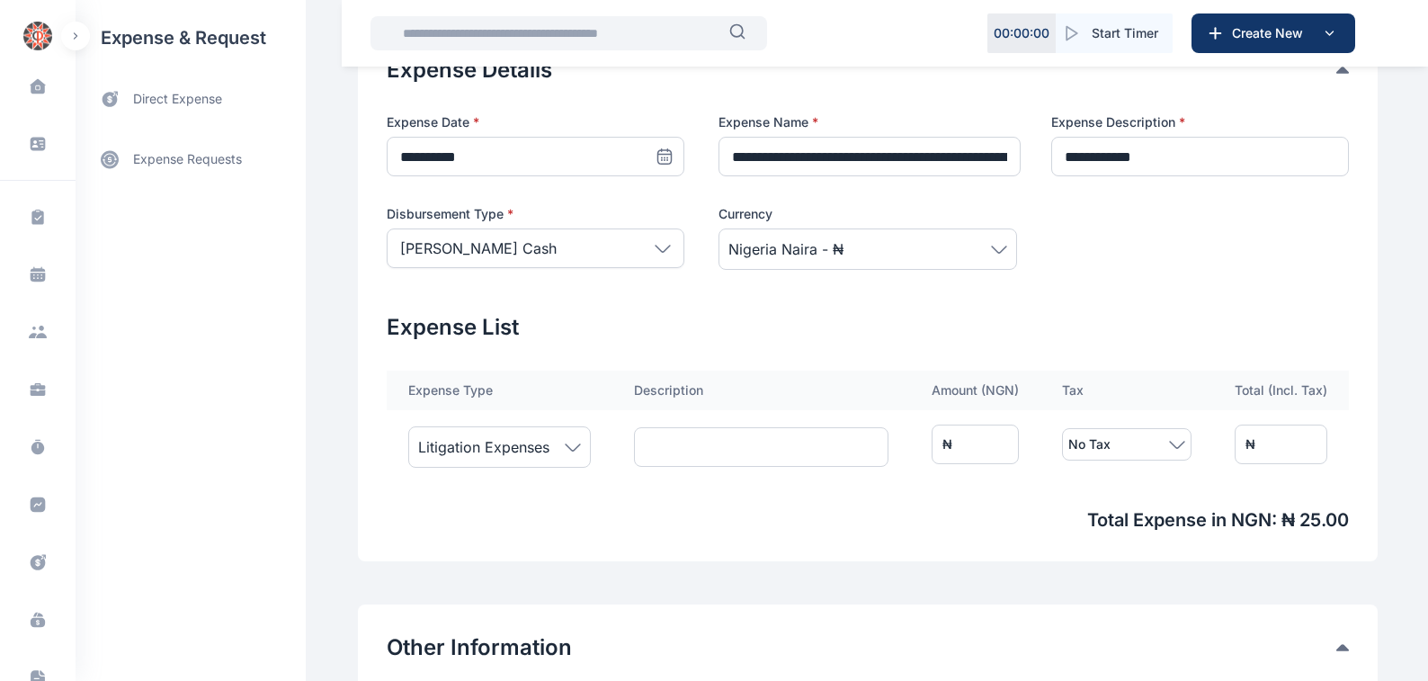
type input "***"
type input "****"
type input "*****"
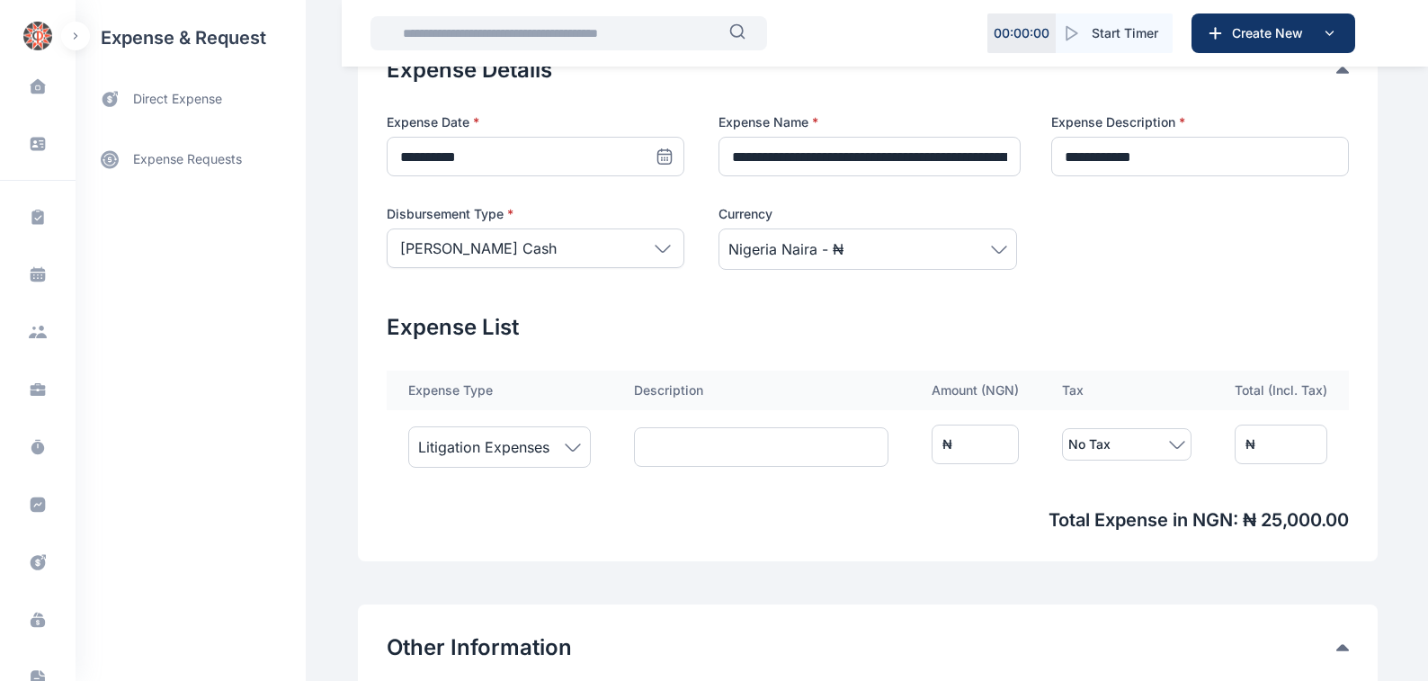
type input "****"
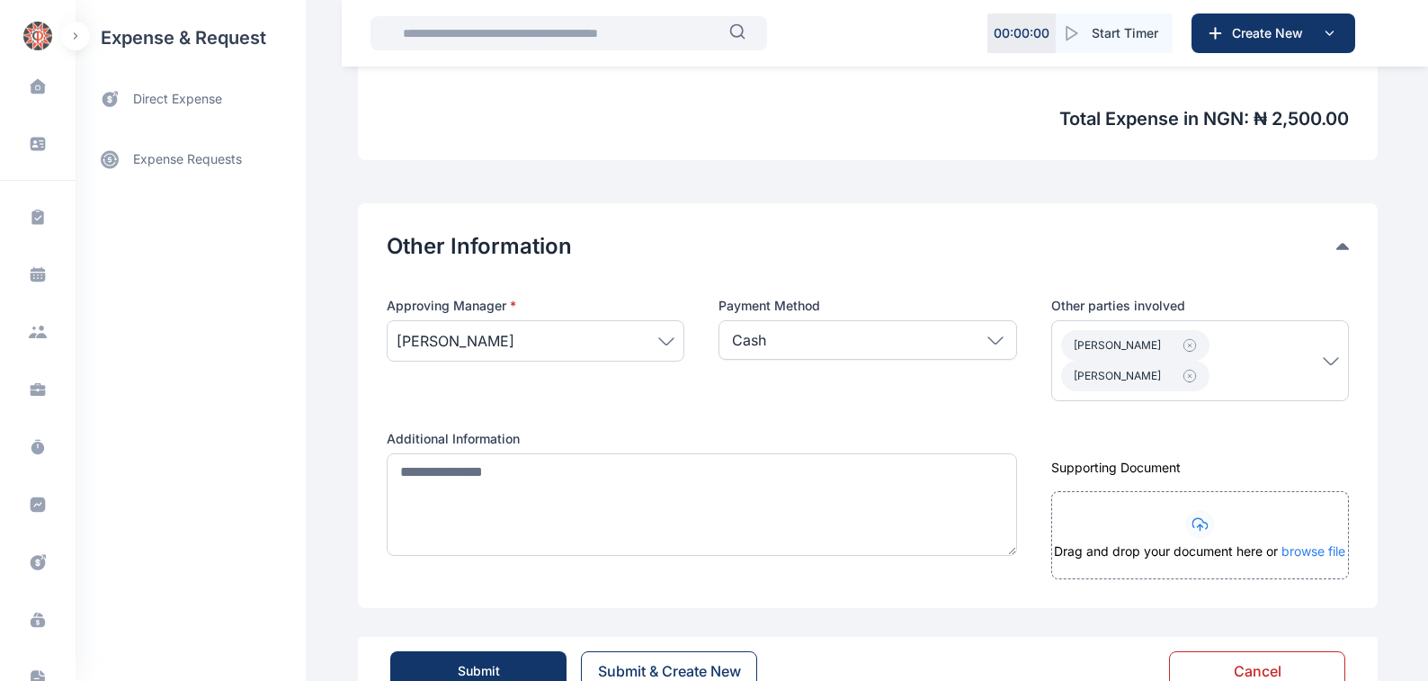
scroll to position [810, 0]
type input "****"
click at [469, 661] on div "Submit" at bounding box center [479, 670] width 42 height 18
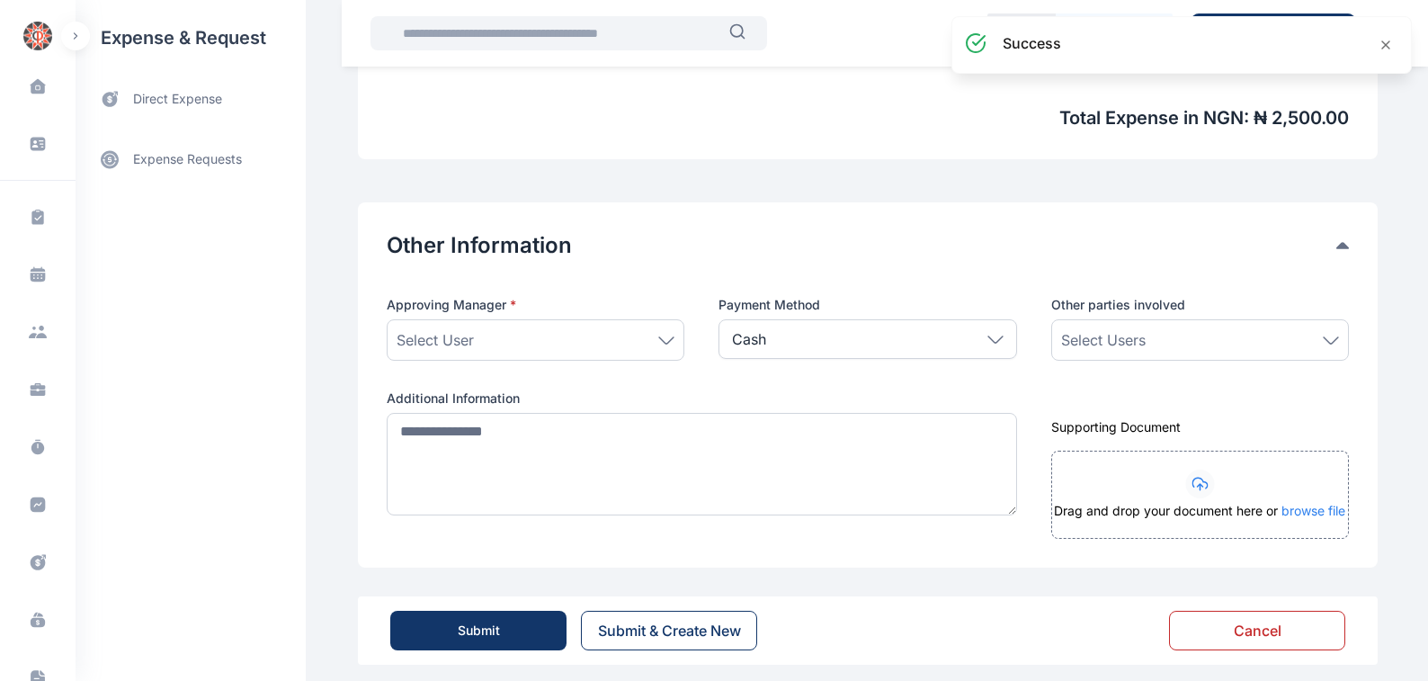
scroll to position [801, 0]
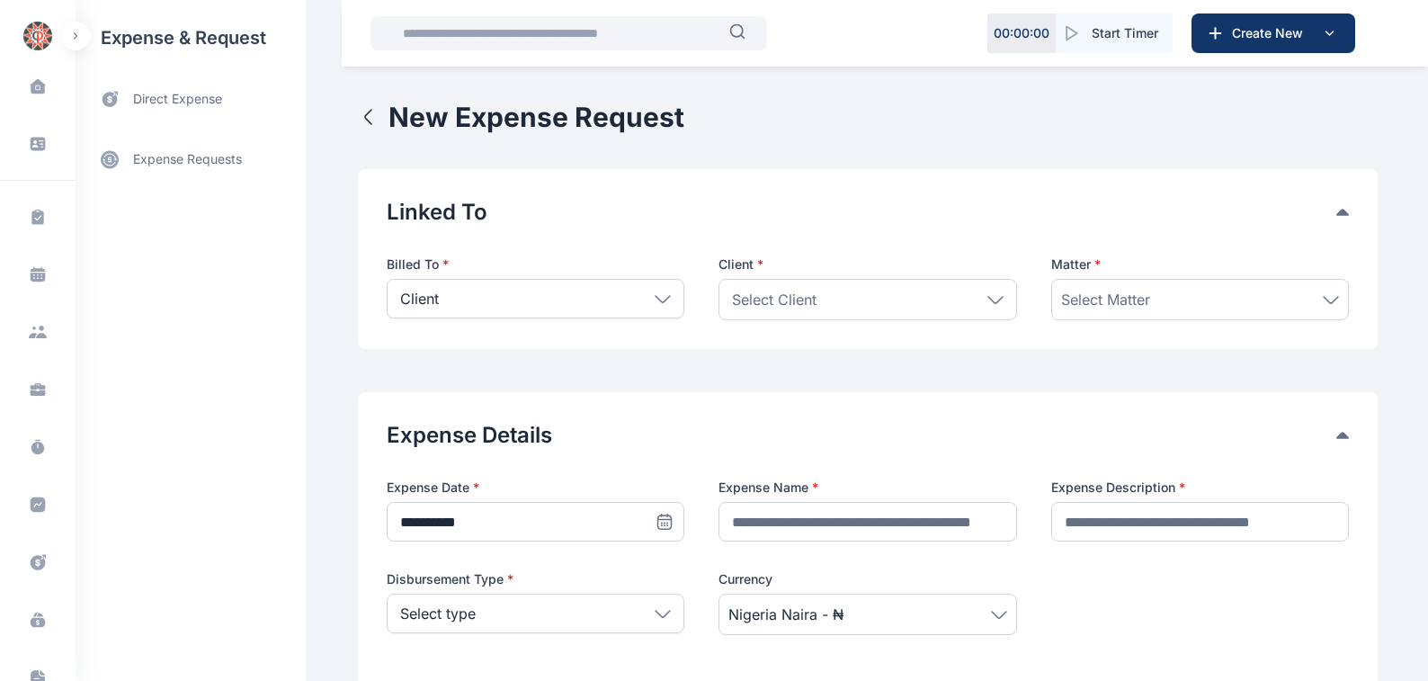
click at [655, 296] on icon at bounding box center [663, 299] width 16 height 8
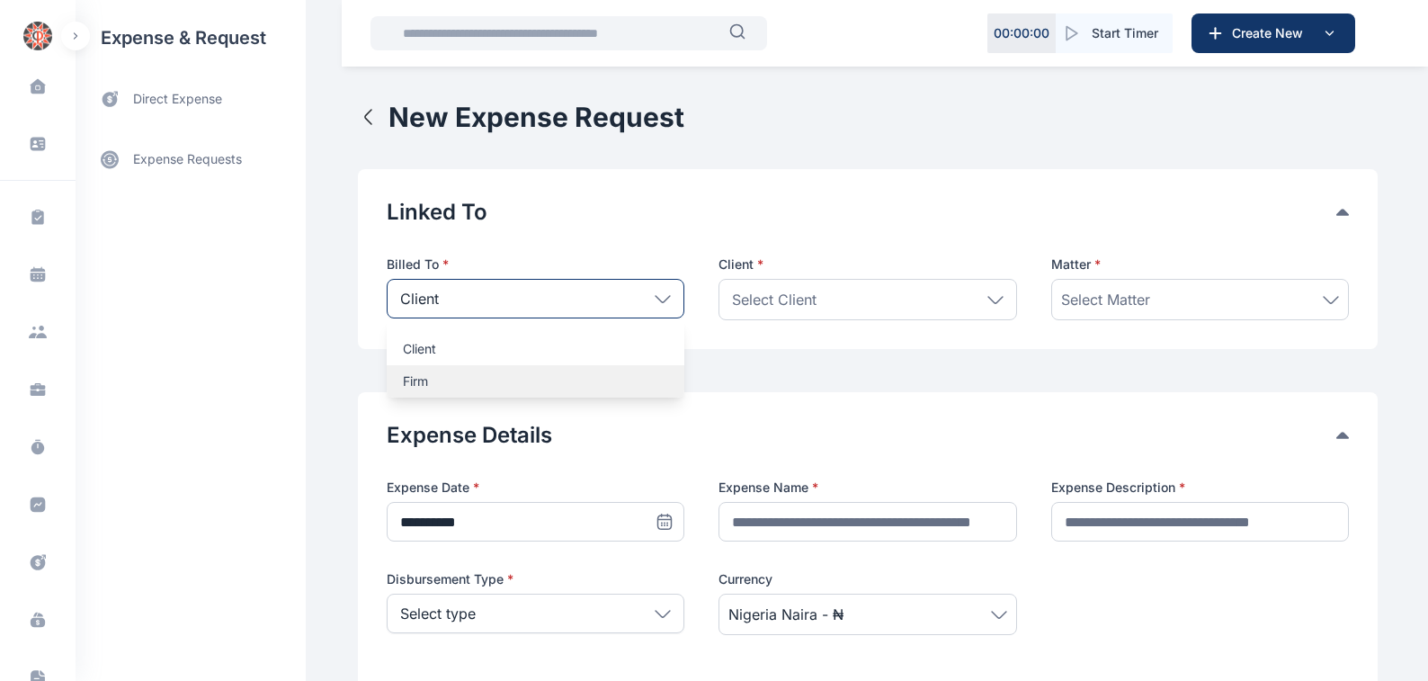
click at [403, 376] on p "Firm" at bounding box center [535, 381] width 265 height 18
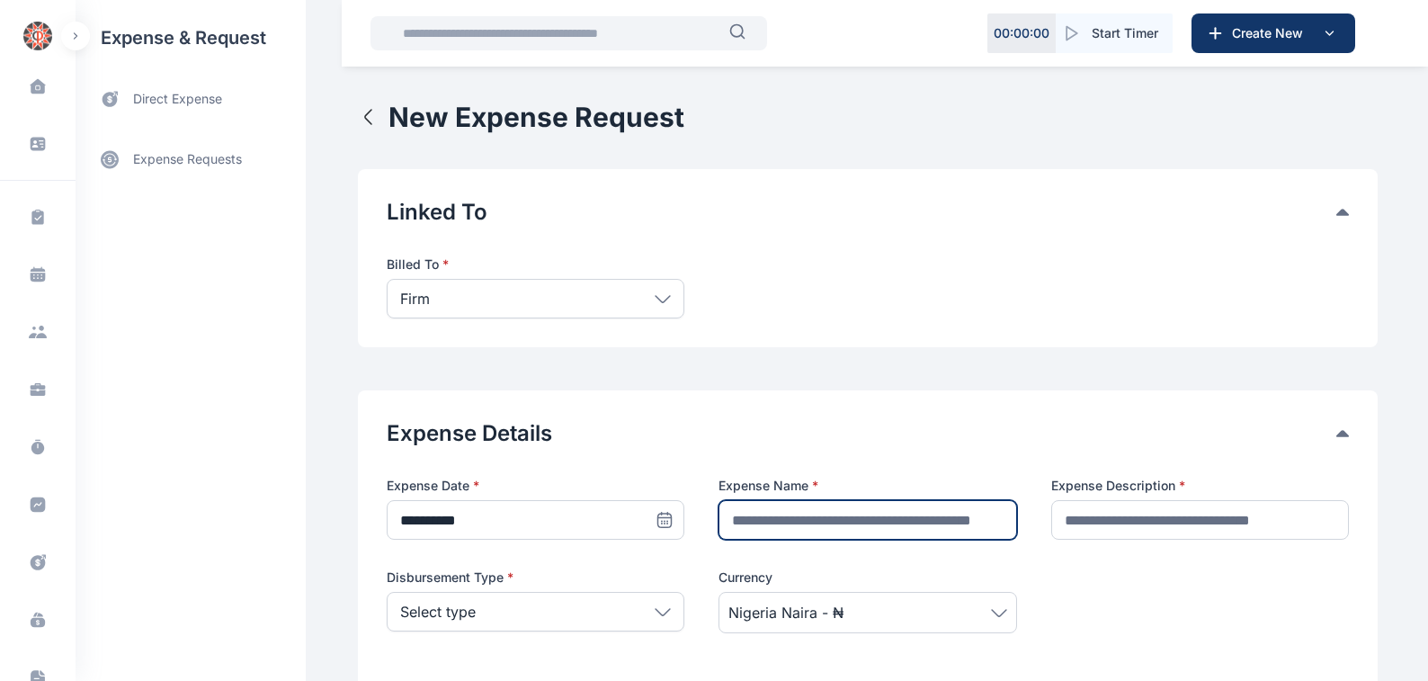
click at [727, 521] on input "text" at bounding box center [867, 520] width 298 height 40
type input "**********"
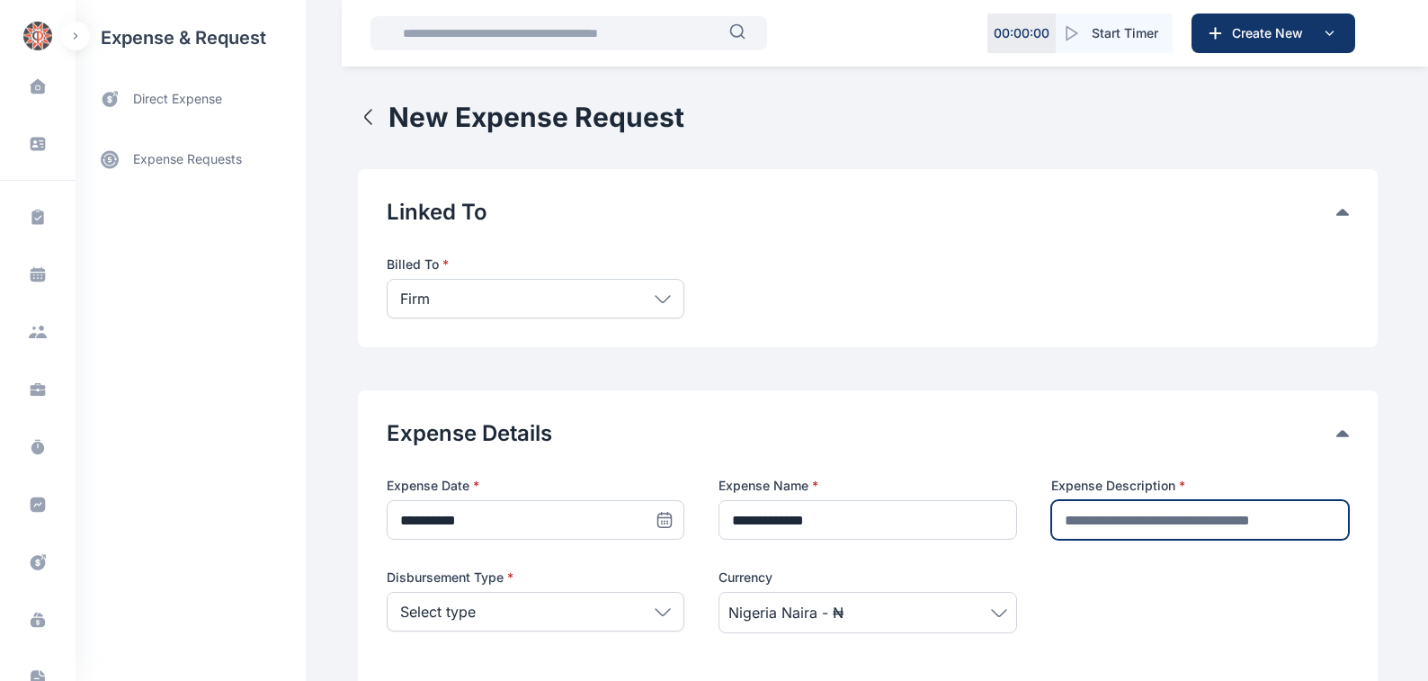
click at [1067, 518] on input "text" at bounding box center [1200, 520] width 298 height 40
type input "********"
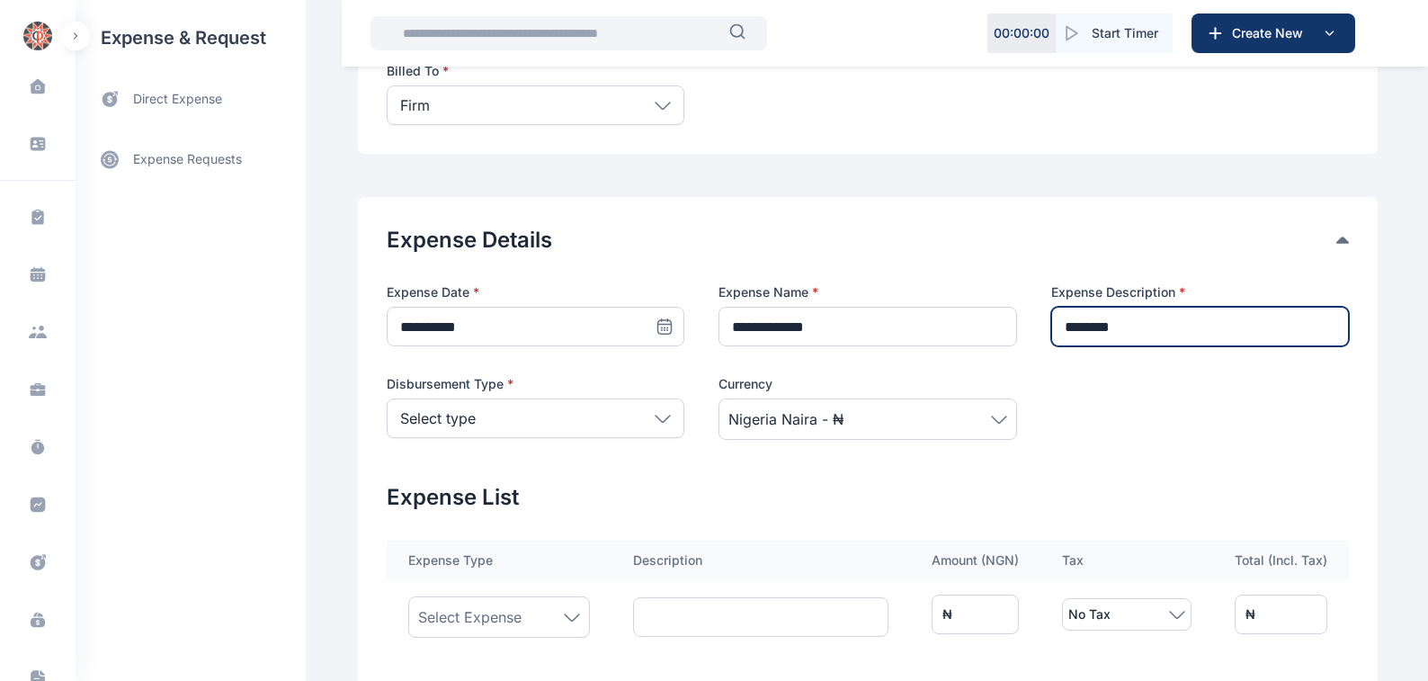
scroll to position [204, 0]
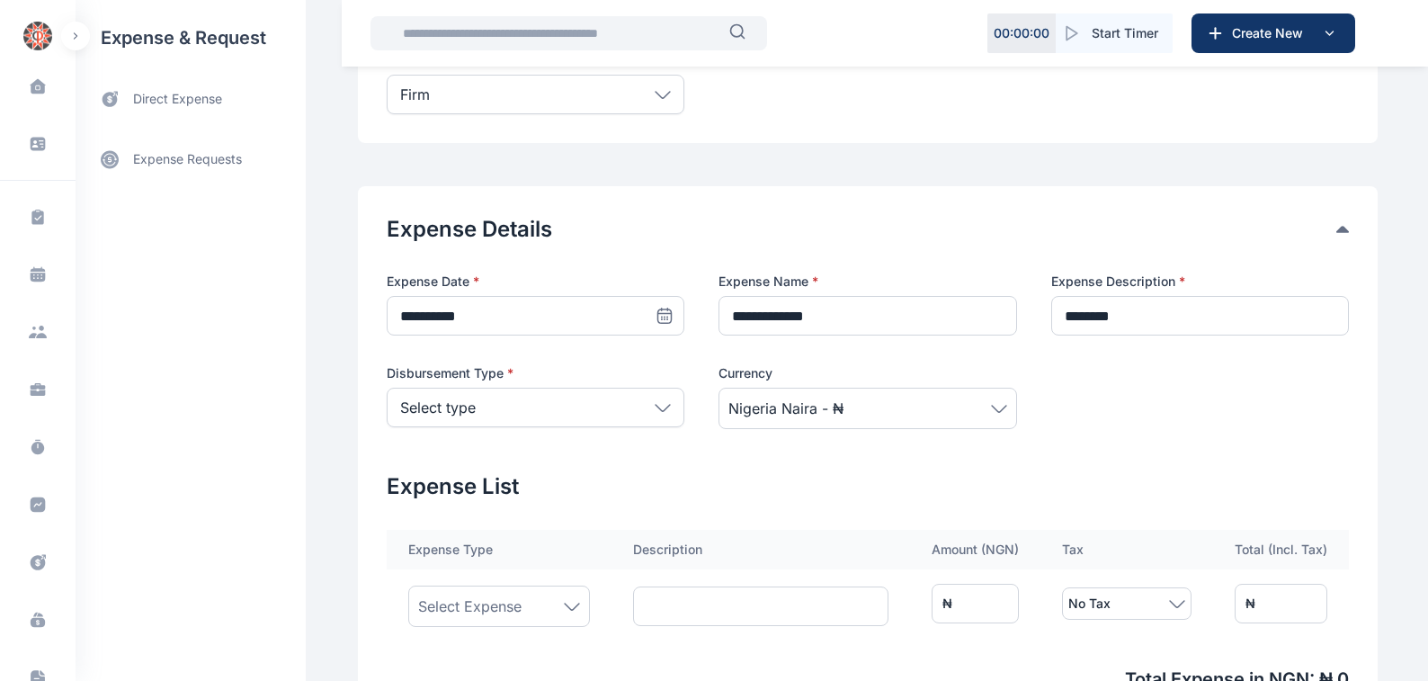
click at [655, 406] on icon at bounding box center [663, 408] width 16 height 8
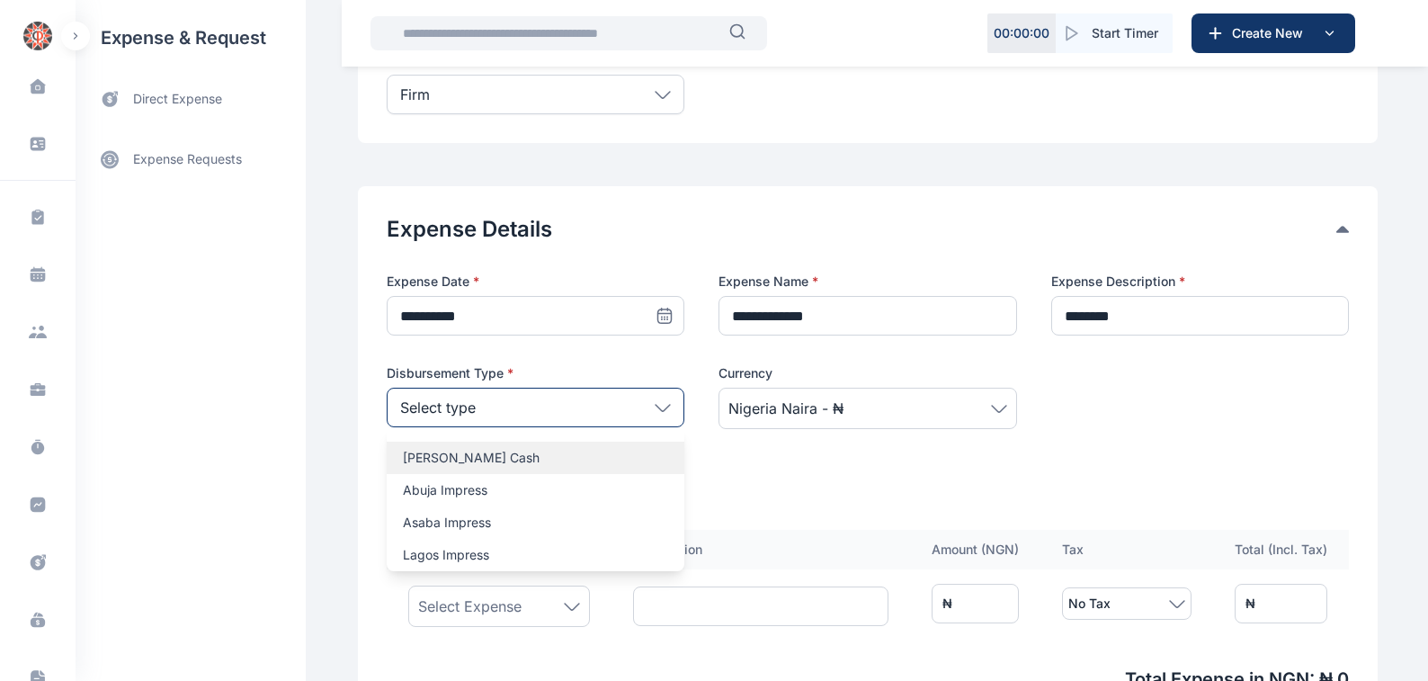
click at [407, 454] on p "[PERSON_NAME] Cash" at bounding box center [535, 458] width 265 height 18
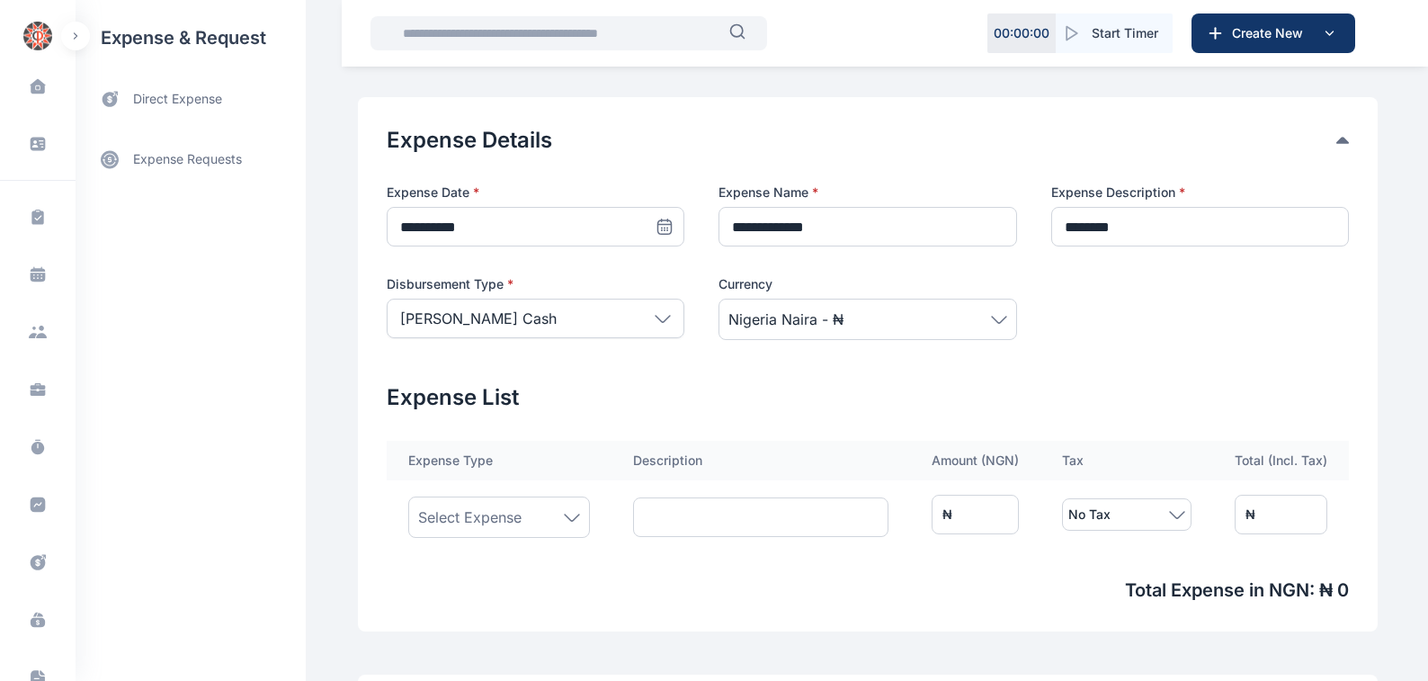
scroll to position [408, 0]
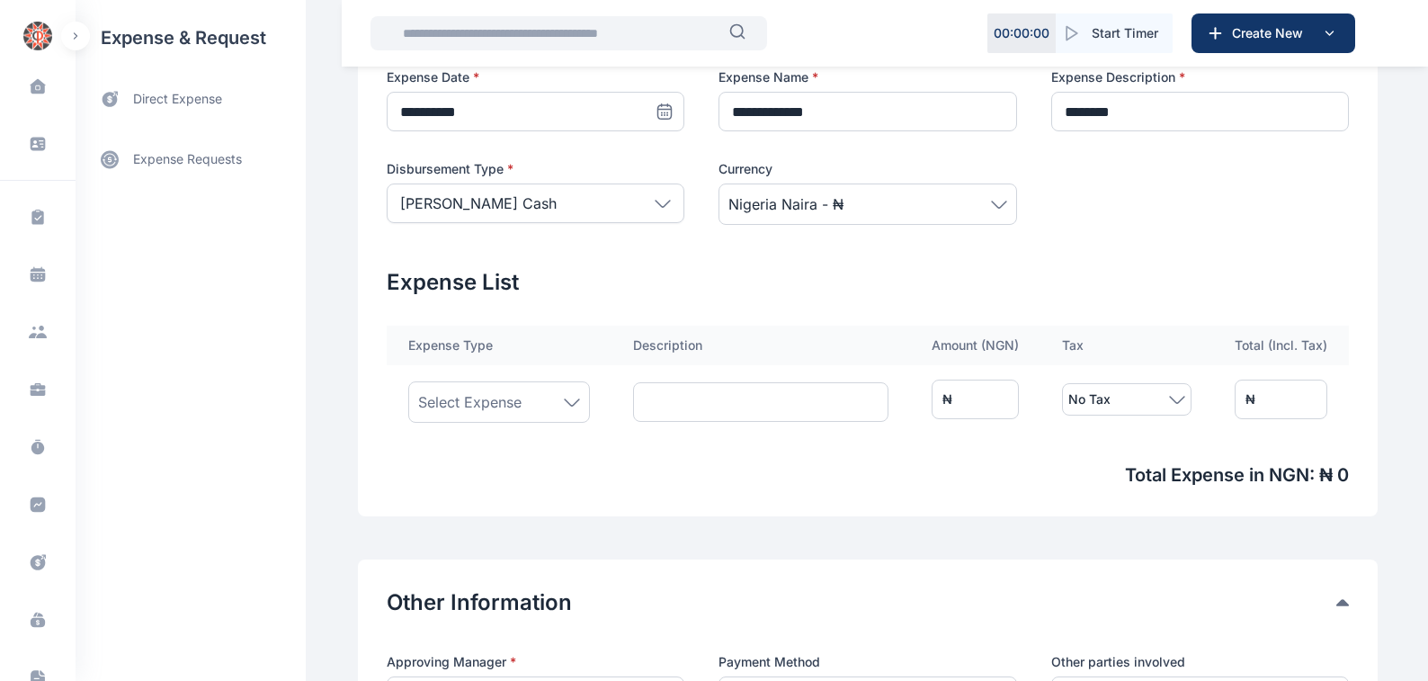
click at [564, 403] on icon at bounding box center [572, 402] width 16 height 8
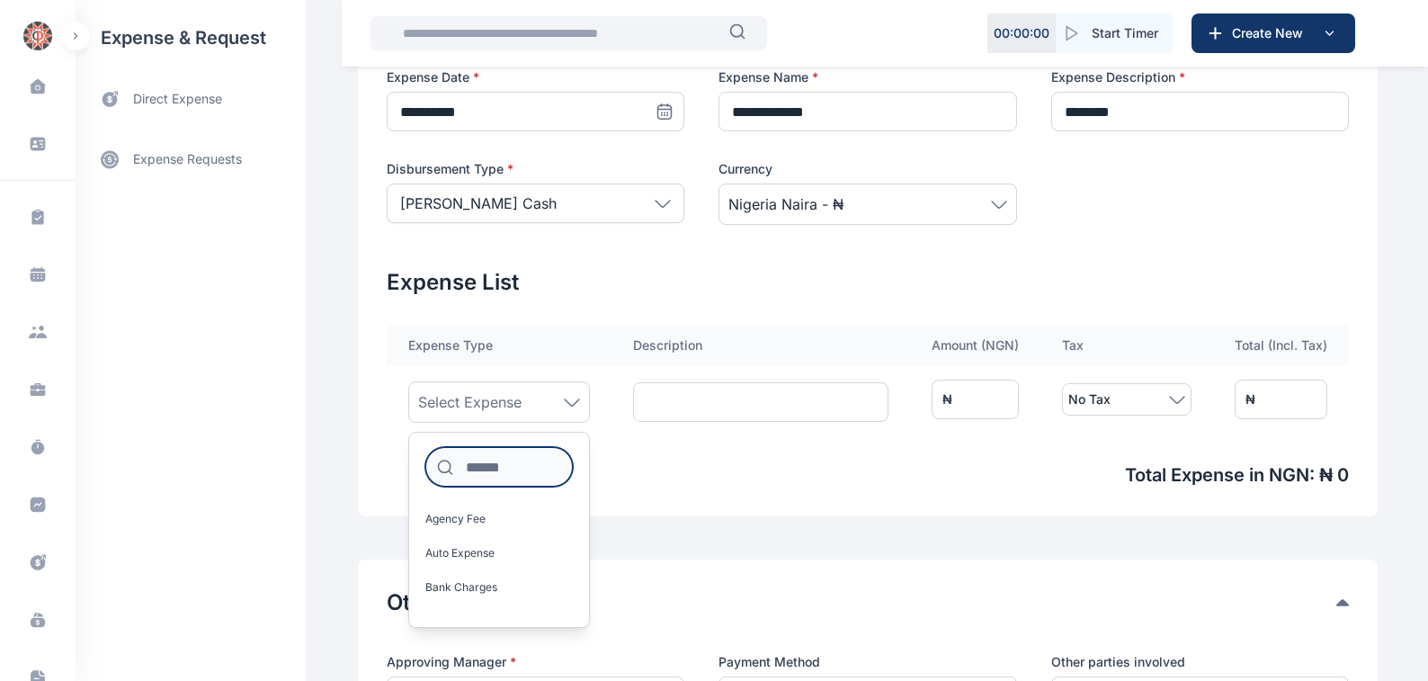
click at [455, 467] on input at bounding box center [498, 467] width 147 height 40
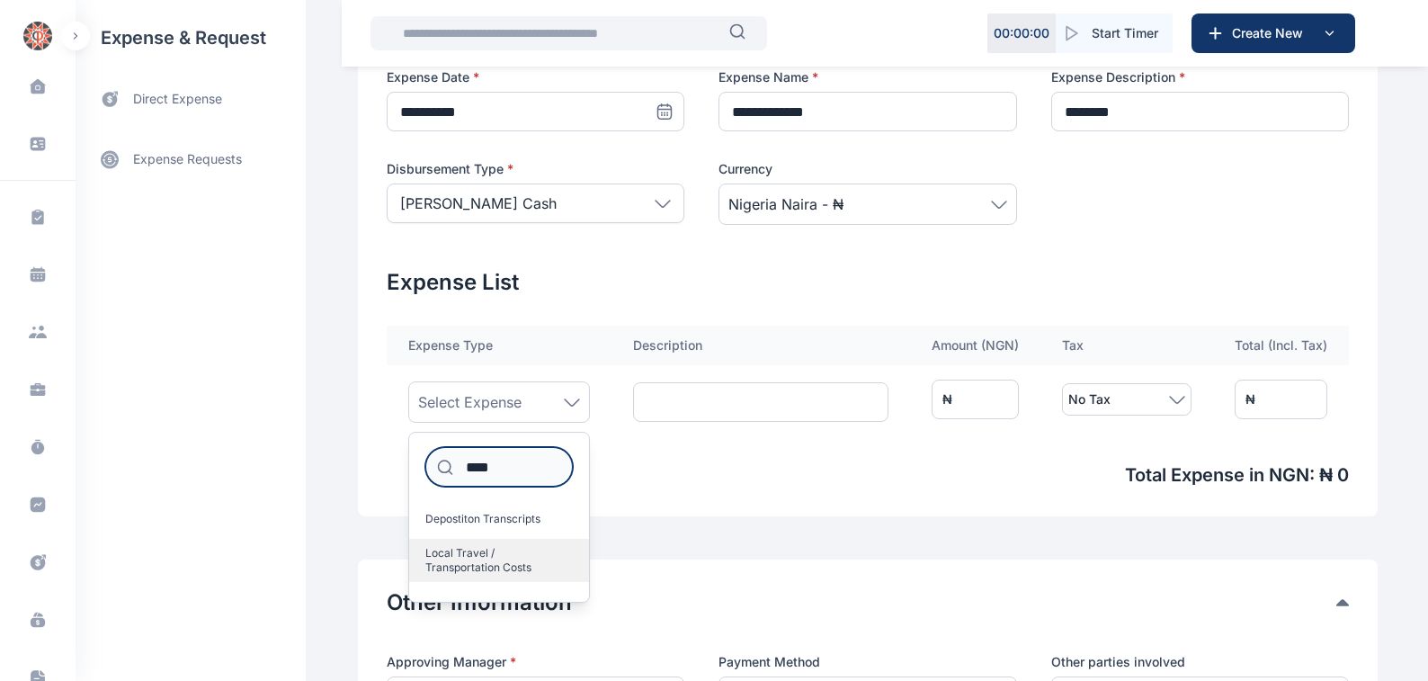
type input "****"
click at [468, 566] on span "Local Travel / Transportation Costs" at bounding box center [491, 560] width 133 height 29
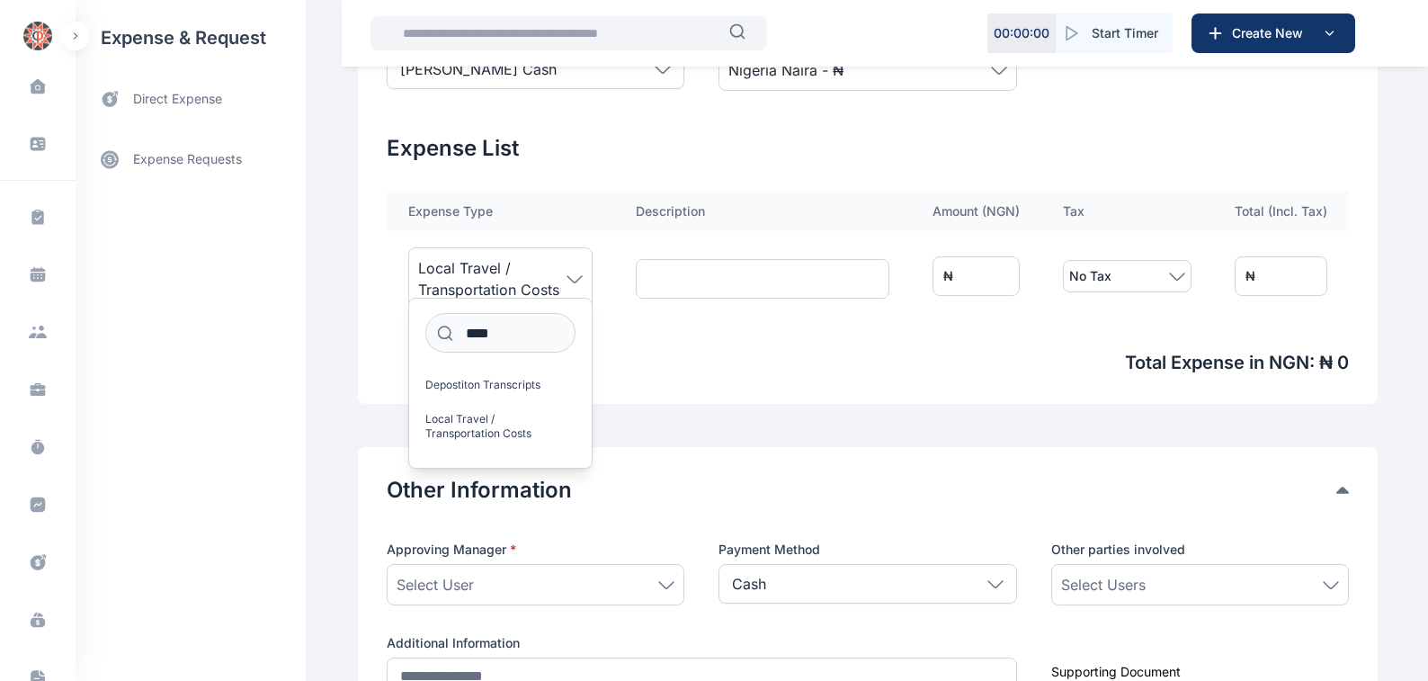
scroll to position [612, 0]
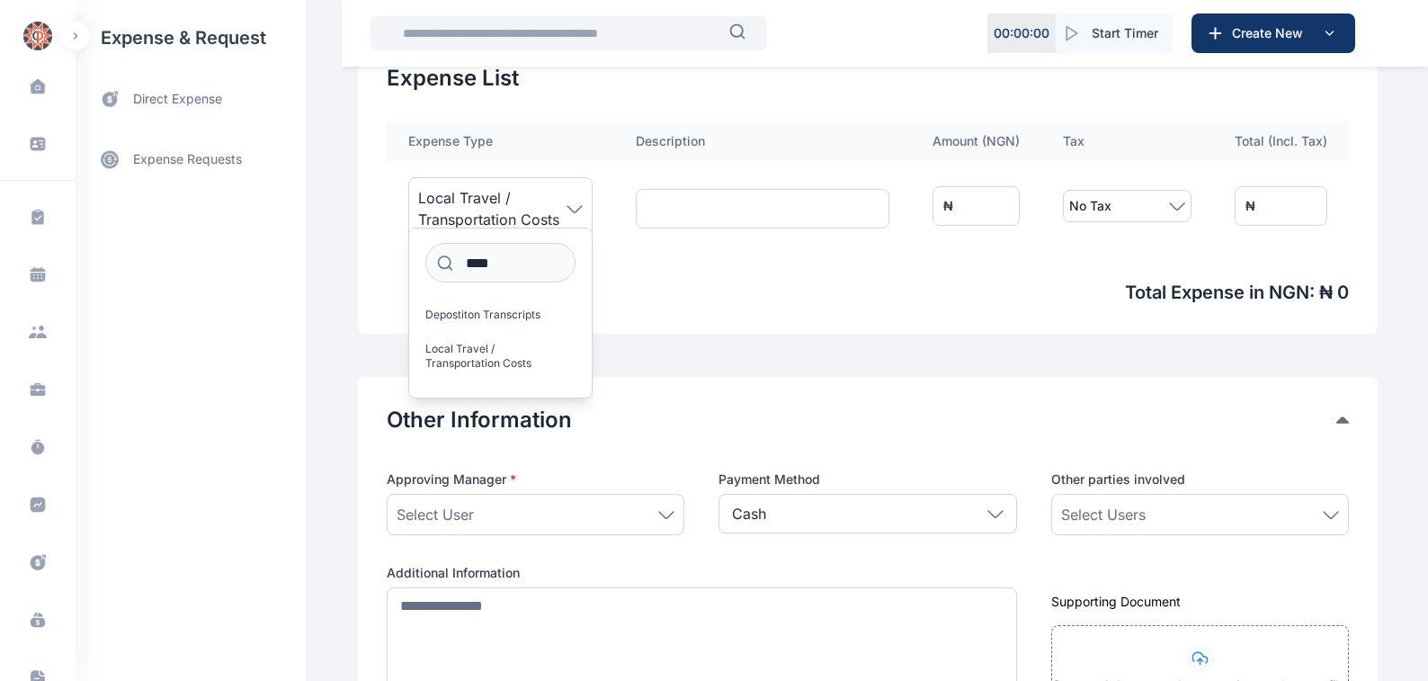
click at [661, 513] on icon at bounding box center [666, 515] width 16 height 8
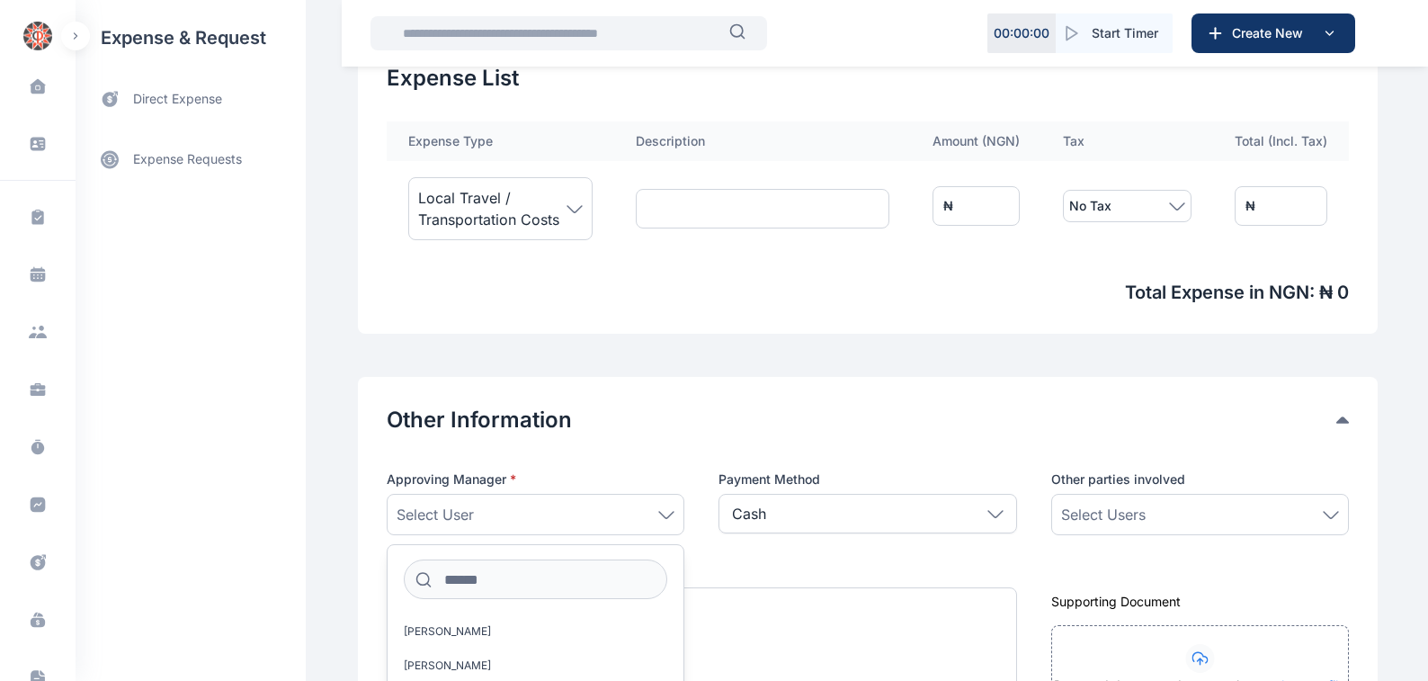
drag, startPoint x: 443, startPoint y: 631, endPoint x: 481, endPoint y: 611, distance: 42.6
click at [446, 631] on span "[PERSON_NAME]" at bounding box center [447, 631] width 87 height 14
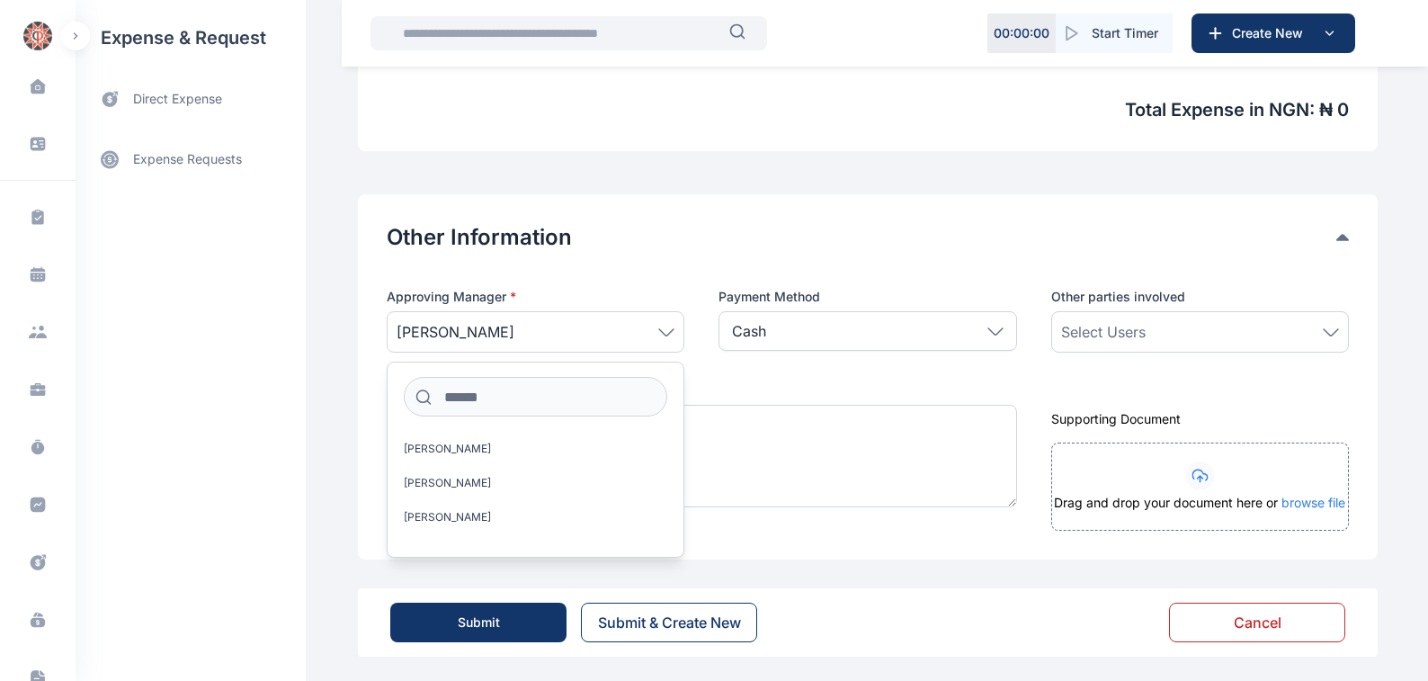
scroll to position [799, 0]
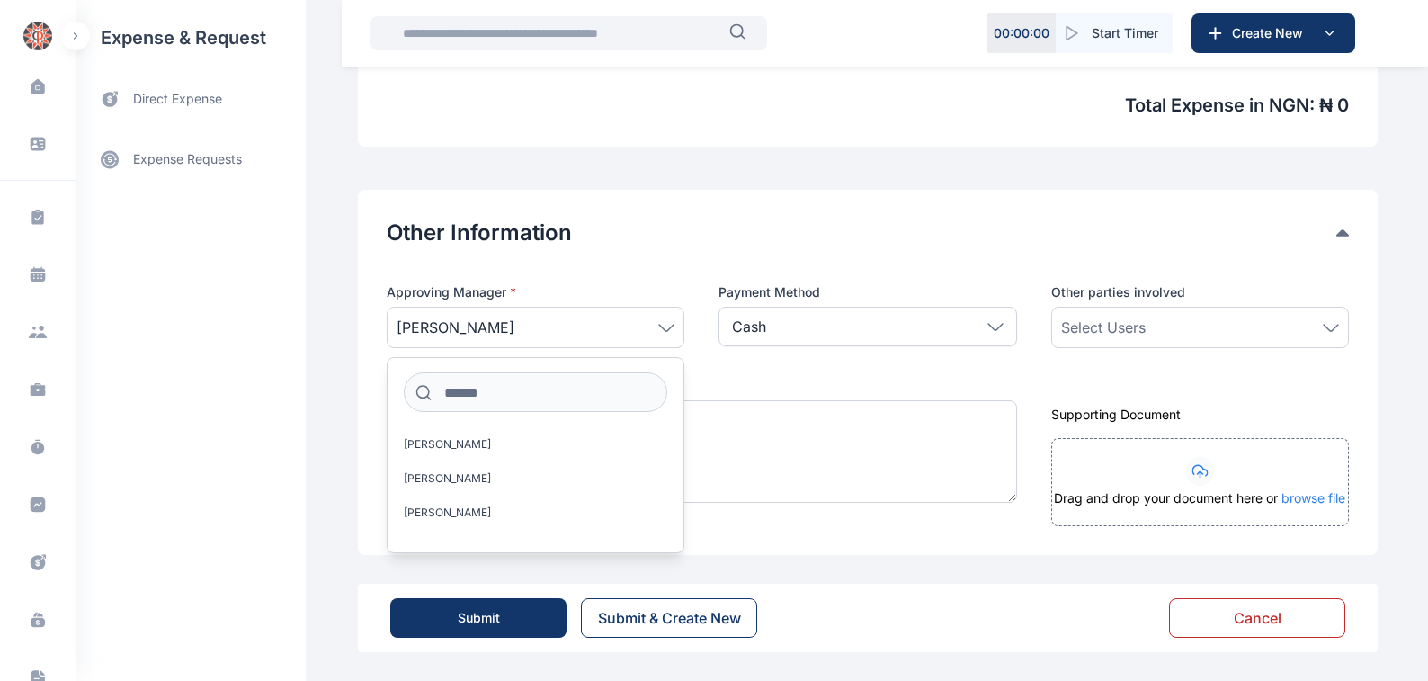
drag, startPoint x: 1333, startPoint y: 326, endPoint x: 1254, endPoint y: 337, distance: 79.1
click at [1326, 331] on icon at bounding box center [1331, 328] width 16 height 8
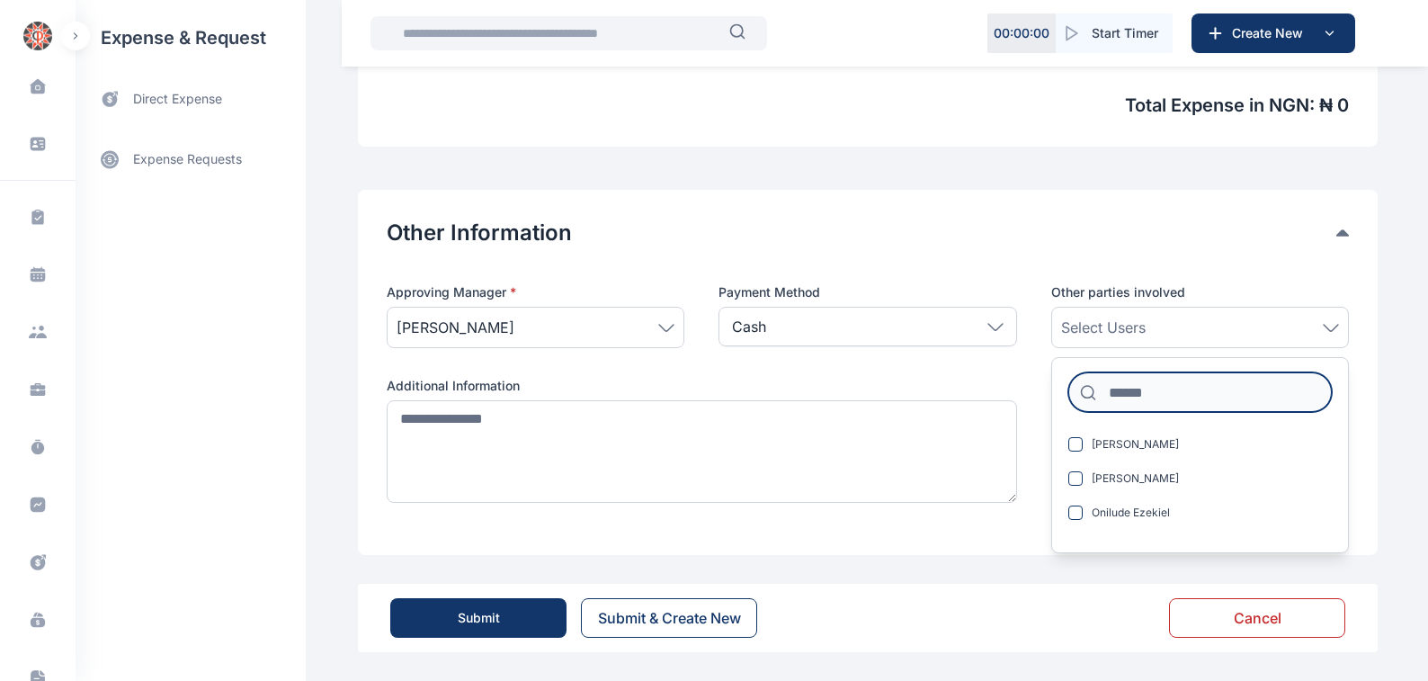
drag, startPoint x: 1117, startPoint y: 387, endPoint x: 1232, endPoint y: 402, distance: 116.1
click at [1117, 390] on input at bounding box center [1199, 392] width 263 height 40
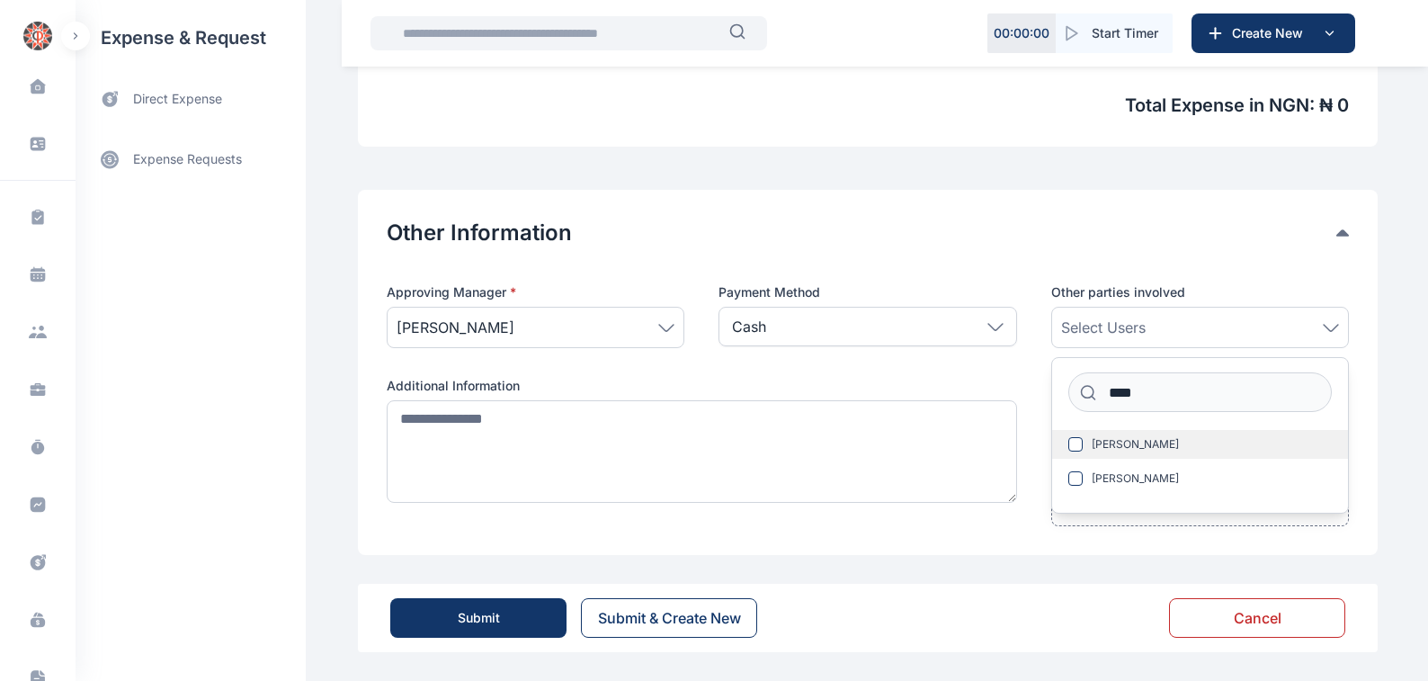
click at [1127, 441] on span "[PERSON_NAME]" at bounding box center [1135, 444] width 87 height 14
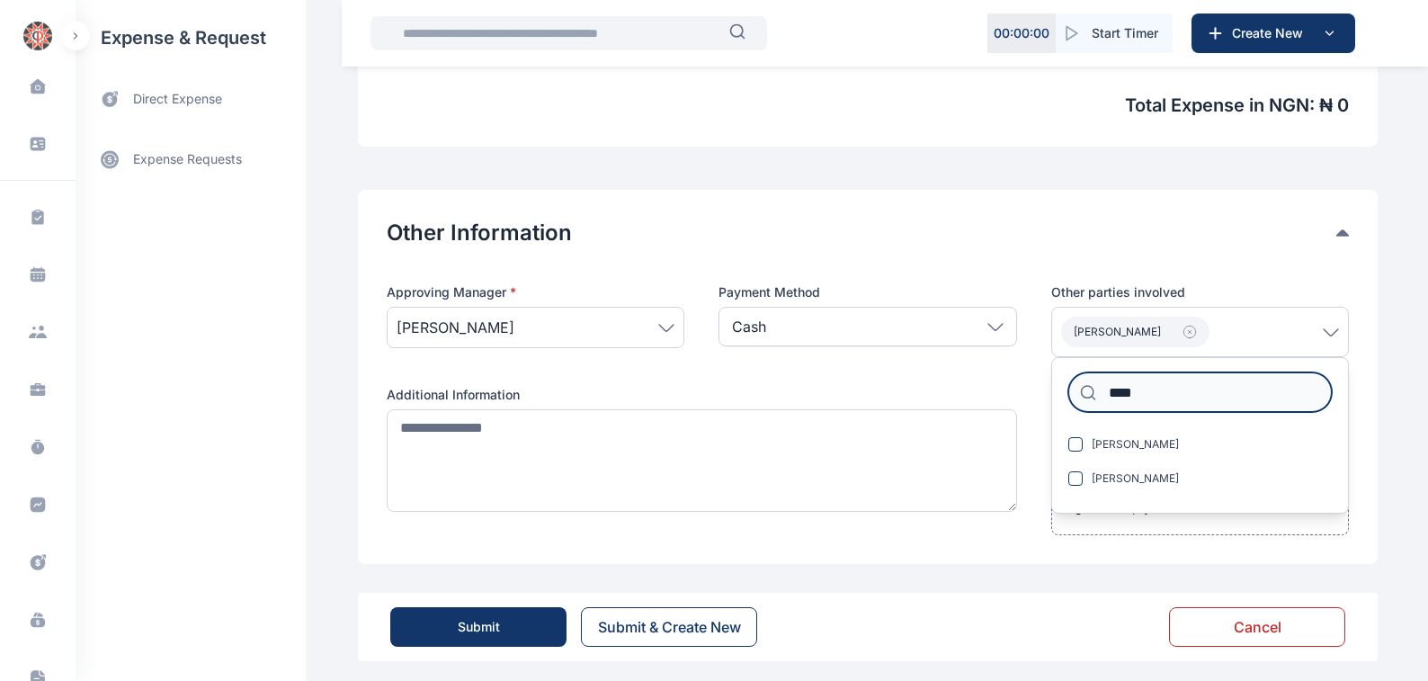
drag, startPoint x: 1141, startPoint y: 390, endPoint x: 1208, endPoint y: 388, distance: 66.6
click at [1151, 389] on input "****" at bounding box center [1199, 392] width 263 height 40
type input "*"
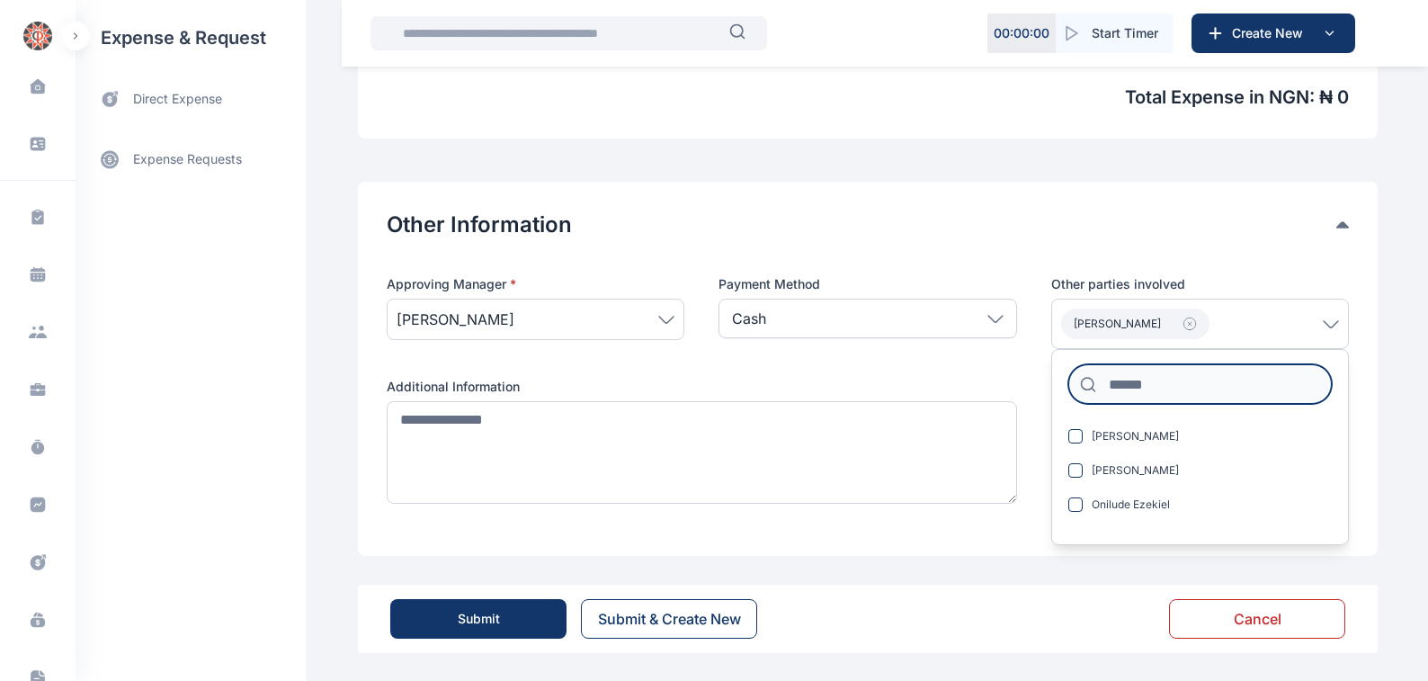
scroll to position [808, 0]
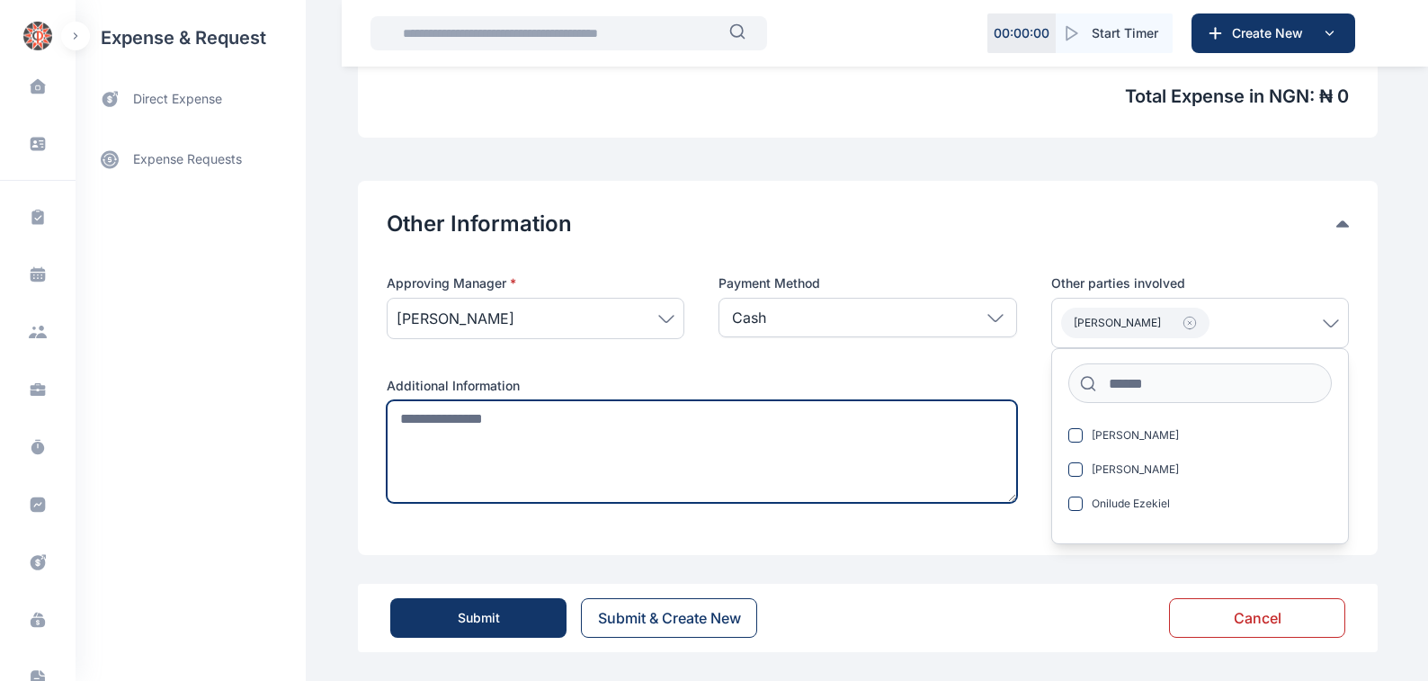
drag, startPoint x: 390, startPoint y: 412, endPoint x: 756, endPoint y: 388, distance: 366.8
click at [413, 415] on textarea at bounding box center [702, 451] width 630 height 103
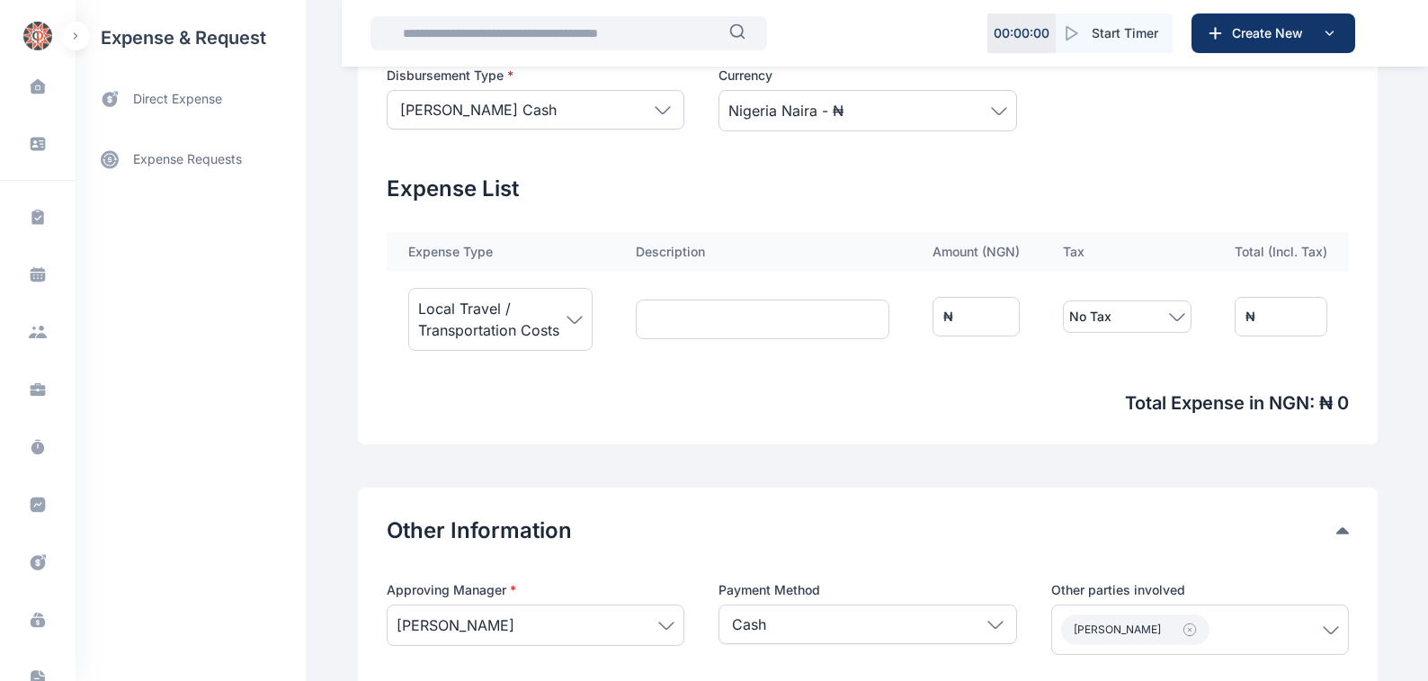
scroll to position [502, 0]
type textarea "**********"
drag, startPoint x: 1004, startPoint y: 315, endPoint x: 924, endPoint y: 306, distance: 79.6
click at [933, 307] on input "*" at bounding box center [976, 317] width 87 height 40
type input "*"
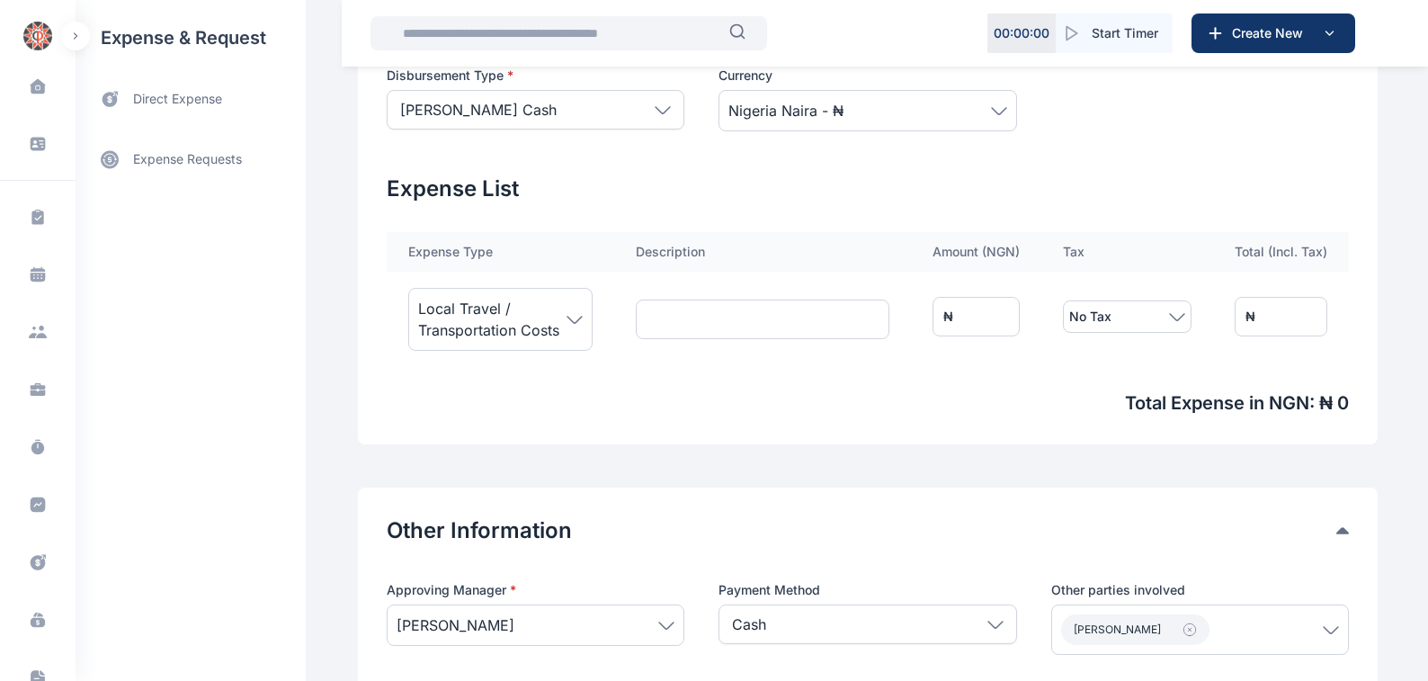
type input "*"
type input "**"
type input "***"
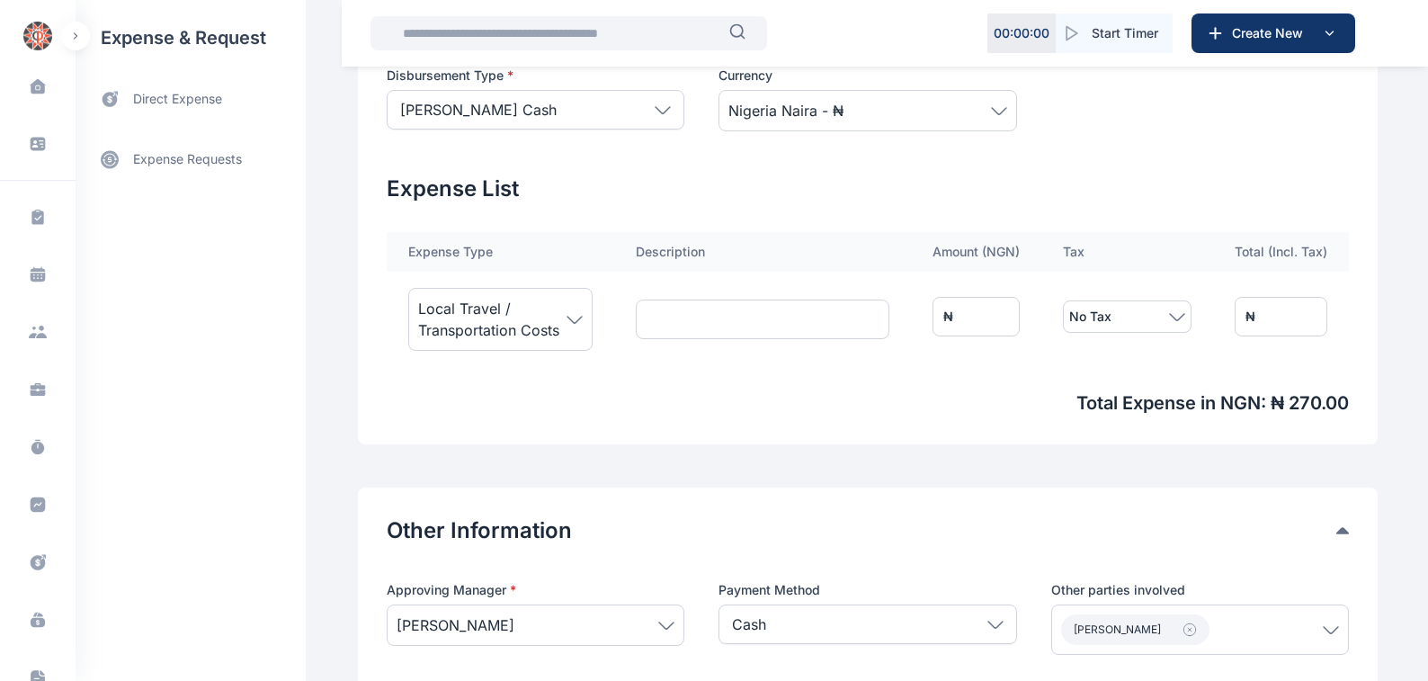
type input "****"
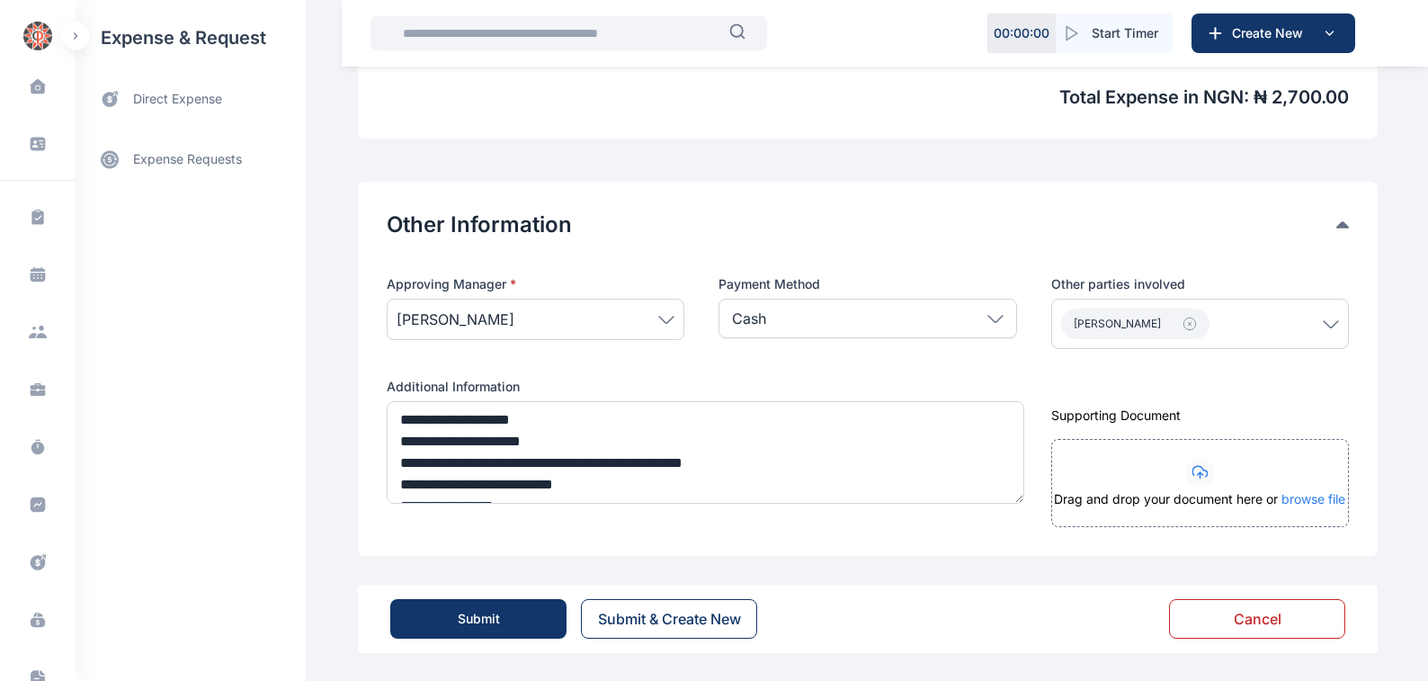
scroll to position [808, 0]
type input "****"
drag, startPoint x: 466, startPoint y: 620, endPoint x: 516, endPoint y: 601, distance: 53.8
click at [467, 617] on div "Submit" at bounding box center [479, 618] width 42 height 18
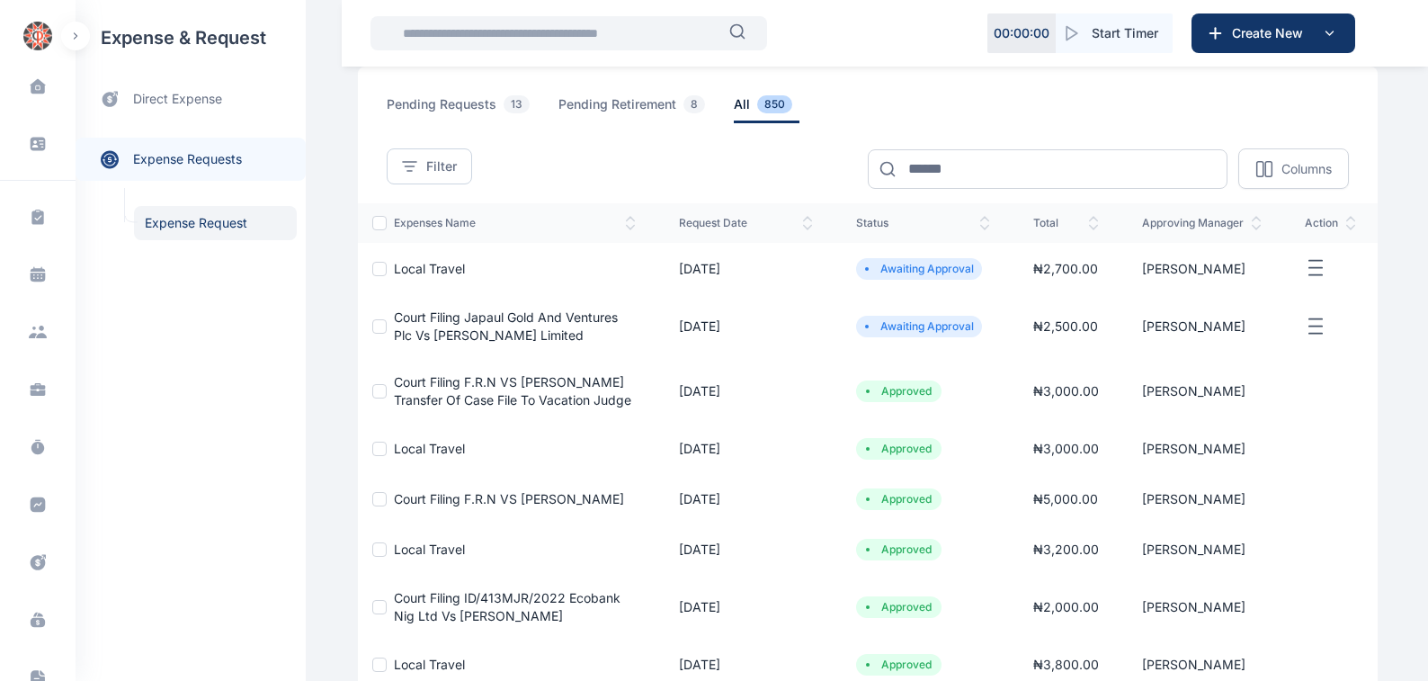
scroll to position [88, 0]
